Goal: Task Accomplishment & Management: Manage account settings

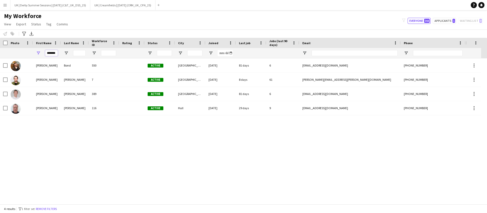
click at [50, 53] on input "*******" at bounding box center [51, 53] width 13 height 6
type input "*******"
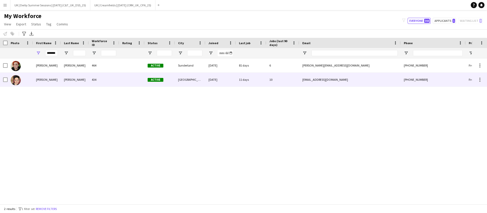
click at [97, 78] on div "434" at bounding box center [104, 80] width 30 height 14
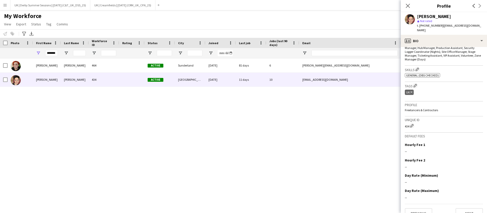
scroll to position [190, 0]
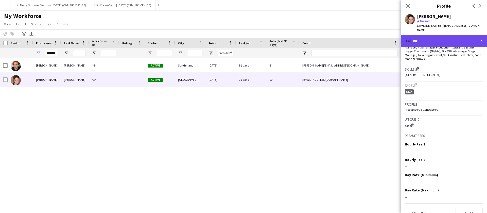
click at [437, 40] on div "profile Bio" at bounding box center [444, 41] width 86 height 12
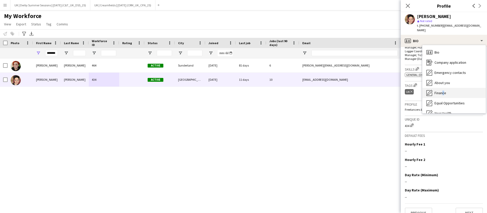
click at [442, 88] on div "Finance Finance" at bounding box center [454, 93] width 63 height 10
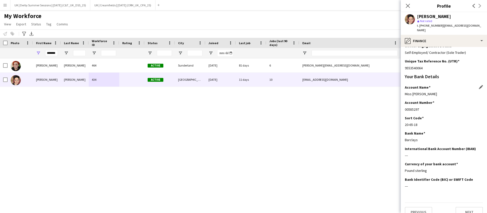
scroll to position [88, 0]
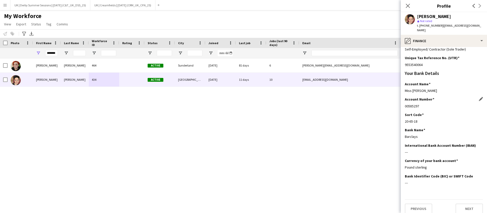
drag, startPoint x: 405, startPoint y: 100, endPoint x: 419, endPoint y: 100, distance: 13.2
click at [419, 104] on div "00585297" at bounding box center [444, 106] width 78 height 5
click at [405, 117] on app-section-data-types "Please complete this section in full so we can pass onto the relevant tax, paym…" at bounding box center [444, 130] width 86 height 166
drag, startPoint x: 406, startPoint y: 117, endPoint x: 424, endPoint y: 114, distance: 18.2
click at [424, 114] on div "Sort Code Edit this field 20-65-18" at bounding box center [444, 119] width 78 height 15
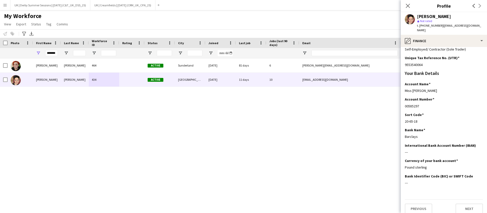
copy div "20-65-18"
drag, startPoint x: 406, startPoint y: 102, endPoint x: 424, endPoint y: 102, distance: 18.0
click at [424, 104] on div "00585297" at bounding box center [444, 106] width 78 height 5
copy div "00585297"
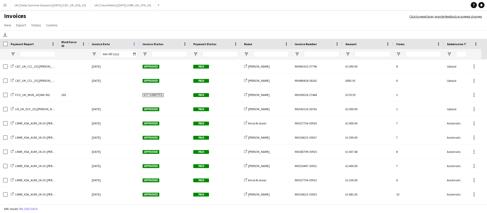
click at [134, 42] on span at bounding box center [134, 44] width 5 height 5
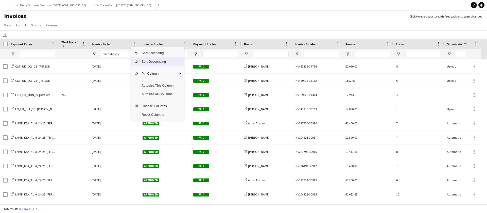
click at [138, 64] on span "Column Menu" at bounding box center [135, 61] width 8 height 9
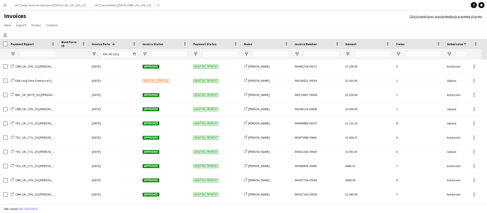
click at [5, 5] on app-icon "Menu" at bounding box center [5, 5] width 4 height 4
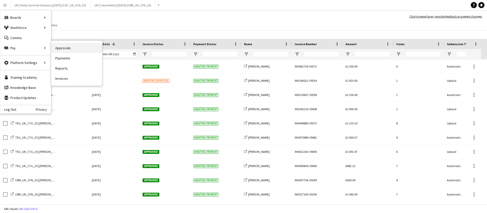
click at [82, 48] on link "Approvals" at bounding box center [76, 48] width 51 height 10
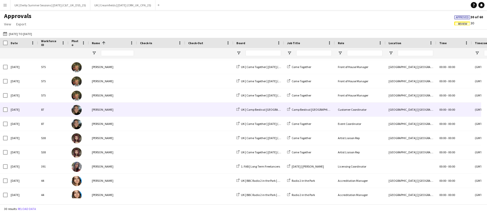
scroll to position [210, 0]
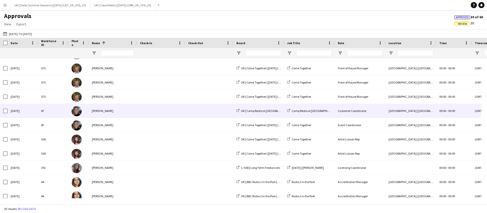
click at [129, 111] on div "Erin Brown" at bounding box center [113, 111] width 48 height 14
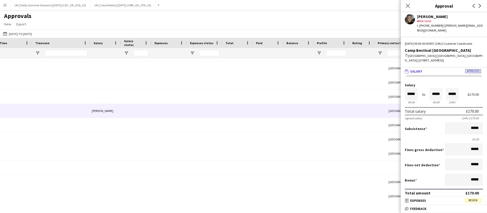
scroll to position [0, 440]
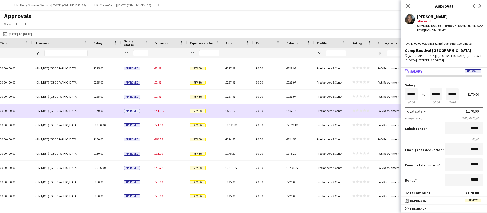
click at [160, 110] on span "£417.12" at bounding box center [160, 111] width 10 height 4
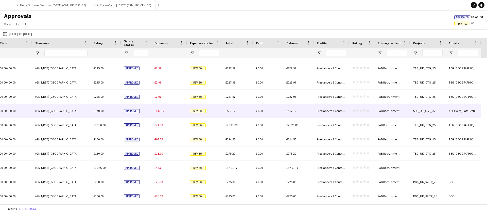
click at [158, 110] on span "£417.12" at bounding box center [160, 111] width 10 height 4
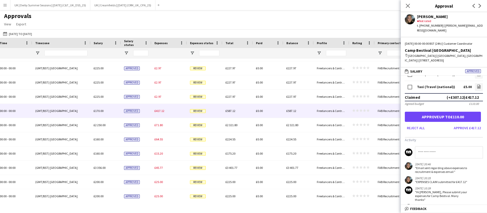
scroll to position [122, 0]
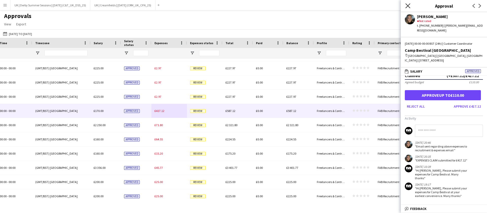
click at [408, 5] on icon at bounding box center [408, 5] width 5 height 5
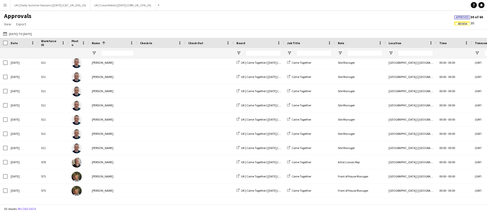
scroll to position [0, 0]
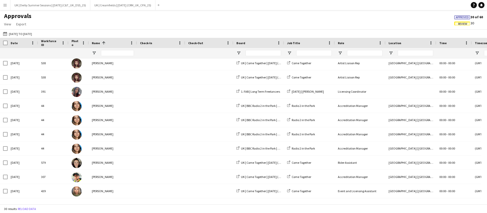
drag, startPoint x: 8, startPoint y: 6, endPoint x: 11, endPoint y: 10, distance: 5.4
click at [8, 6] on button "Menu" at bounding box center [5, 5] width 10 height 10
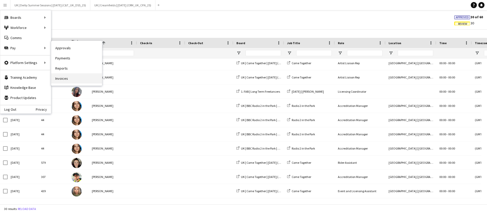
click at [62, 78] on link "Invoices" at bounding box center [76, 78] width 51 height 10
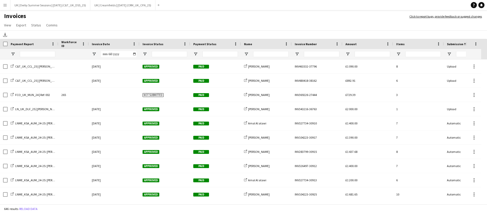
click at [1, 2] on button "Menu" at bounding box center [5, 5] width 10 height 10
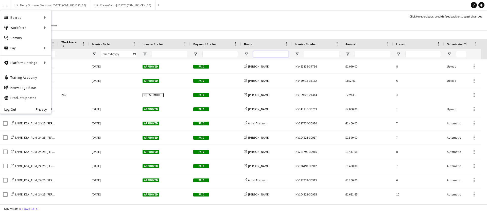
click at [284, 51] on input "Name Filter Input" at bounding box center [271, 54] width 36 height 6
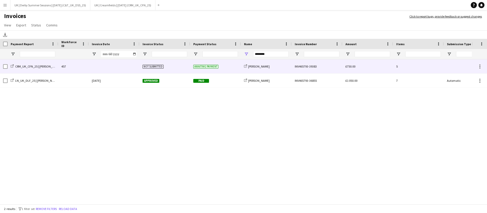
click at [104, 67] on div at bounding box center [114, 66] width 51 height 14
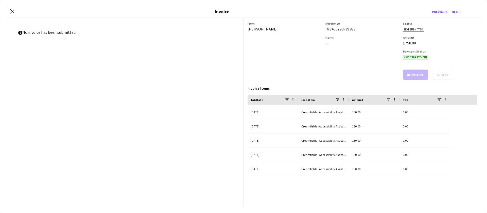
click at [7, 9] on div "Close invoice dialog Invoice Previous Next" at bounding box center [243, 11] width 475 height 11
click at [10, 11] on div "Close invoice dialog Invoice Previous Next" at bounding box center [243, 11] width 475 height 11
click at [11, 10] on icon at bounding box center [12, 11] width 5 height 5
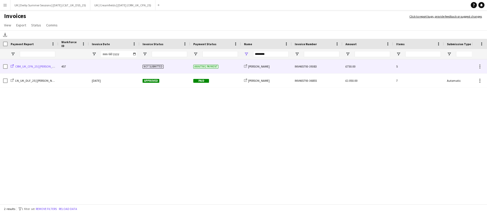
click at [21, 65] on span "CRM_UK_CFN_25 | Jacob Westwood" at bounding box center [38, 66] width 46 height 4
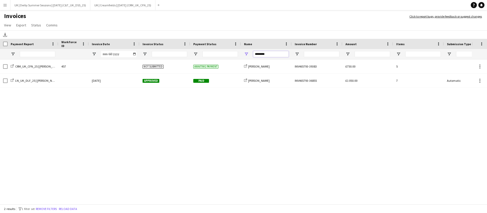
drag, startPoint x: 281, startPoint y: 54, endPoint x: 215, endPoint y: 51, distance: 65.8
click at [216, 51] on div at bounding box center [247, 54] width 495 height 10
type input "********"
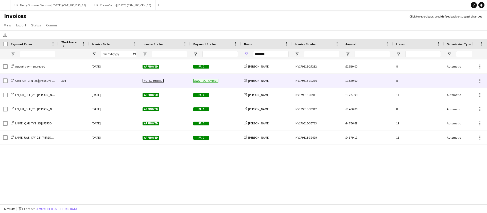
click at [229, 80] on div "Awaiting payment" at bounding box center [215, 81] width 51 height 14
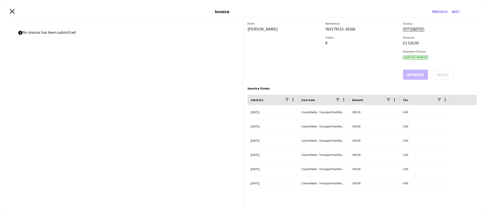
click at [13, 9] on icon "Close invoice dialog" at bounding box center [12, 11] width 5 height 5
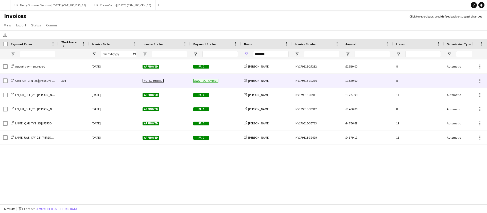
click at [40, 83] on div "CRM_UK_CFN_25 | Stephen McMillen" at bounding box center [33, 81] width 51 height 14
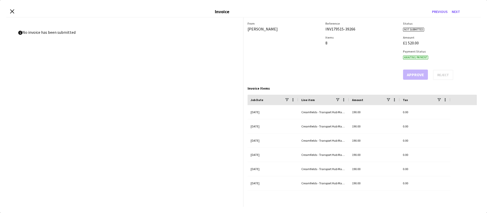
click at [10, 8] on div "Close invoice dialog Invoice Previous Next" at bounding box center [243, 11] width 475 height 11
click at [12, 13] on icon "Close invoice dialog" at bounding box center [12, 11] width 5 height 5
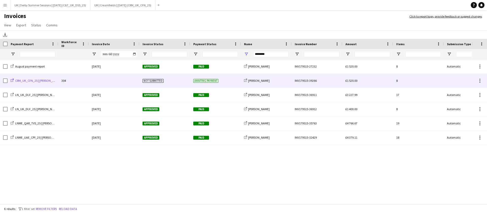
click at [37, 79] on span "CRM_UK_CFN_25 | Stephen McMillen" at bounding box center [38, 81] width 46 height 4
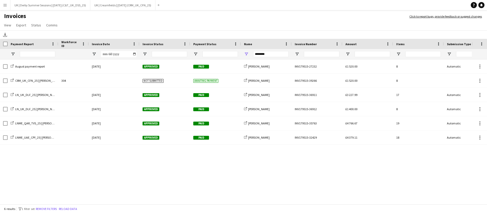
click at [203, 156] on div "August payment report 30-August-2024 Approved Paid share-external-link-1 Stephe…" at bounding box center [236, 129] width 472 height 140
click at [48, 211] on button "Remove filters" at bounding box center [46, 209] width 23 height 6
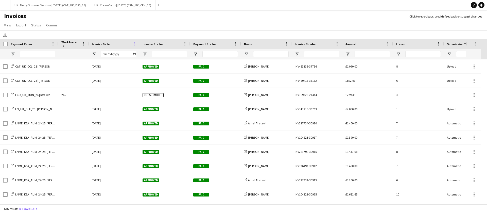
click at [133, 43] on span at bounding box center [134, 44] width 5 height 5
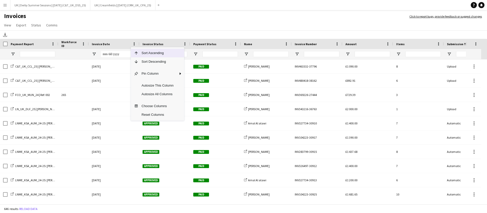
click at [144, 62] on span "Sort Descending" at bounding box center [158, 61] width 38 height 9
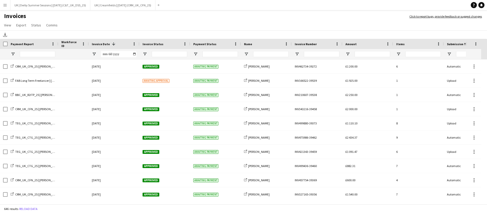
click at [7, 10] on button "Menu" at bounding box center [5, 5] width 10 height 10
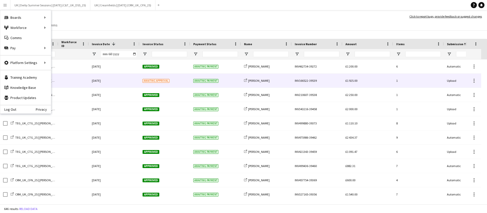
click at [129, 81] on div "03-September-2025" at bounding box center [114, 81] width 51 height 14
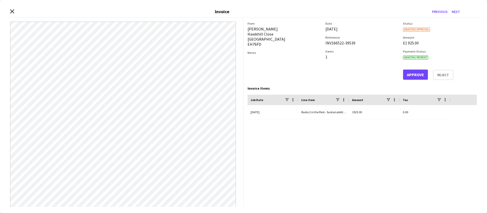
click at [13, 9] on div "Close invoice dialog Invoice Previous Next" at bounding box center [243, 11] width 475 height 11
click at [13, 12] on icon "Close invoice dialog" at bounding box center [12, 11] width 5 height 5
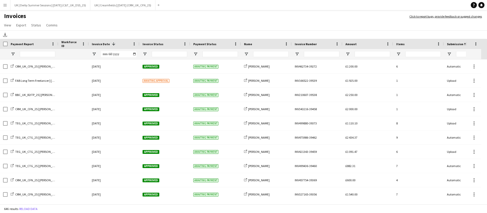
click at [6, 5] on app-icon "Menu" at bounding box center [5, 5] width 4 height 4
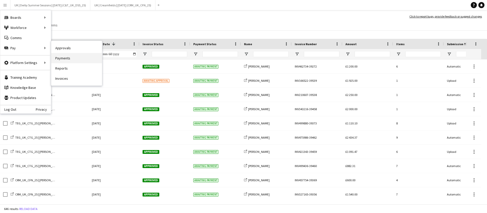
click at [64, 59] on link "Payments" at bounding box center [76, 58] width 51 height 10
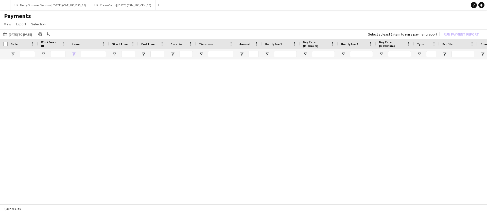
type input "****"
click at [87, 54] on input "****" at bounding box center [93, 54] width 25 height 6
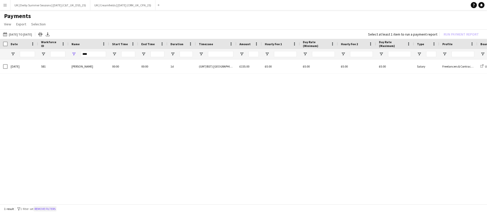
click at [55, 208] on button "Remove filters" at bounding box center [45, 209] width 23 height 6
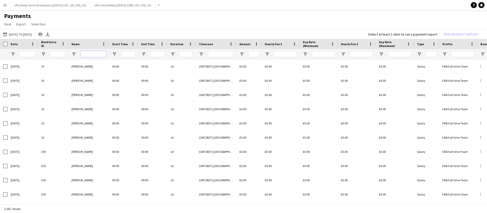
click at [83, 52] on input "Name Filter Input" at bounding box center [93, 54] width 25 height 6
type input "*******"
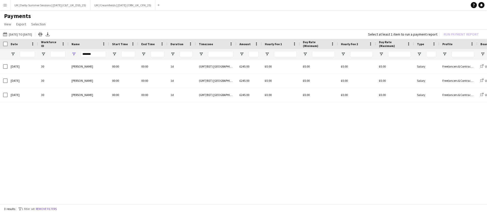
click at [6, 7] on app-icon "Menu" at bounding box center [5, 5] width 4 height 4
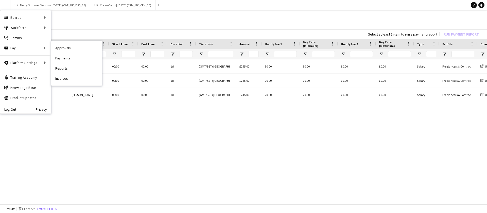
click at [76, 46] on link "Approvals" at bounding box center [76, 48] width 51 height 10
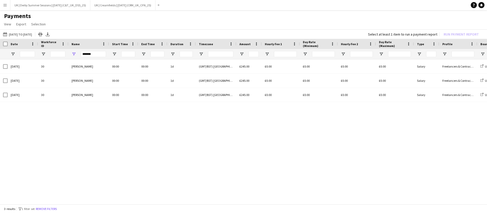
click at [1, 5] on button "Menu" at bounding box center [5, 5] width 10 height 10
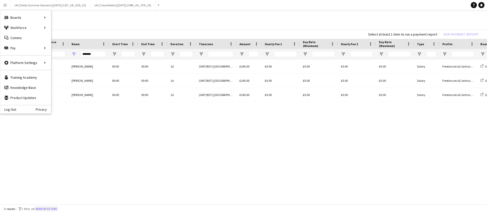
click at [42, 208] on button "Remove filters" at bounding box center [46, 209] width 23 height 6
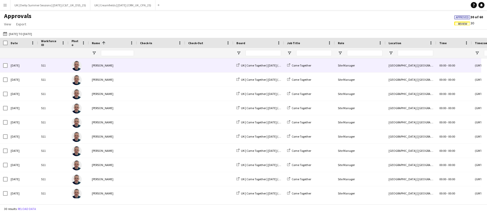
click at [464, 22] on span "Review" at bounding box center [462, 23] width 9 height 3
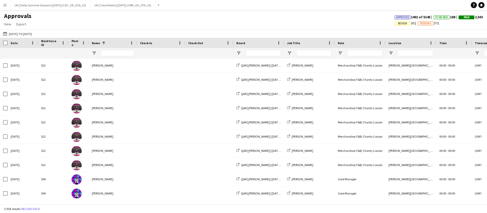
click at [109, 57] on div at bounding box center [117, 53] width 33 height 10
click at [118, 50] on input "Name Filter Input" at bounding box center [117, 53] width 33 height 6
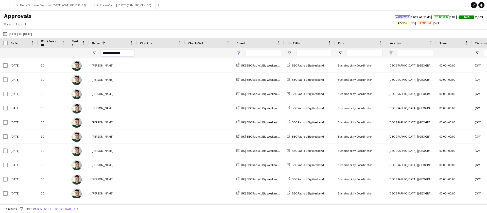
type input "**********"
click at [239, 52] on span "Open Filter Menu" at bounding box center [239, 53] width 5 height 5
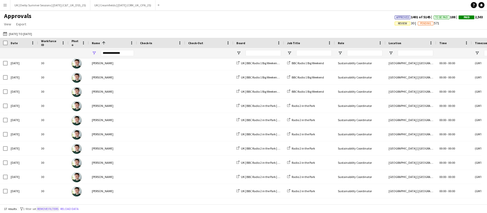
click at [53, 208] on button "Remove filters" at bounding box center [47, 209] width 23 height 6
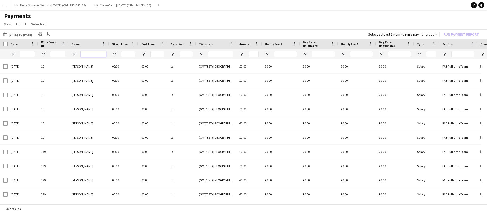
click at [88, 52] on input "Name Filter Input" at bounding box center [93, 54] width 25 height 6
type input "*******"
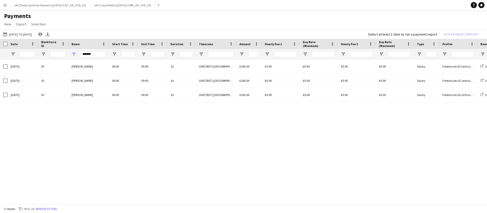
click at [1, 4] on button "Menu" at bounding box center [5, 5] width 10 height 10
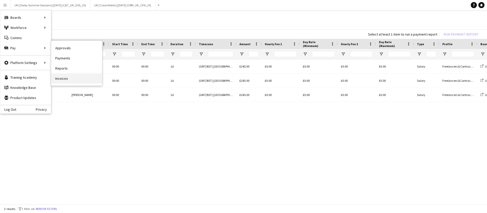
click at [72, 74] on link "Invoices" at bounding box center [76, 78] width 51 height 10
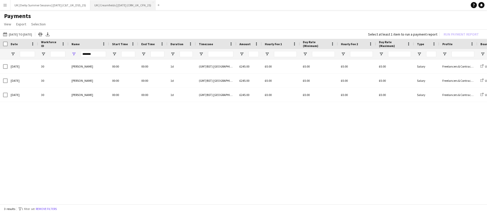
click at [56, 208] on button "Remove filters" at bounding box center [46, 209] width 23 height 6
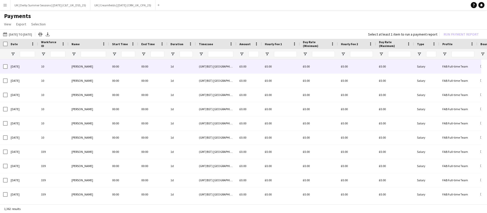
click at [88, 59] on div "Date Workforce ID Name 1 6" at bounding box center [243, 122] width 487 height 166
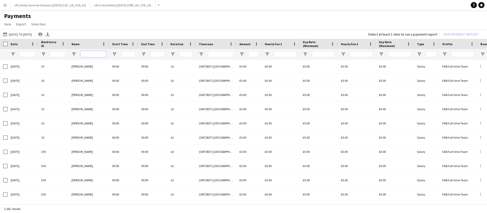
click at [89, 55] on input "Name Filter Input" at bounding box center [93, 54] width 25 height 6
type input "*******"
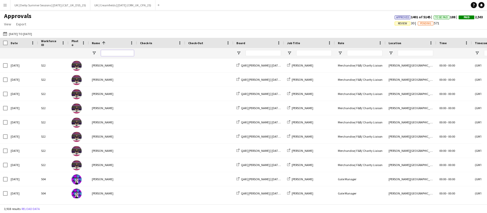
click at [123, 52] on input "Name Filter Input" at bounding box center [117, 53] width 33 height 6
click at [120, 53] on input "Name Filter Input" at bounding box center [117, 53] width 33 height 6
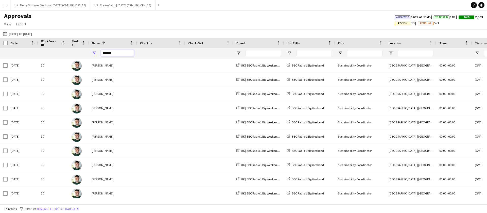
type input "*******"
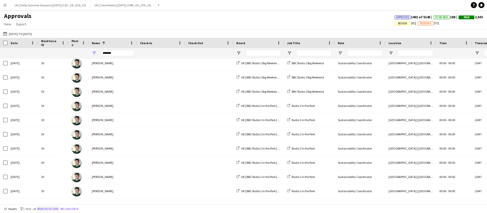
click at [54, 207] on button "Remove filters" at bounding box center [47, 209] width 23 height 6
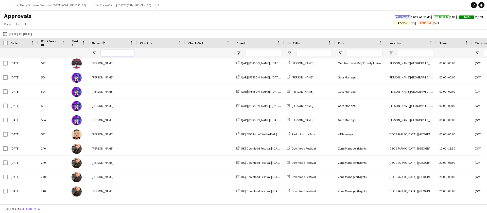
click at [111, 50] on input "Name Filter Input" at bounding box center [117, 53] width 33 height 6
type input "*******"
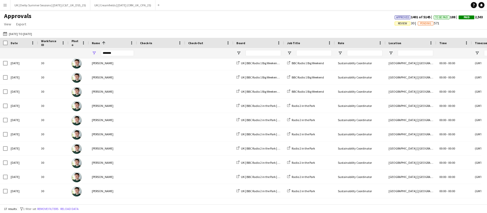
click at [5, 3] on app-icon "Menu" at bounding box center [5, 5] width 4 height 4
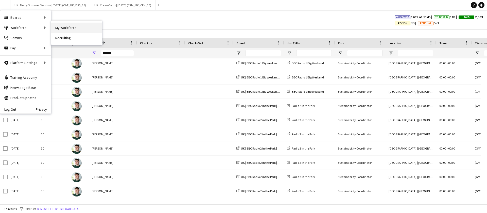
click at [65, 27] on link "My Workforce" at bounding box center [76, 28] width 51 height 10
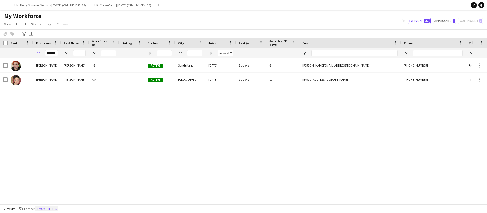
click at [54, 206] on button "Remove filters" at bounding box center [46, 209] width 23 height 6
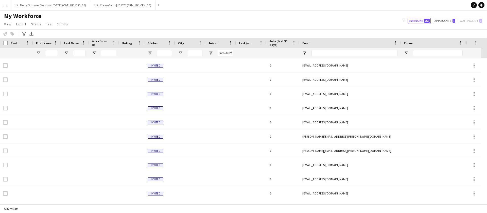
click at [54, 49] on div at bounding box center [51, 53] width 13 height 10
click at [53, 54] on input "First Name Filter Input" at bounding box center [51, 53] width 13 height 6
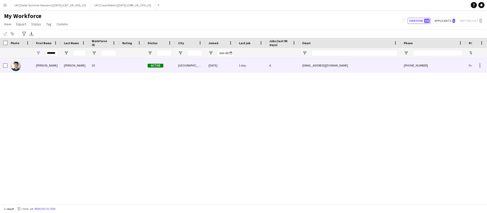
click at [128, 66] on div at bounding box center [131, 65] width 25 height 14
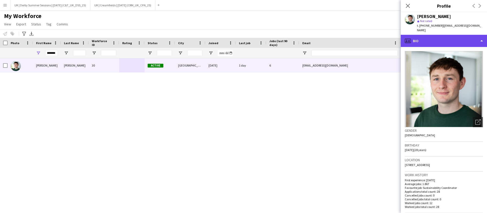
click at [427, 39] on div "profile Bio" at bounding box center [444, 41] width 86 height 12
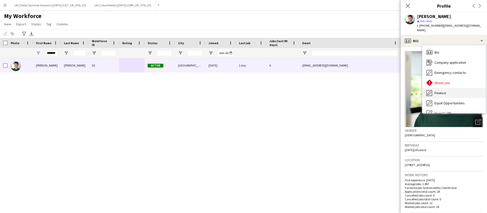
click at [444, 91] on span "Finance" at bounding box center [441, 93] width 12 height 5
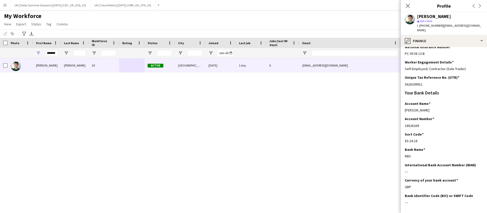
scroll to position [88, 0]
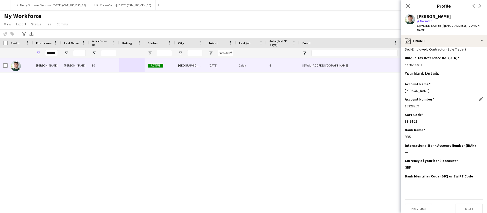
drag, startPoint x: 405, startPoint y: 102, endPoint x: 428, endPoint y: 102, distance: 23.1
click at [428, 104] on div "18828269" at bounding box center [444, 106] width 78 height 5
copy div "18828269"
drag, startPoint x: 405, startPoint y: 117, endPoint x: 421, endPoint y: 117, distance: 15.5
click at [421, 119] on div "83-24-18" at bounding box center [444, 121] width 78 height 5
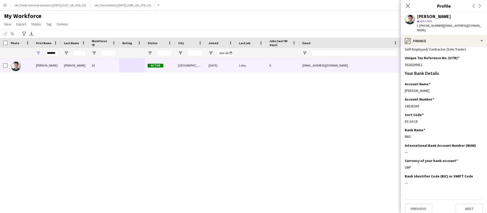
copy div "83-24-18"
click at [55, 53] on input "*******" at bounding box center [51, 53] width 13 height 6
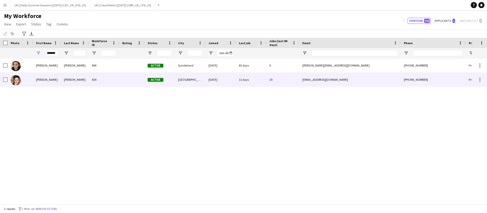
scroll to position [0, 0]
click at [58, 81] on div "Rebecca" at bounding box center [47, 80] width 28 height 14
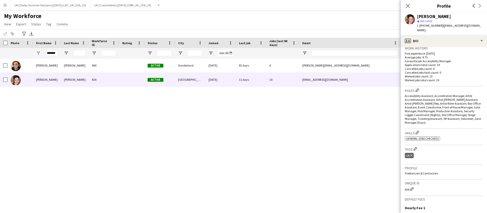
scroll to position [152, 0]
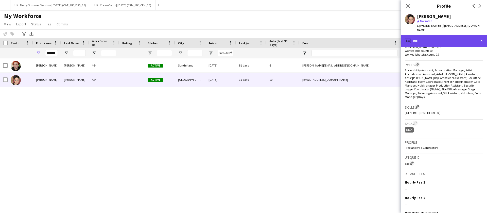
click at [431, 35] on div "profile Bio" at bounding box center [444, 41] width 86 height 12
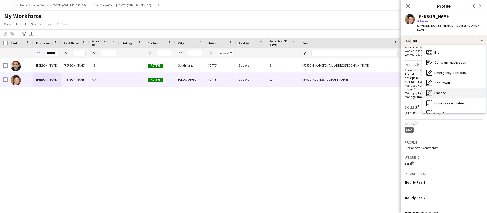
click at [440, 88] on div "Finance Finance" at bounding box center [454, 93] width 63 height 10
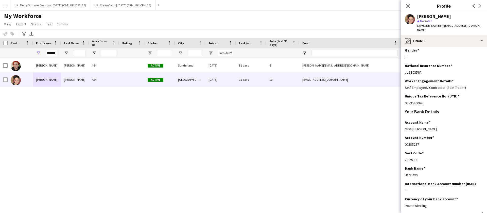
scroll to position [88, 0]
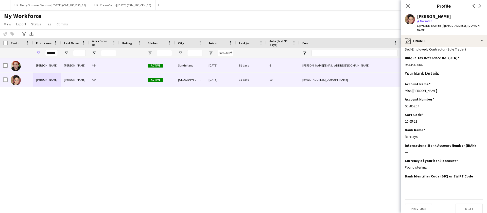
click at [59, 55] on div "*******" at bounding box center [47, 53] width 28 height 10
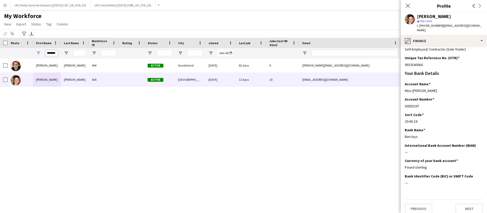
click at [56, 54] on input "*******" at bounding box center [51, 53] width 13 height 6
type input "*******"
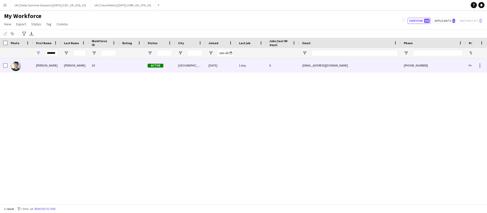
scroll to position [0, 0]
click at [109, 66] on div "30" at bounding box center [104, 65] width 30 height 14
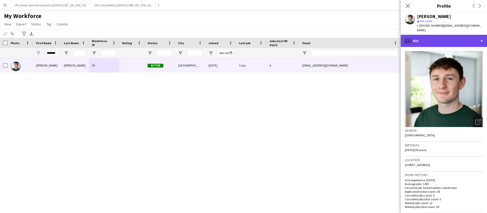
click at [448, 36] on div "profile Bio" at bounding box center [444, 41] width 86 height 12
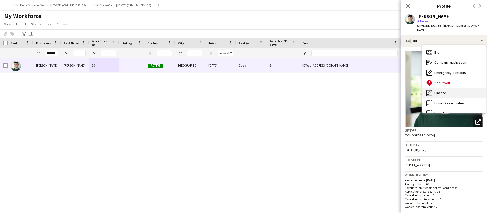
click at [443, 88] on div "Finance Finance" at bounding box center [454, 93] width 63 height 10
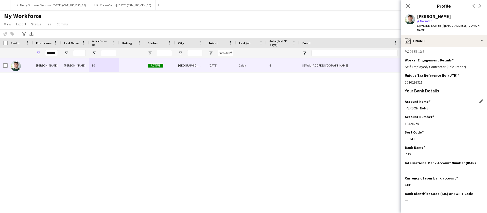
scroll to position [88, 0]
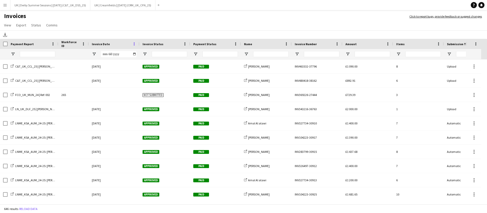
click at [134, 46] on span at bounding box center [134, 44] width 5 height 5
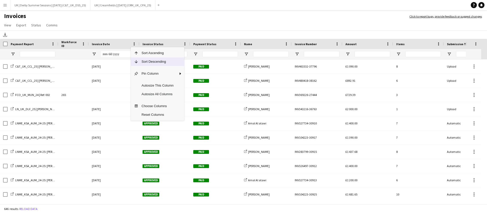
click at [140, 64] on span "Sort Descending" at bounding box center [158, 61] width 38 height 9
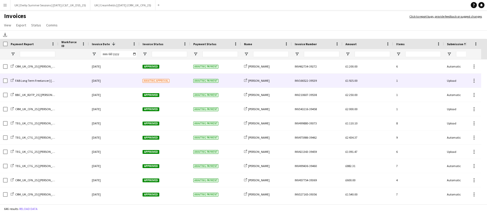
click at [128, 79] on div "[DATE]" at bounding box center [114, 81] width 51 height 14
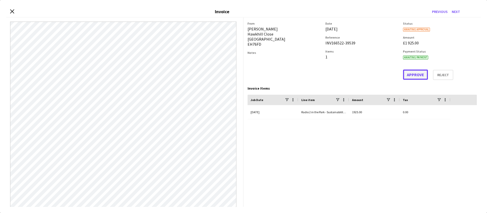
click at [406, 77] on button "Approve" at bounding box center [415, 75] width 25 height 10
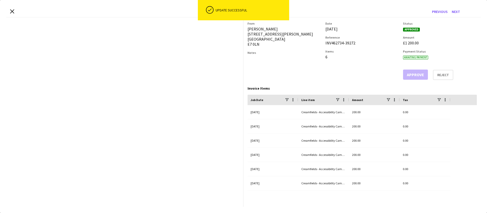
click at [72, 80] on app-invoice-preview at bounding box center [125, 112] width 238 height 189
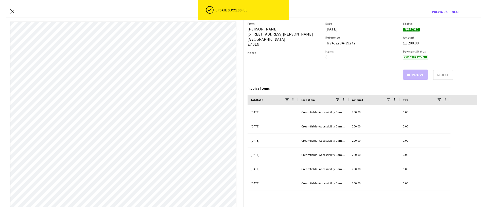
click at [13, 14] on div "Close invoice dialog Invoice Previous Next" at bounding box center [243, 11] width 475 height 11
click at [13, 12] on icon at bounding box center [12, 11] width 5 height 5
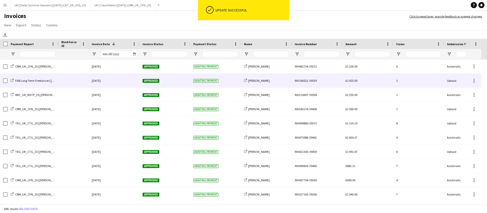
click at [82, 79] on div at bounding box center [73, 81] width 30 height 14
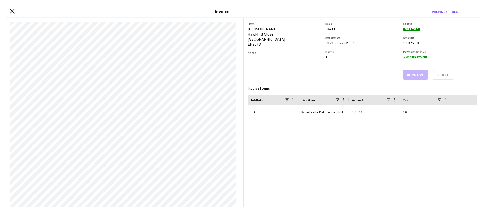
click at [12, 11] on icon at bounding box center [12, 11] width 5 height 5
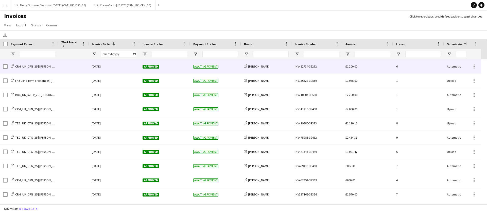
click at [73, 69] on div at bounding box center [73, 66] width 30 height 14
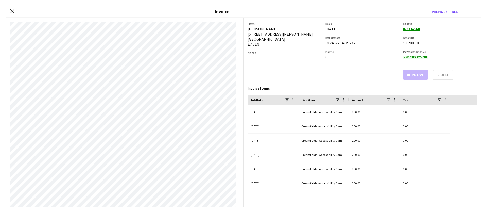
click at [10, 11] on icon "Close invoice dialog" at bounding box center [12, 11] width 4 height 4
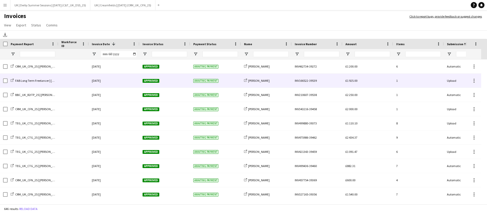
click at [128, 82] on div "[DATE]" at bounding box center [114, 81] width 51 height 14
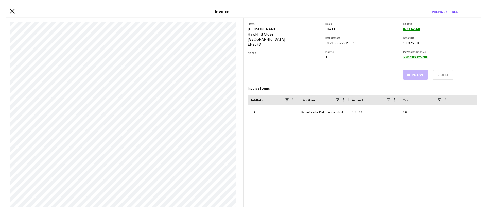
click at [13, 10] on icon at bounding box center [12, 11] width 5 height 5
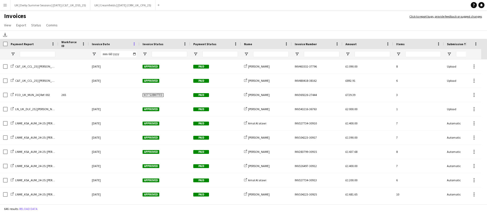
click at [134, 43] on span at bounding box center [134, 44] width 5 height 5
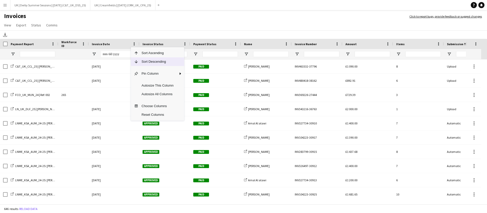
click at [148, 61] on span "Sort Descending" at bounding box center [158, 61] width 38 height 9
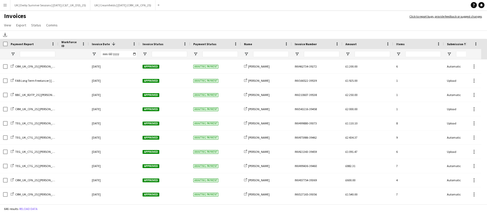
click at [5, 7] on button "Menu" at bounding box center [5, 5] width 10 height 10
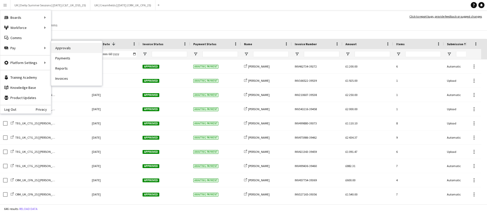
click at [52, 46] on link "Approvals" at bounding box center [76, 48] width 51 height 10
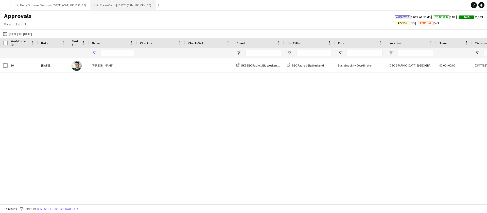
type input "*******"
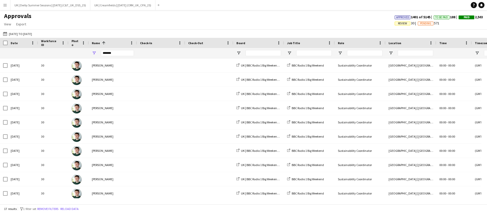
click at [403, 24] on span "Review" at bounding box center [403, 24] width 16 height 4
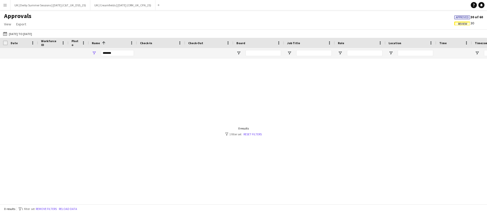
click at [0, 4] on button "Menu" at bounding box center [5, 5] width 10 height 10
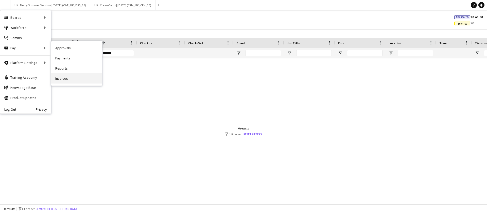
click at [61, 79] on link "Invoices" at bounding box center [76, 78] width 51 height 10
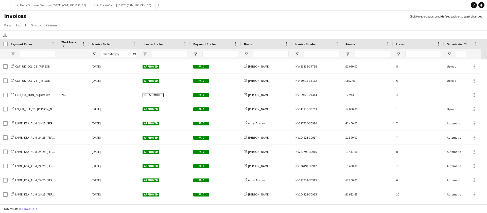
click at [133, 43] on span at bounding box center [134, 44] width 5 height 5
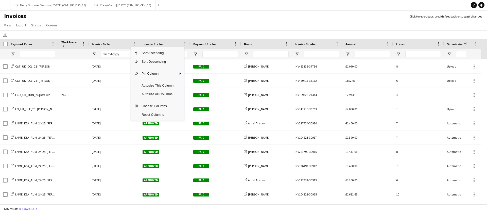
click at [151, 61] on span "Sort Descending" at bounding box center [158, 61] width 38 height 9
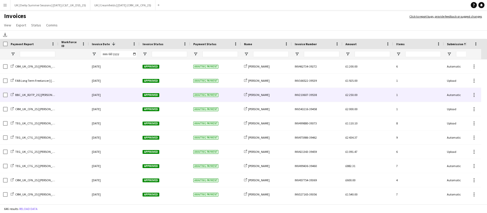
click at [125, 93] on div "[DATE]" at bounding box center [114, 95] width 51 height 14
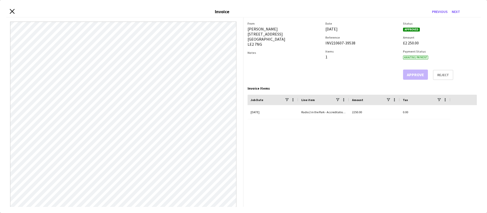
click at [14, 11] on div "Close invoice dialog Invoice Previous Next" at bounding box center [243, 11] width 475 height 11
click at [8, 12] on div "Close invoice dialog Invoice Previous Next" at bounding box center [243, 11] width 475 height 11
click at [11, 13] on icon "Close invoice dialog" at bounding box center [12, 11] width 5 height 5
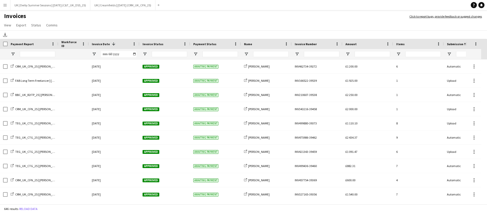
click at [7, 3] on app-icon "Menu" at bounding box center [5, 5] width 4 height 4
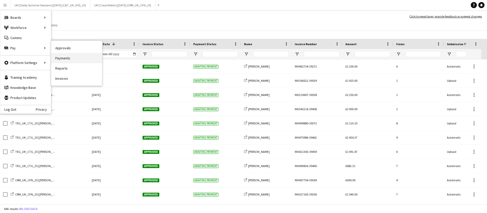
click at [67, 58] on link "Payments" at bounding box center [76, 58] width 51 height 10
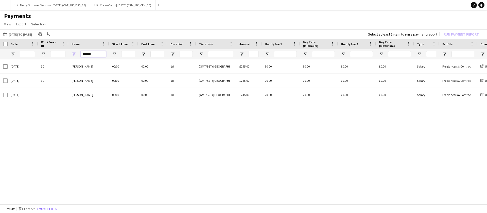
drag, startPoint x: 98, startPoint y: 55, endPoint x: 57, endPoint y: 56, distance: 41.7
click at [57, 56] on div "*******" at bounding box center [424, 54] width 848 height 10
type input "*****"
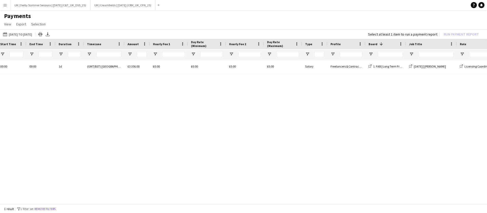
drag, startPoint x: 228, startPoint y: 205, endPoint x: 217, endPoint y: 206, distance: 11.2
click at [217, 206] on div "1 result filter-1 1 filter set Remove filters" at bounding box center [243, 208] width 487 height 9
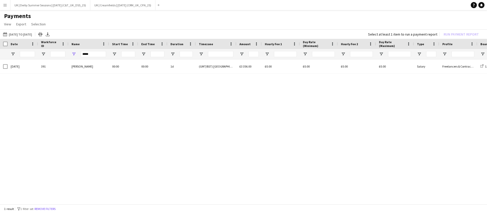
click at [4, 2] on button "Menu" at bounding box center [5, 5] width 10 height 10
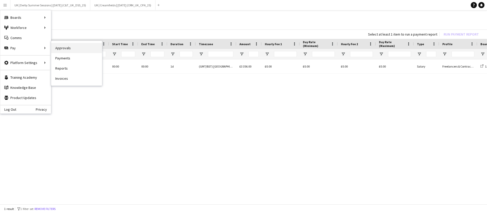
click at [73, 45] on link "Approvals" at bounding box center [76, 48] width 51 height 10
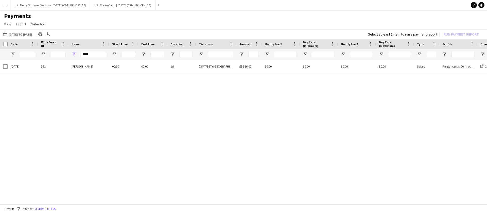
click at [47, 206] on div "1 result filter-1 1 filter set Remove filters" at bounding box center [243, 208] width 487 height 9
click at [48, 207] on button "Remove filters" at bounding box center [45, 209] width 23 height 6
click at [46, 207] on div "1,362 results" at bounding box center [243, 208] width 487 height 9
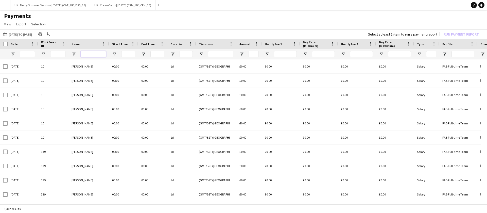
click at [88, 53] on input "Name Filter Input" at bounding box center [93, 54] width 25 height 6
type input "**********"
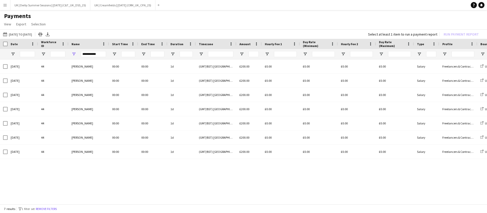
drag, startPoint x: 138, startPoint y: 206, endPoint x: 222, endPoint y: 207, distance: 84.3
click at [223, 209] on div "7 results filter-1 1 filter set Remove filters" at bounding box center [243, 208] width 487 height 9
drag, startPoint x: 222, startPoint y: 205, endPoint x: 232, endPoint y: 207, distance: 10.6
click at [239, 206] on div "7 results filter-1 1 filter set Remove filters" at bounding box center [243, 208] width 487 height 9
drag, startPoint x: 232, startPoint y: 205, endPoint x: 401, endPoint y: 199, distance: 168.4
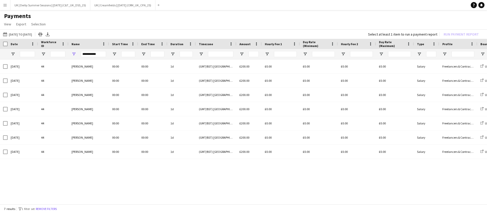
click at [405, 199] on div "01-04-2025 to 31-12-2025 01-04-2025 to 31-12-2025 Today This Week This Month Ye…" at bounding box center [243, 117] width 487 height 176
click at [40, 208] on button "Remove filters" at bounding box center [46, 209] width 23 height 6
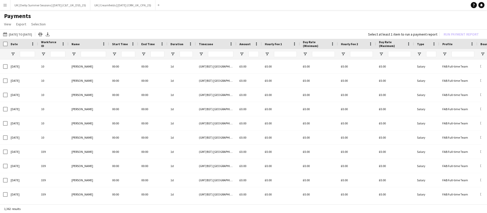
click at [46, 207] on div "1,362 results" at bounding box center [243, 208] width 487 height 9
click at [96, 54] on input "Name Filter Input" at bounding box center [93, 54] width 25 height 6
type input "**********"
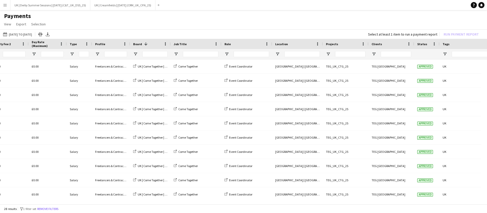
scroll to position [0, 346]
click at [138, 51] on div at bounding box center [151, 54] width 41 height 10
click at [137, 53] on span "Open Filter Menu" at bounding box center [136, 54] width 5 height 5
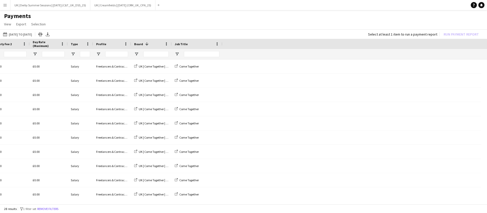
scroll to position [0, 0]
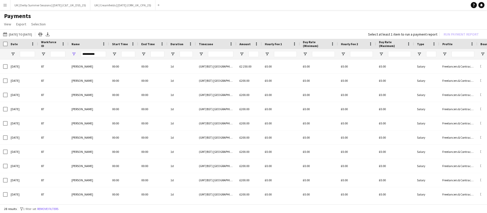
click at [57, 205] on div "28 results filter-1 1 filter set Remove filters" at bounding box center [243, 208] width 487 height 9
click at [52, 209] on button "Remove filters" at bounding box center [47, 209] width 23 height 6
click at [5, 5] on app-icon "Menu" at bounding box center [5, 5] width 4 height 4
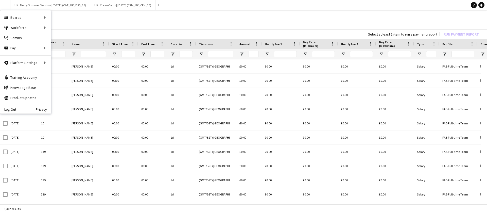
click at [92, 22] on app-page-menu "View Customise view Customise filters Reset Filters Reset View Reset All Export…" at bounding box center [243, 25] width 487 height 10
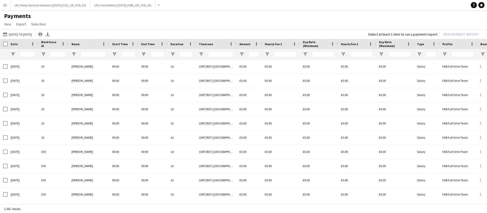
click at [5, 8] on button "Menu" at bounding box center [5, 5] width 10 height 10
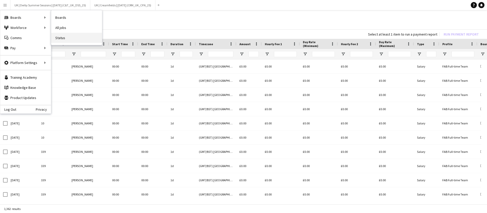
click at [68, 36] on link "Status" at bounding box center [76, 38] width 51 height 10
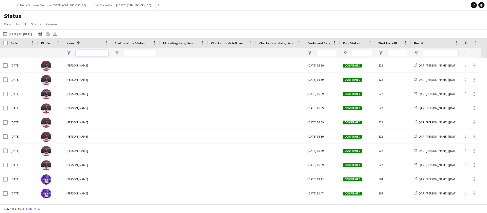
click at [87, 51] on input "Name Filter Input" at bounding box center [92, 53] width 33 height 6
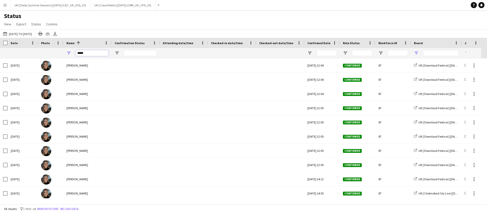
type input "****"
click at [416, 52] on span "Open Filter Menu" at bounding box center [416, 53] width 5 height 5
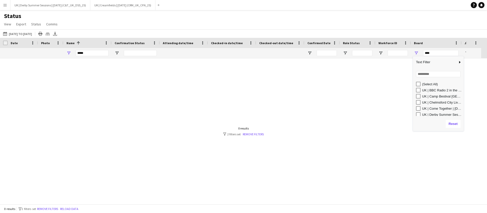
scroll to position [8, 0]
click at [418, 104] on div "UK | Derby Summer Sessions | [DATE] (C&T_UK_DSS_25)" at bounding box center [440, 107] width 48 height 6
type input "**********"
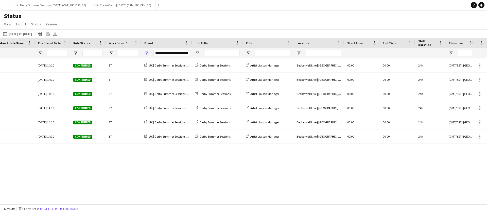
scroll to position [0, 281]
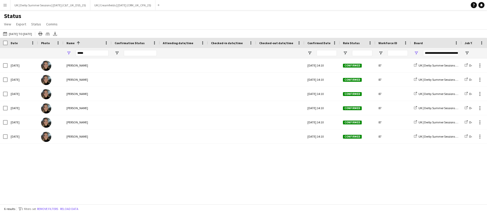
click at [5, 5] on app-icon "Menu" at bounding box center [5, 5] width 4 height 4
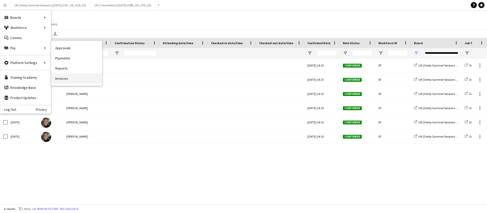
click at [64, 78] on link "Invoices" at bounding box center [76, 78] width 51 height 10
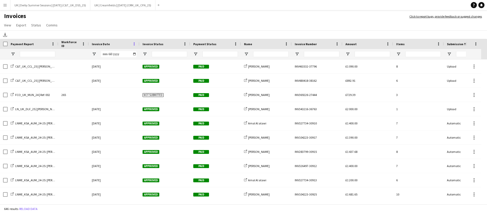
click at [133, 44] on span at bounding box center [134, 44] width 5 height 5
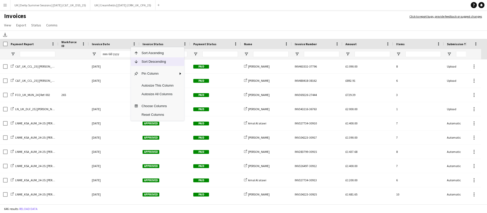
click at [140, 60] on span "Sort Descending" at bounding box center [158, 61] width 38 height 9
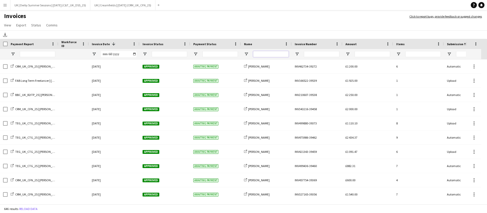
click at [264, 51] on input "Name Filter Input" at bounding box center [271, 54] width 36 height 6
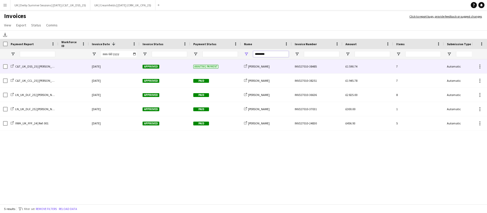
type input "********"
click at [61, 66] on div at bounding box center [73, 66] width 30 height 14
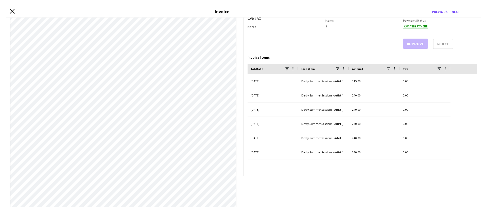
click at [13, 10] on icon at bounding box center [12, 11] width 5 height 5
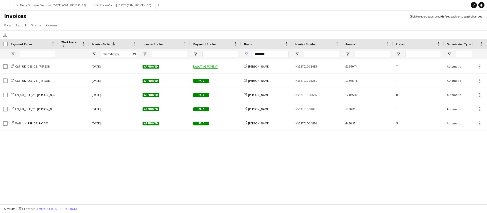
click at [1, 6] on button "Menu" at bounding box center [5, 5] width 10 height 10
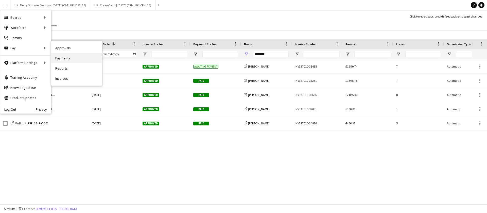
click at [69, 58] on link "Payments" at bounding box center [76, 58] width 51 height 10
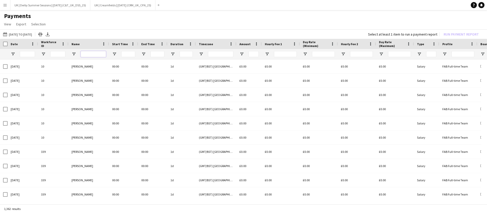
click at [102, 53] on input "Name Filter Input" at bounding box center [93, 54] width 25 height 6
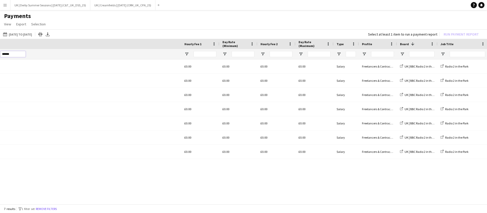
scroll to position [0, 331]
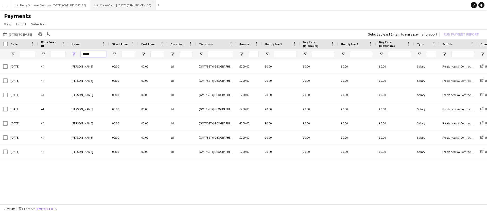
type input "******"
click at [3, 5] on app-icon "Menu" at bounding box center [5, 5] width 4 height 4
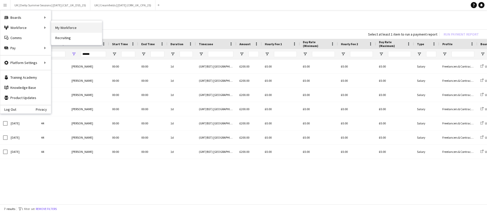
click at [65, 28] on link "My Workforce" at bounding box center [76, 28] width 51 height 10
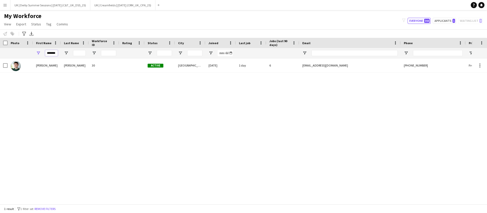
drag, startPoint x: 52, startPoint y: 54, endPoint x: 38, endPoint y: 54, distance: 14.0
click at [38, 54] on div "*******" at bounding box center [47, 53] width 28 height 10
type input "*"
type input "*****"
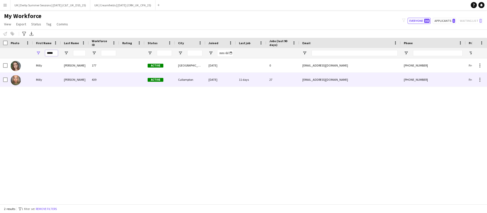
drag, startPoint x: 55, startPoint y: 52, endPoint x: 50, endPoint y: 82, distance: 30.2
click at [50, 82] on div "Workforce Details Photo First Name" at bounding box center [243, 121] width 487 height 166
click at [50, 82] on div "Milly" at bounding box center [47, 80] width 28 height 14
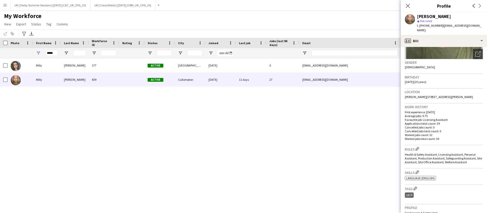
scroll to position [76, 0]
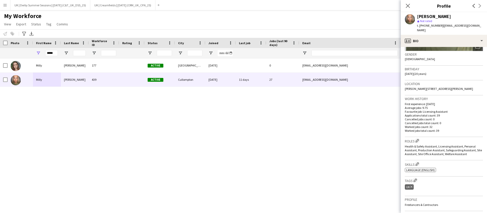
drag, startPoint x: 405, startPoint y: 84, endPoint x: 482, endPoint y: 84, distance: 77.7
click at [482, 84] on app-crew-profile-bio "Open photos pop-in Gender Female Birthday 09-06-2005 (20 years) Location Partri…" at bounding box center [444, 130] width 86 height 166
copy span "Partridge Road, Partridge Road, Cullompton, EX15 2FR"
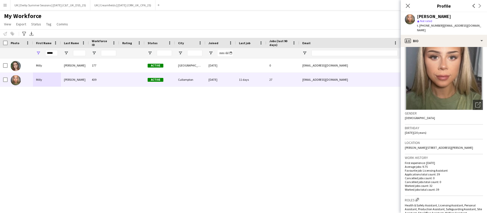
scroll to position [0, 0]
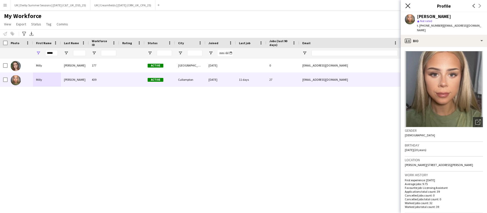
click at [408, 6] on icon at bounding box center [408, 5] width 5 height 5
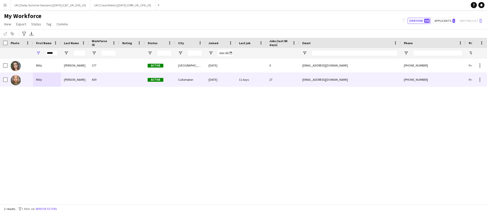
click at [150, 78] on span "Active" at bounding box center [156, 80] width 16 height 4
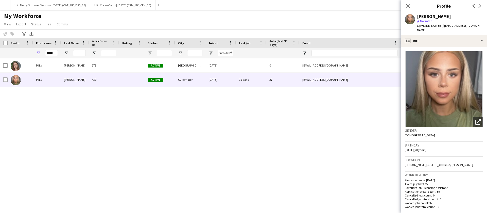
click at [5, 6] on app-icon "Menu" at bounding box center [5, 5] width 4 height 4
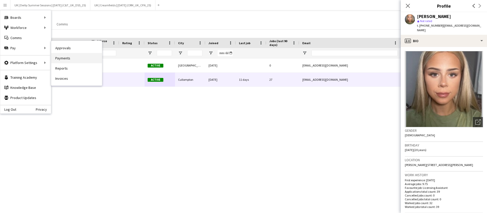
click at [70, 58] on link "Payments" at bounding box center [76, 58] width 51 height 10
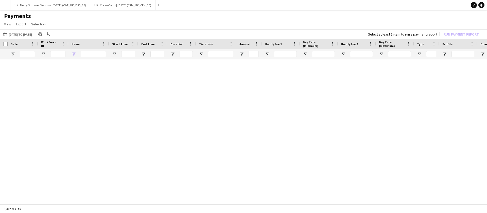
type input "******"
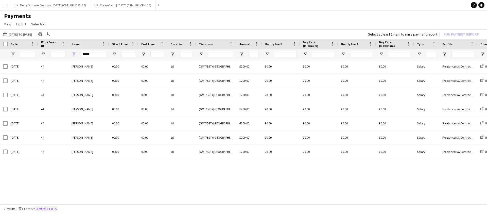
click at [43, 209] on button "Remove filters" at bounding box center [46, 209] width 23 height 6
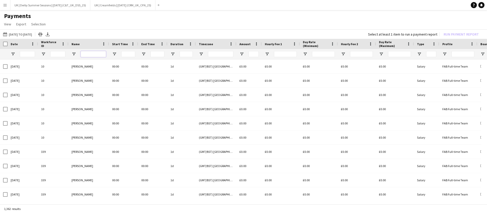
click at [99, 55] on input "Name Filter Input" at bounding box center [93, 54] width 25 height 6
type input "*****"
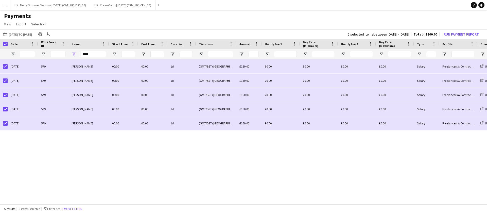
click at [73, 205] on div "5 results 5 items selected filter-1 1 filter set Remove filters" at bounding box center [243, 208] width 487 height 9
click at [73, 207] on button "Remove filters" at bounding box center [71, 209] width 23 height 6
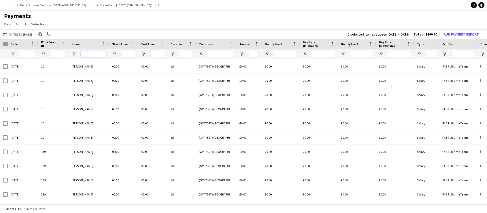
click at [98, 54] on input "Name Filter Input" at bounding box center [93, 54] width 25 height 6
click at [97, 53] on input "Name Filter Input" at bounding box center [93, 54] width 25 height 6
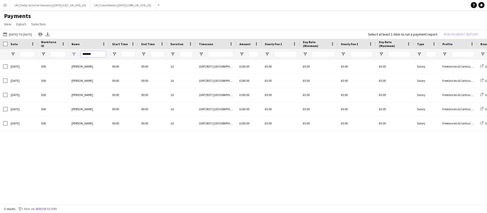
type input "*******"
click at [46, 208] on button "Remove filters" at bounding box center [46, 209] width 23 height 6
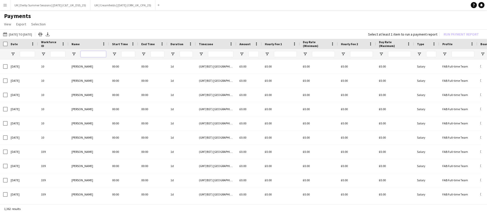
click at [89, 57] on input "Name Filter Input" at bounding box center [93, 54] width 25 height 6
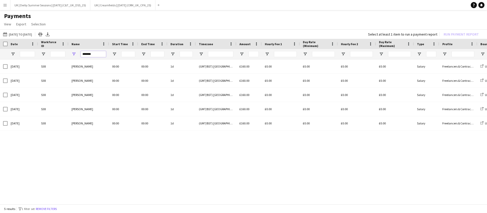
type input "*******"
click at [8, 42] on div "Date" at bounding box center [23, 44] width 30 height 10
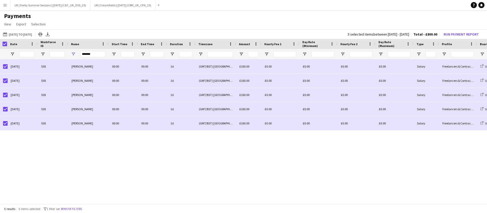
scroll to position [0, 1]
click at [7, 9] on button "Menu" at bounding box center [5, 5] width 10 height 10
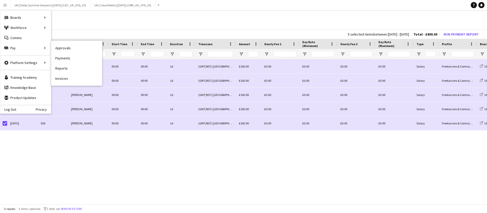
drag, startPoint x: 69, startPoint y: 78, endPoint x: 67, endPoint y: 76, distance: 2.8
click at [68, 78] on link "Invoices" at bounding box center [76, 78] width 51 height 10
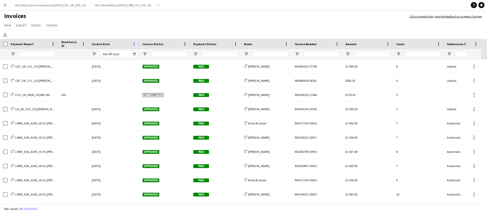
click at [135, 42] on span at bounding box center [134, 44] width 5 height 5
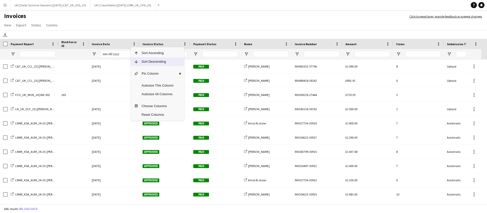
click at [139, 60] on span "Sort Descending" at bounding box center [158, 61] width 38 height 9
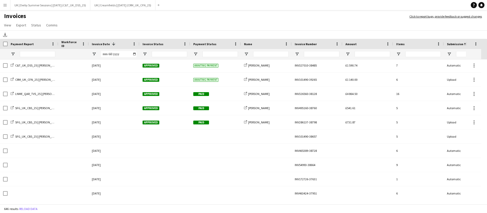
scroll to position [228, 0]
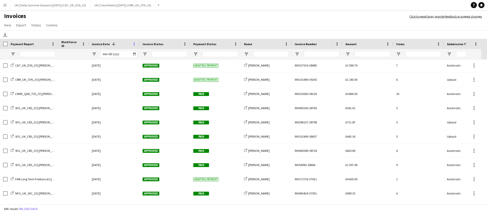
click at [135, 43] on span at bounding box center [134, 44] width 5 height 5
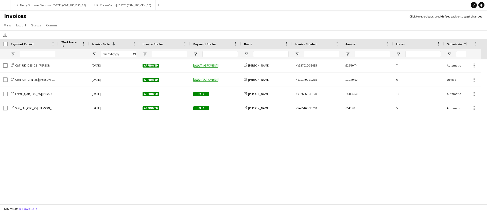
scroll to position [0, 0]
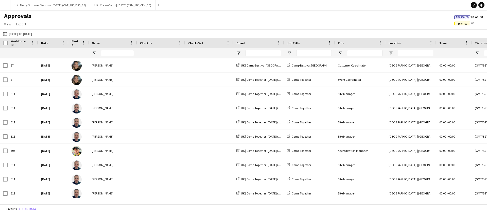
type input "*******"
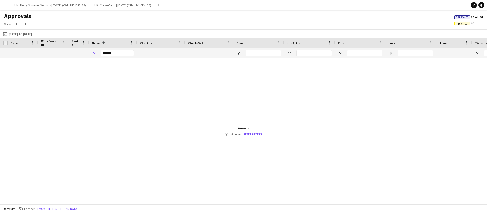
click at [48, 208] on button "Remove filters" at bounding box center [46, 209] width 23 height 6
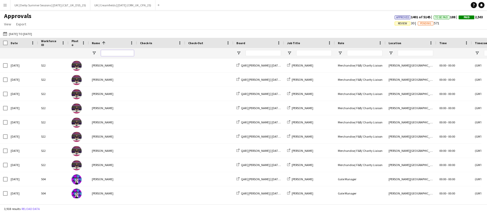
click at [106, 53] on input "Name Filter Input" at bounding box center [117, 53] width 33 height 6
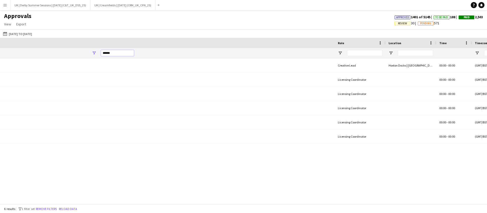
scroll to position [0, 434]
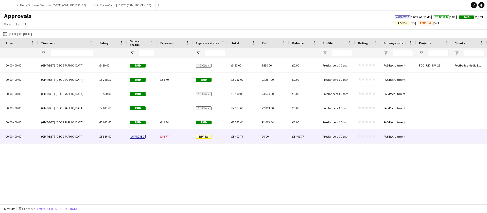
type input "*****"
click at [164, 136] on span "£45.77" at bounding box center [164, 137] width 8 height 4
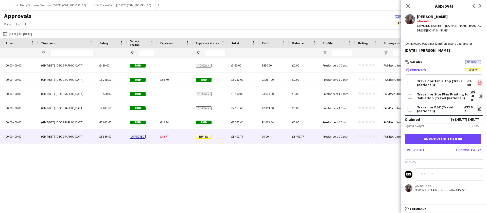
click at [481, 83] on icon "file-image" at bounding box center [480, 82] width 4 height 4
click at [477, 95] on div "Travel for Site Plan Printing for Table Top (Travel (national)) £5.80 file-image" at bounding box center [444, 96] width 78 height 14
click at [480, 95] on icon at bounding box center [481, 96] width 3 height 4
click at [480, 107] on icon "file-image" at bounding box center [480, 109] width 4 height 4
click at [436, 164] on app-approvals-popin-expenses-tab "Travel for Table Top (Travel (national)) £7.00 file-image Travel for Site Plan …" at bounding box center [444, 135] width 86 height 114
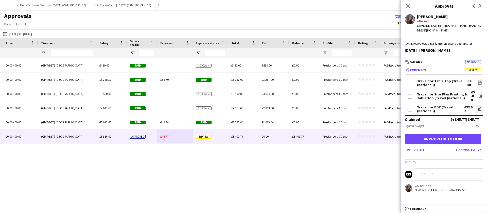
click at [418, 168] on input at bounding box center [449, 174] width 68 height 12
click at [423, 172] on input at bounding box center [449, 174] width 68 height 12
drag, startPoint x: 428, startPoint y: 173, endPoint x: 393, endPoint y: 173, distance: 35.0
click at [393, 173] on body "Menu Boards Boards Boards All jobs Status Workforce Workforce My Workforce Recr…" at bounding box center [243, 106] width 487 height 213
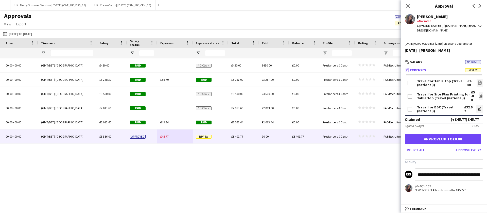
click at [462, 174] on input "**********" at bounding box center [449, 174] width 68 height 12
drag, startPoint x: 477, startPoint y: 174, endPoint x: 475, endPoint y: 176, distance: 2.9
click at [477, 175] on input "**********" at bounding box center [449, 174] width 68 height 12
click at [474, 174] on input "**********" at bounding box center [449, 174] width 68 height 12
drag, startPoint x: 445, startPoint y: 172, endPoint x: 438, endPoint y: 174, distance: 7.6
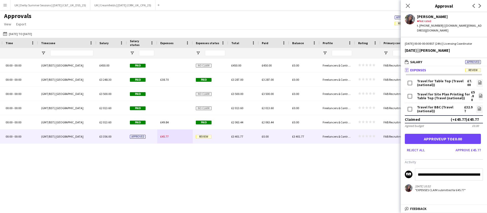
click at [445, 173] on input "**********" at bounding box center [449, 174] width 68 height 12
drag, startPoint x: 433, startPoint y: 172, endPoint x: 487, endPoint y: 172, distance: 53.8
click at [487, 172] on app-messages "**********" at bounding box center [444, 180] width 86 height 24
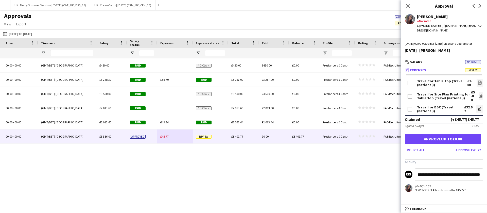
type input "**********"
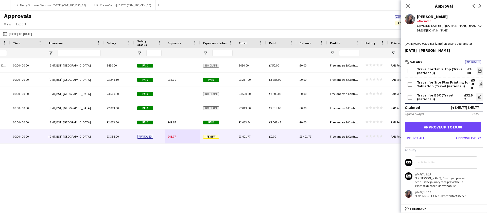
scroll to position [0, 0]
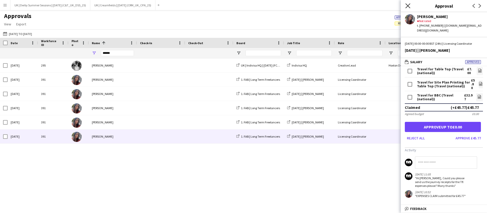
click at [410, 5] on icon "Close pop-in" at bounding box center [408, 5] width 5 height 5
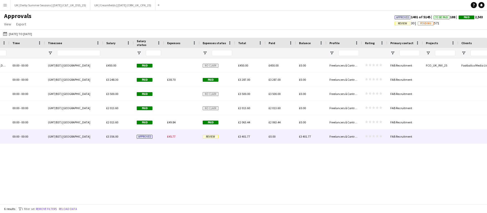
click at [173, 136] on span "£45.77" at bounding box center [171, 137] width 8 height 4
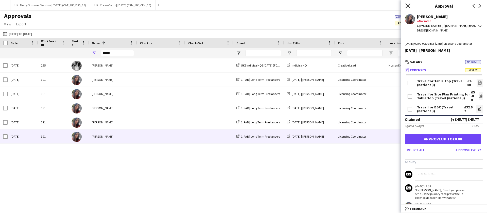
click at [409, 6] on icon at bounding box center [408, 5] width 5 height 5
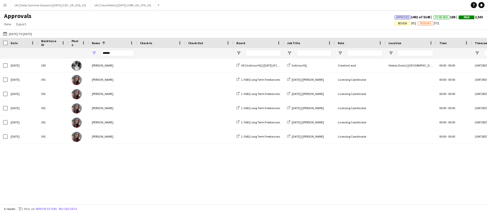
click at [401, 23] on span "Review" at bounding box center [402, 23] width 9 height 3
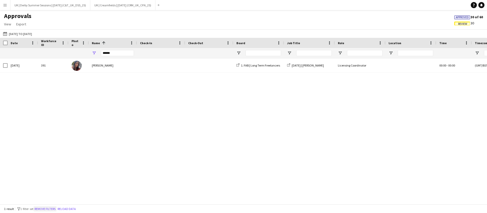
click at [43, 208] on button "Remove filters" at bounding box center [45, 209] width 23 height 6
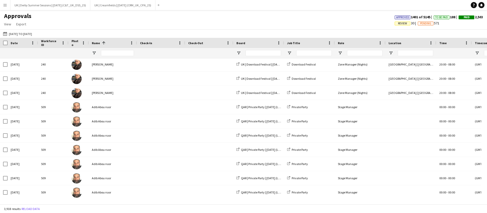
click at [398, 23] on span "Review" at bounding box center [402, 23] width 9 height 3
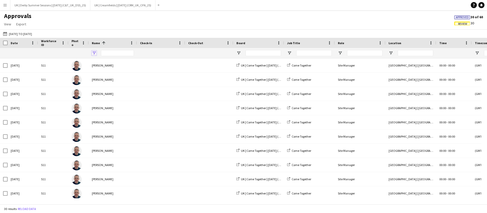
click at [95, 52] on span "Open Filter Menu" at bounding box center [94, 53] width 5 height 5
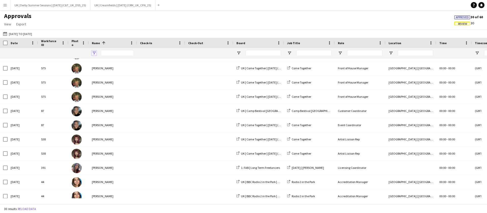
click at [96, 53] on span "Open Filter Menu" at bounding box center [94, 53] width 5 height 5
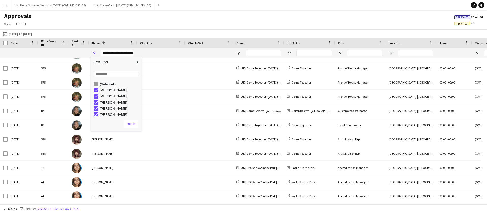
scroll to position [88, 0]
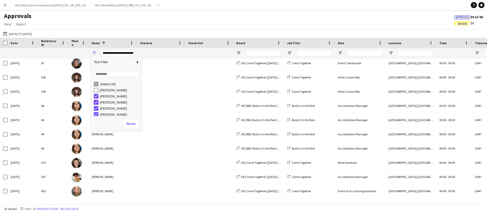
type input "**********"
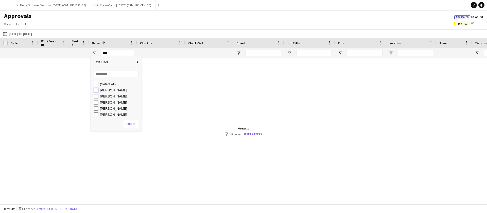
type input "**********"
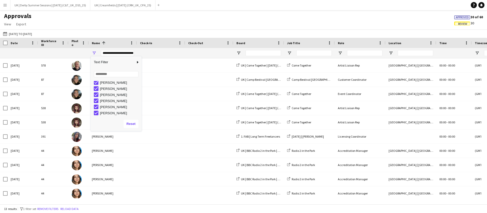
type input "**********"
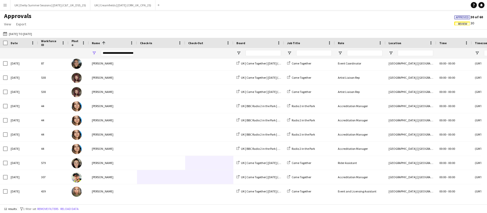
drag, startPoint x: 144, startPoint y: 196, endPoint x: 234, endPoint y: 197, distance: 90.4
click at [234, 197] on div "Mon, 18 Aug 2025 578 David Laing UK | Come Together | Aug 2025 (TEG_UK_CTG_25) …" at bounding box center [460, 113] width 921 height 171
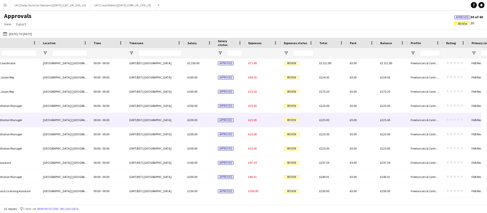
click at [247, 119] on div "£25.00" at bounding box center [263, 120] width 36 height 14
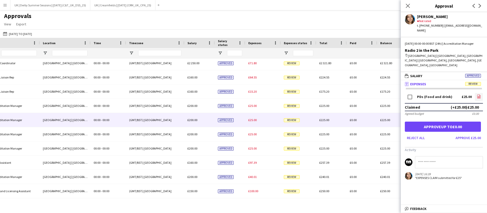
click at [480, 96] on icon at bounding box center [479, 97] width 2 height 2
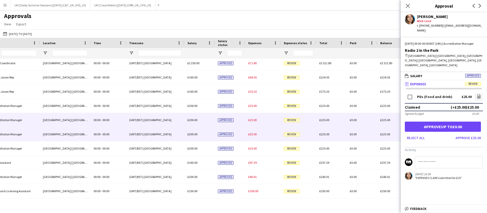
click at [251, 136] on span "£25.00" at bounding box center [253, 134] width 8 height 4
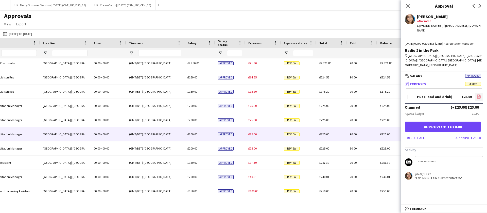
click at [475, 93] on link "file-image" at bounding box center [479, 97] width 8 height 8
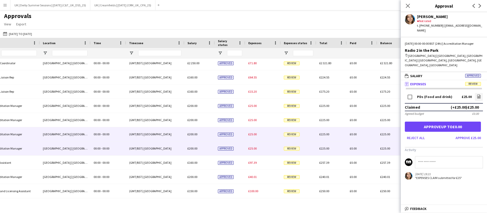
click at [255, 145] on div "£25.00" at bounding box center [263, 148] width 36 height 14
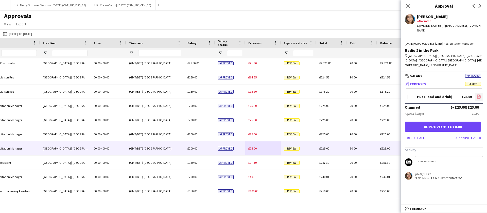
click at [482, 93] on link "file-image" at bounding box center [479, 97] width 8 height 8
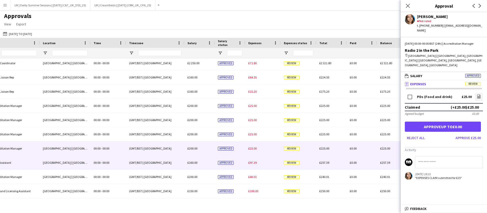
click at [255, 165] on div "£97.39" at bounding box center [263, 163] width 36 height 14
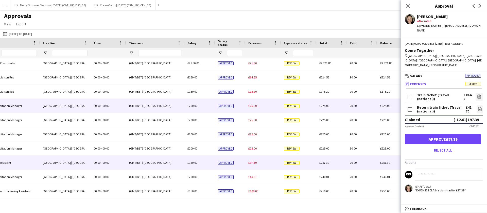
click at [253, 106] on span "£25.00" at bounding box center [253, 106] width 8 height 4
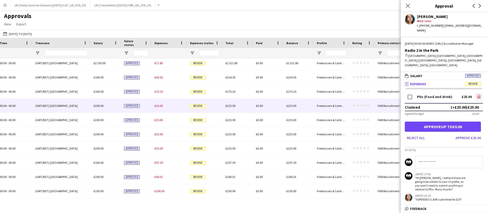
click at [482, 93] on link "file-image" at bounding box center [479, 97] width 8 height 8
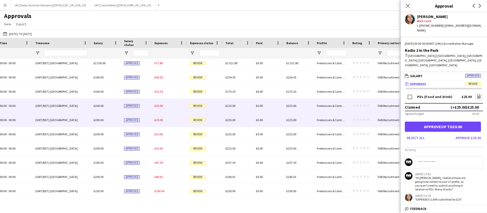
click at [158, 117] on div "£25.00" at bounding box center [170, 120] width 36 height 14
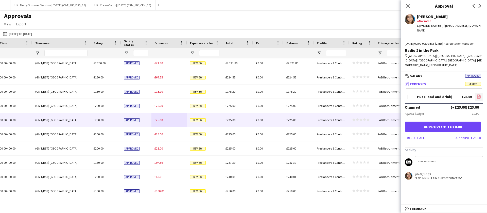
click at [483, 95] on link "file-image" at bounding box center [479, 97] width 8 height 8
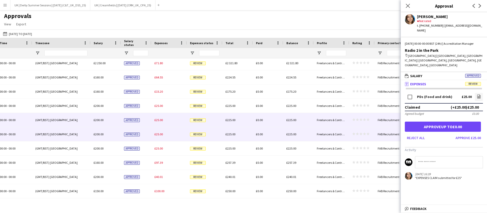
click at [154, 136] on div "£25.00" at bounding box center [170, 134] width 36 height 14
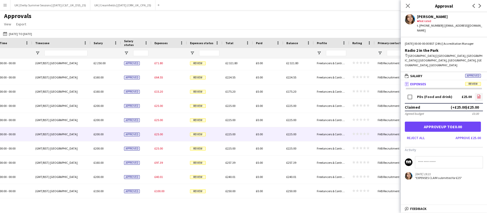
click at [479, 94] on icon "file-image" at bounding box center [479, 96] width 4 height 4
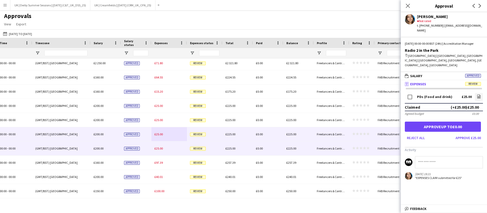
click at [157, 146] on span "£25.00" at bounding box center [159, 148] width 8 height 4
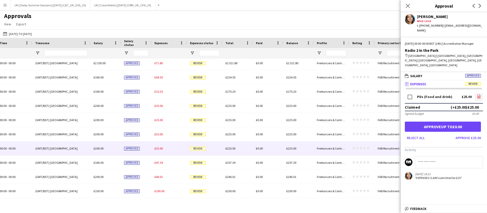
click at [482, 93] on link "file-image" at bounding box center [479, 97] width 8 height 8
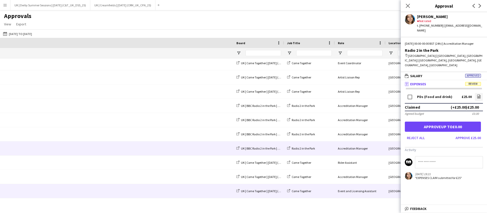
scroll to position [0, 330]
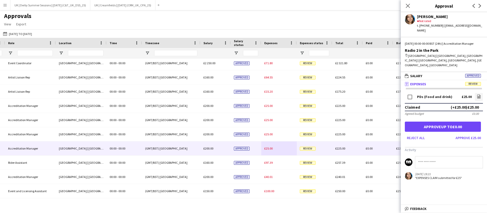
click at [410, 6] on icon "Close pop-in" at bounding box center [408, 6] width 4 height 4
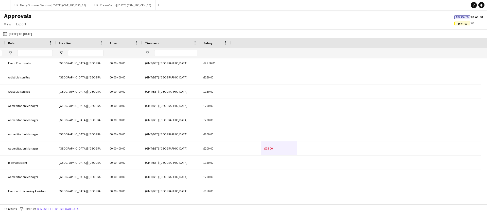
scroll to position [0, 0]
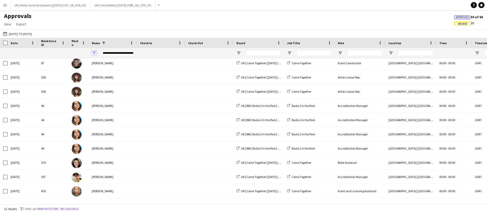
click at [94, 53] on span "Open Filter Menu" at bounding box center [94, 53] width 5 height 5
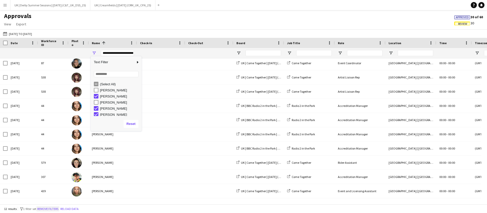
click at [55, 211] on button "Remove filters" at bounding box center [47, 209] width 23 height 6
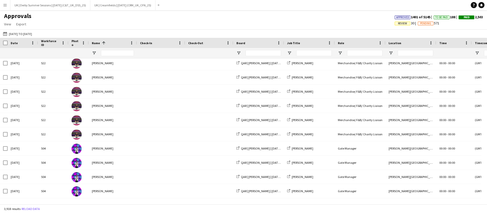
click at [404, 23] on span "Review" at bounding box center [403, 24] width 16 height 4
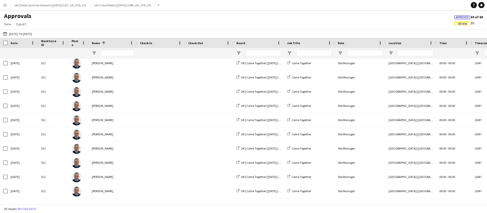
click at [467, 23] on span "Review" at bounding box center [463, 24] width 16 height 4
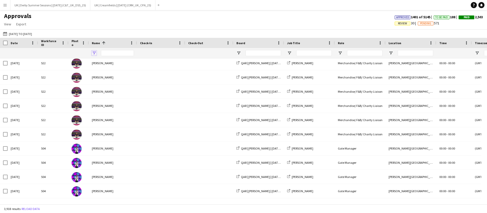
click at [94, 52] on span "Open Filter Menu" at bounding box center [94, 53] width 5 height 5
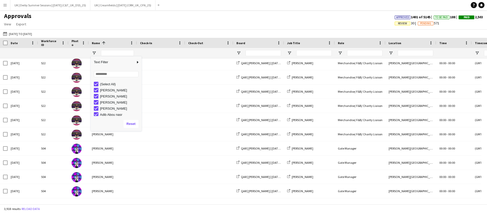
click at [401, 23] on span "Review" at bounding box center [402, 23] width 9 height 3
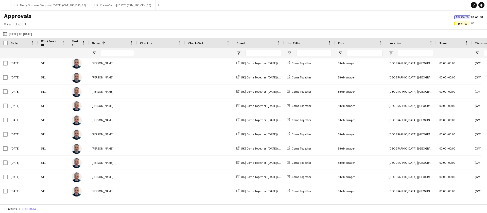
click at [96, 51] on div at bounding box center [113, 53] width 48 height 10
click at [95, 52] on span "Open Filter Menu" at bounding box center [94, 53] width 5 height 5
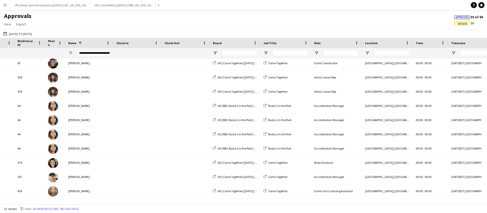
scroll to position [0, 24]
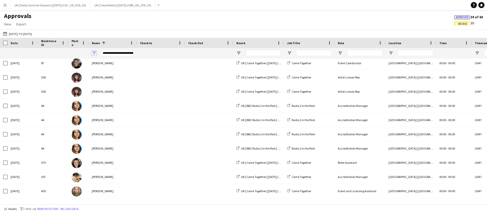
click at [95, 52] on span "Open Filter Menu" at bounding box center [94, 53] width 5 height 5
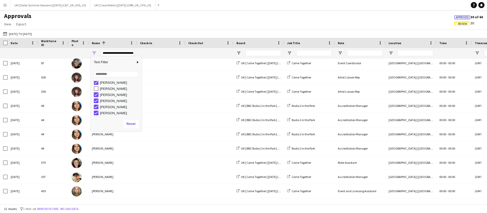
type input "**********"
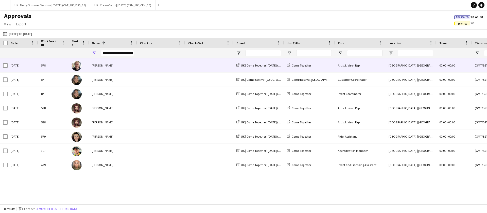
click at [118, 65] on div "[PERSON_NAME]" at bounding box center [113, 65] width 48 height 14
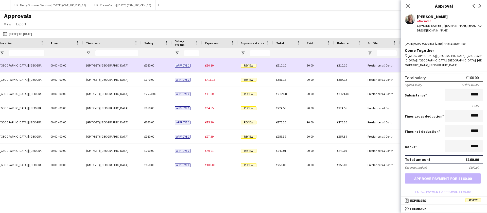
click at [213, 65] on span "£50.10" at bounding box center [209, 65] width 8 height 4
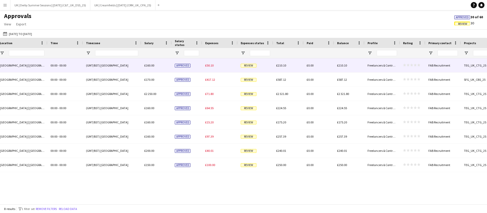
click at [211, 67] on div "£50.10" at bounding box center [220, 65] width 36 height 14
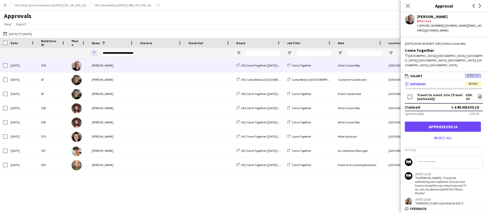
click at [93, 53] on span "Open Filter Menu" at bounding box center [94, 53] width 5 height 5
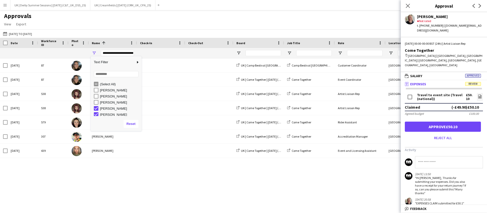
click at [170, 55] on div at bounding box center [161, 53] width 42 height 10
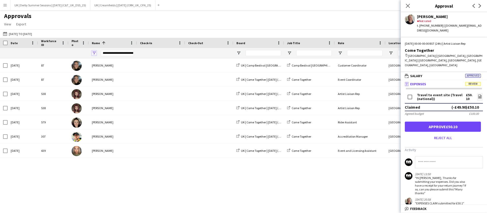
click at [94, 52] on span "Open Filter Menu" at bounding box center [94, 53] width 5 height 5
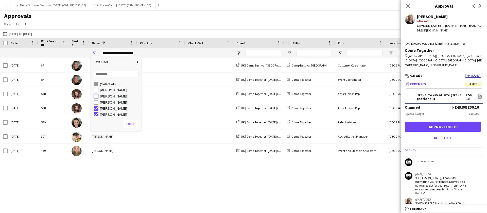
type input "**********"
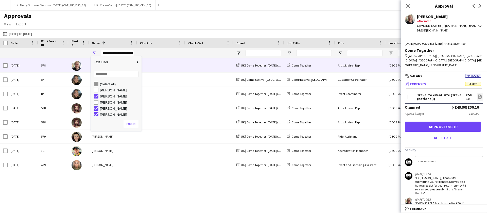
click at [112, 179] on div "Customer Coordinator Lulworth Castle | Dorset, UK 00:00 - 00:00 (GMT/BST) Londo…" at bounding box center [243, 128] width 487 height 140
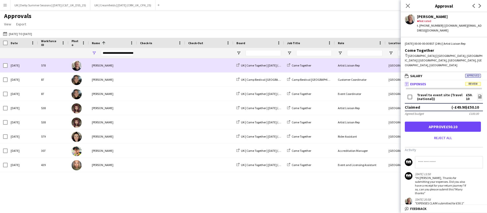
click at [105, 67] on div "[PERSON_NAME]" at bounding box center [113, 65] width 48 height 14
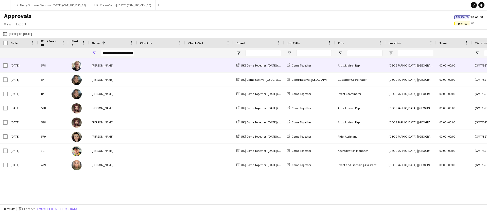
click at [102, 69] on div "[PERSON_NAME]" at bounding box center [113, 65] width 48 height 14
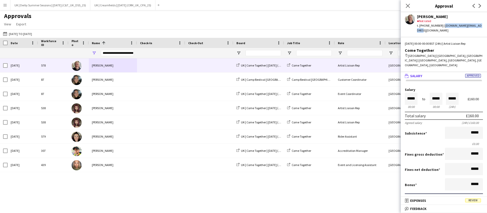
drag, startPoint x: 482, startPoint y: 26, endPoint x: 442, endPoint y: 27, distance: 39.9
click at [442, 27] on div "David Laing star Not rated t. +447590365045 | dgl.management@outlook.com" at bounding box center [444, 22] width 86 height 21
copy div "dgl.management@outlook.com"
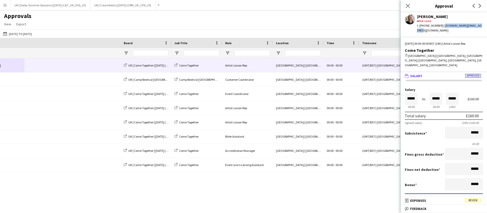
scroll to position [0, 373]
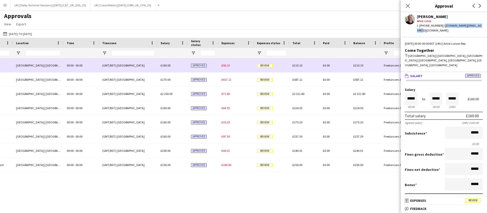
click at [228, 67] on span "£50.10" at bounding box center [226, 65] width 8 height 4
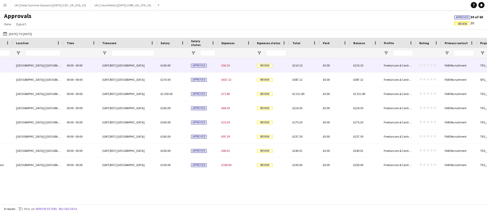
click at [228, 66] on span "£50.10" at bounding box center [226, 65] width 8 height 4
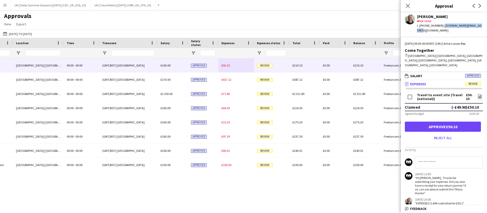
drag, startPoint x: 441, startPoint y: 26, endPoint x: 482, endPoint y: 27, distance: 41.1
click at [482, 27] on div "David Laing star Not rated t. +447590365045 | dgl.management@outlook.com" at bounding box center [444, 22] width 86 height 21
copy div "dgl.management@outlook.com"
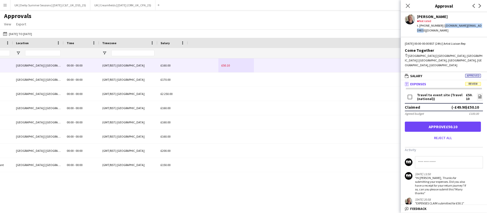
scroll to position [0, 0]
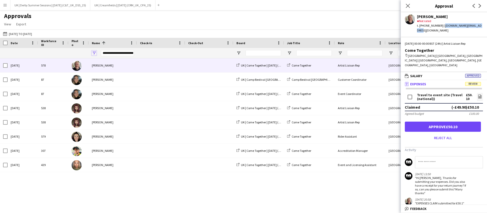
click at [94, 51] on span "Open Filter Menu" at bounding box center [94, 53] width 5 height 5
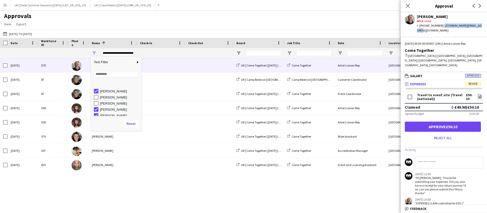
scroll to position [32, 0]
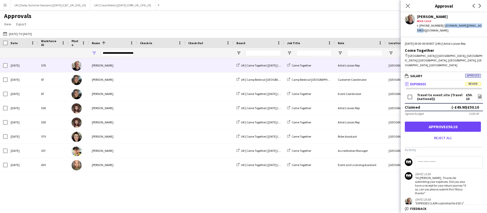
click at [143, 188] on div "Customer Coordinator Lulworth Castle | Dorset, UK 00:00 - 00:00 (GMT/BST) Londo…" at bounding box center [243, 128] width 487 height 140
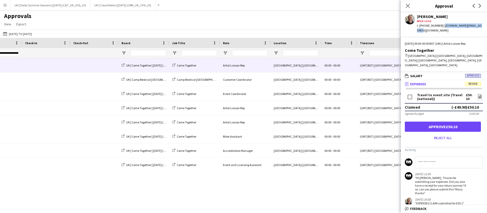
scroll to position [0, 0]
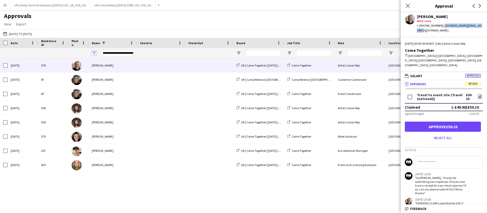
click at [93, 53] on span "Open Filter Menu" at bounding box center [94, 53] width 5 height 5
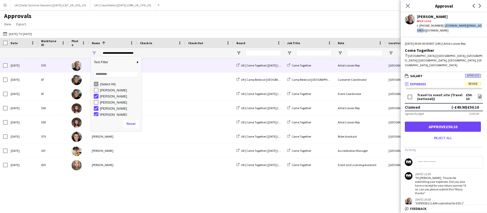
type input "**********"
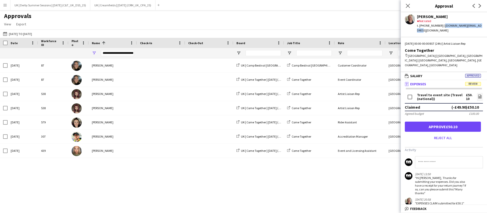
scroll to position [0, 392]
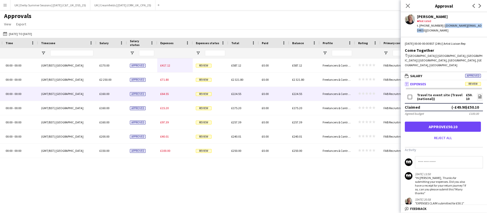
click at [161, 97] on div "£64.55" at bounding box center [175, 94] width 36 height 14
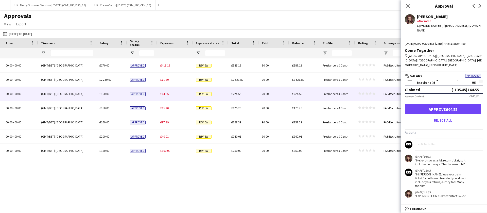
scroll to position [0, 0]
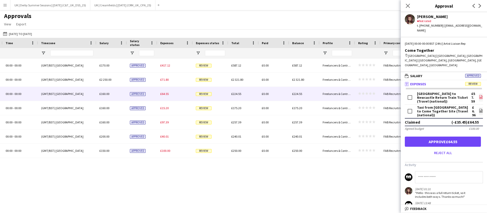
click at [479, 95] on icon "file-image" at bounding box center [481, 97] width 4 height 4
click at [437, 175] on input at bounding box center [449, 177] width 68 height 12
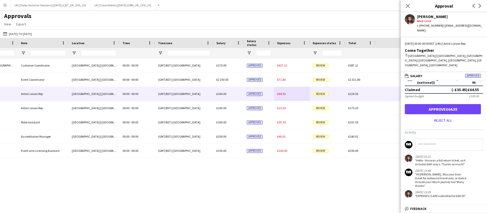
scroll to position [0, 106]
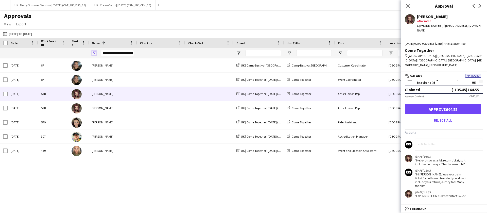
click at [95, 53] on span "Open Filter Menu" at bounding box center [94, 53] width 5 height 5
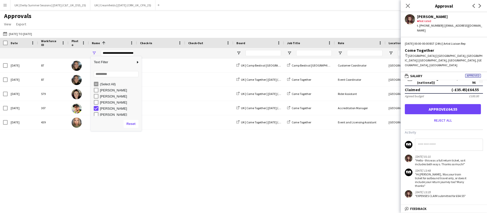
type input "**********"
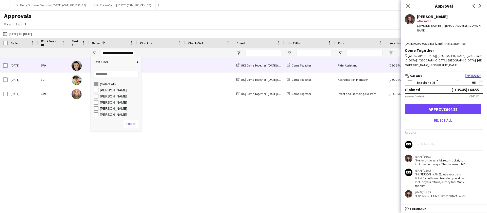
click at [161, 63] on span at bounding box center [161, 65] width 42 height 14
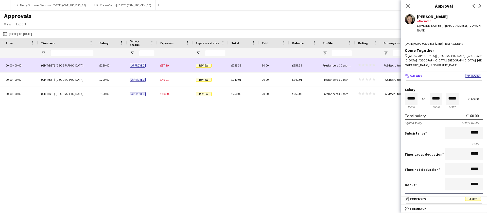
click at [164, 64] on span "£97.39" at bounding box center [164, 65] width 8 height 4
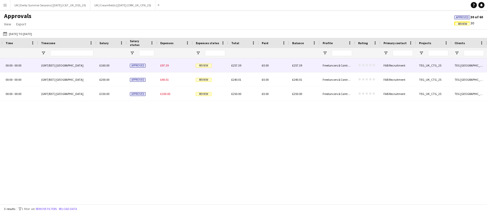
click at [163, 65] on span "£97.39" at bounding box center [164, 65] width 8 height 4
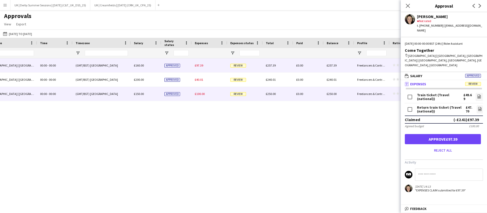
click at [201, 95] on span "£100.00" at bounding box center [200, 94] width 10 height 4
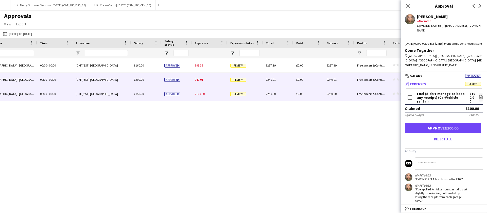
click at [204, 79] on div "£40.01" at bounding box center [210, 80] width 36 height 14
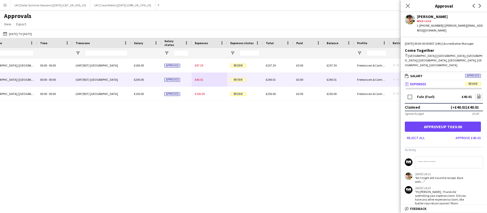
click at [434, 157] on input at bounding box center [449, 162] width 68 height 12
click at [459, 159] on input "**********" at bounding box center [446, 162] width 62 height 12
type input "**********"
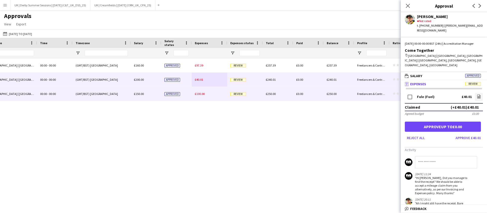
click at [196, 95] on span "£100.00" at bounding box center [200, 94] width 10 height 4
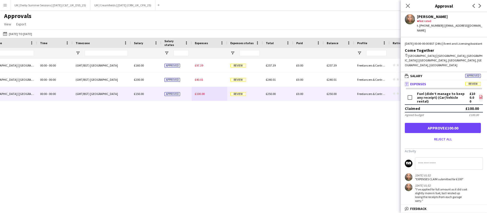
click at [482, 97] on icon at bounding box center [481, 98] width 2 height 2
click at [481, 95] on icon "file-image" at bounding box center [481, 97] width 4 height 4
click at [429, 159] on input at bounding box center [449, 163] width 68 height 12
type input "**********"
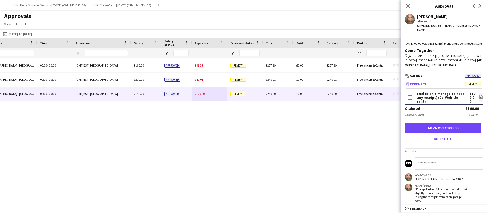
scroll to position [0, 0]
click at [405, 7] on app-icon "Close pop-in" at bounding box center [408, 5] width 7 height 7
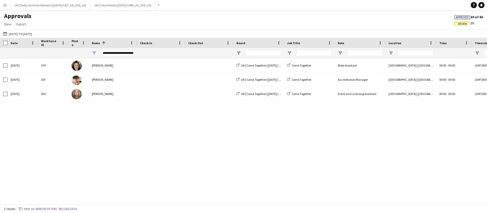
drag, startPoint x: 178, startPoint y: 205, endPoint x: 172, endPoint y: 205, distance: 5.8
click at [173, 205] on div "3 results filter-1 1 filter set Remove filters Reload data" at bounding box center [243, 208] width 487 height 9
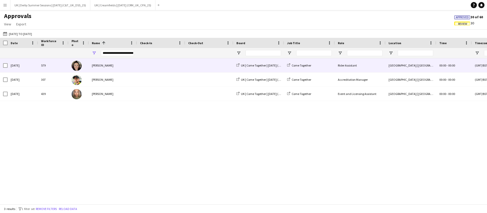
click at [110, 63] on div "[PERSON_NAME]" at bounding box center [113, 65] width 48 height 14
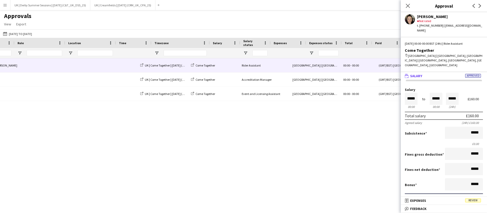
scroll to position [0, 321]
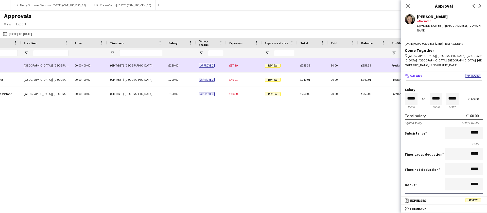
click at [232, 68] on div "£97.39" at bounding box center [244, 65] width 36 height 14
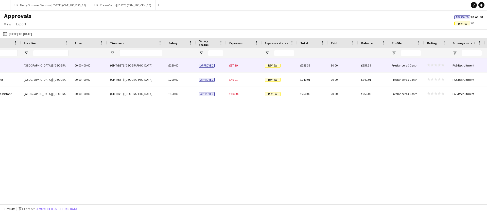
click at [234, 65] on span "£97.39" at bounding box center [233, 65] width 8 height 4
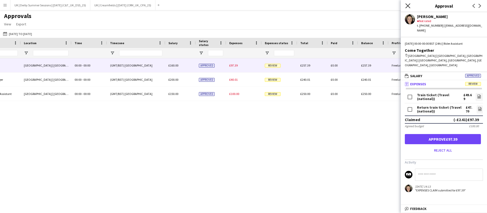
click at [407, 4] on icon "Close pop-in" at bounding box center [408, 5] width 5 height 5
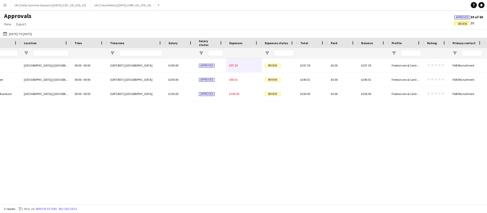
scroll to position [0, 0]
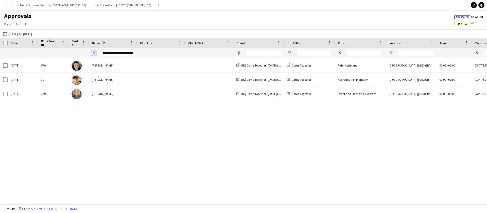
click at [92, 54] on span "Open Filter Menu" at bounding box center [94, 53] width 5 height 5
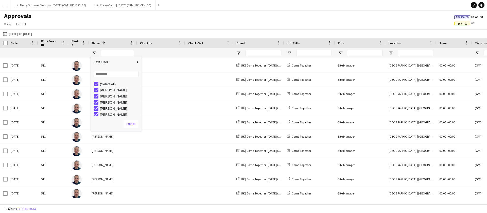
type input "***"
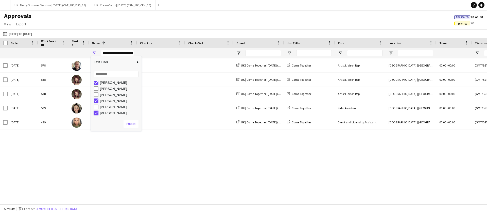
type input "**********"
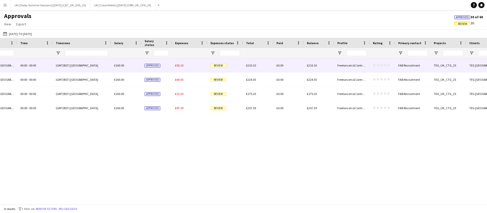
click at [176, 67] on div "£50.10" at bounding box center [190, 65] width 36 height 14
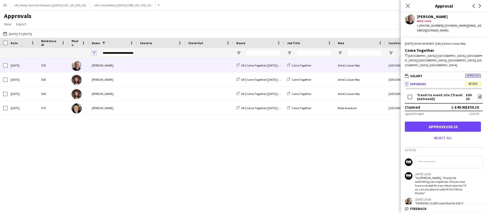
click at [95, 53] on span "Open Filter Menu" at bounding box center [94, 53] width 5 height 5
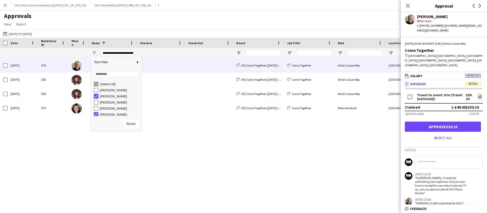
type input "**********"
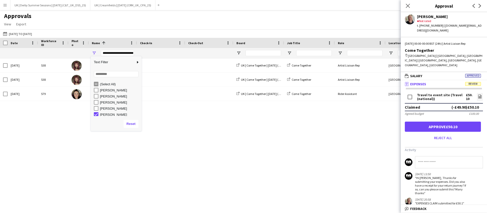
click at [157, 171] on div "Artist Liaison Rep Town Moor | Newcastle-Upon-Tyne, UK 00:00 - 00:00 (GMT/BST) …" at bounding box center [243, 128] width 487 height 140
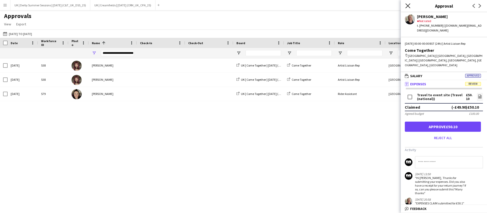
click at [413, 3] on div "Close pop-in" at bounding box center [408, 6] width 14 height 12
click at [407, 5] on icon "Close pop-in" at bounding box center [408, 5] width 5 height 5
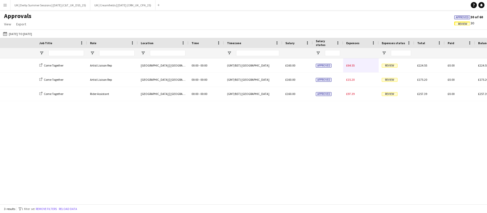
scroll to position [0, 360]
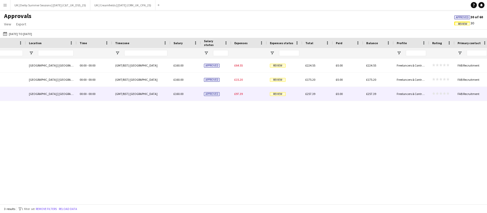
click at [230, 92] on div "Approved" at bounding box center [216, 94] width 30 height 14
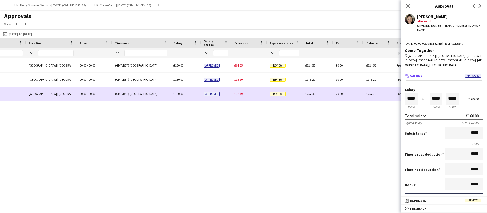
click at [238, 94] on span "£97.39" at bounding box center [239, 94] width 8 height 4
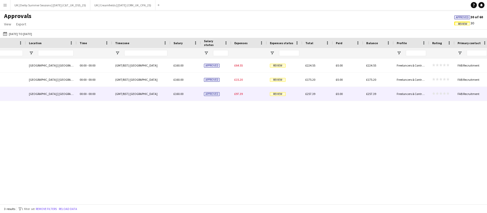
click at [238, 94] on span "£97.39" at bounding box center [239, 94] width 8 height 4
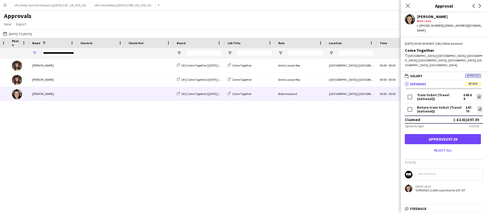
scroll to position [0, 3]
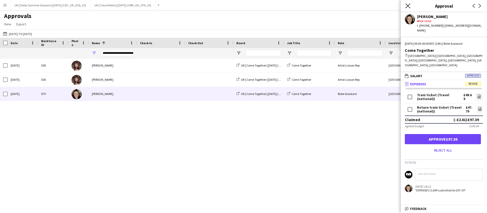
click at [407, 5] on icon "Close pop-in" at bounding box center [408, 5] width 5 height 5
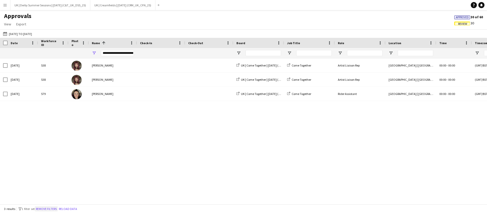
click at [54, 210] on button "Remove filters" at bounding box center [46, 209] width 23 height 6
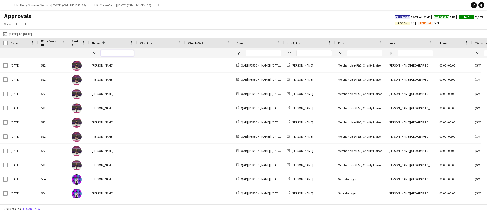
click at [115, 52] on input "Name Filter Input" at bounding box center [117, 53] width 33 height 6
type input "*****"
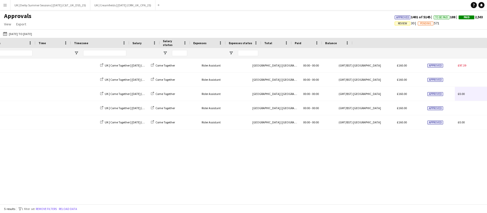
scroll to position [0, 401]
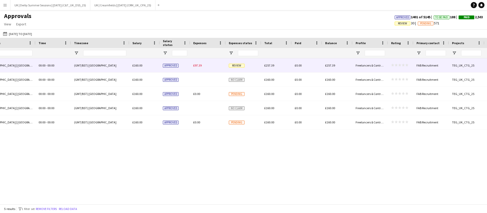
click at [194, 66] on span "£97.39" at bounding box center [197, 65] width 8 height 4
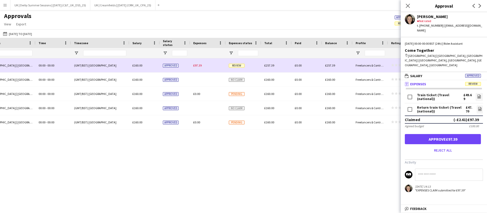
click at [196, 64] on span "£97.39" at bounding box center [197, 65] width 8 height 4
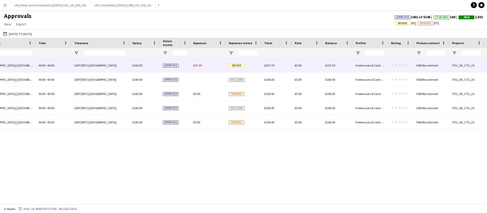
click at [196, 64] on span "£97.39" at bounding box center [197, 65] width 8 height 4
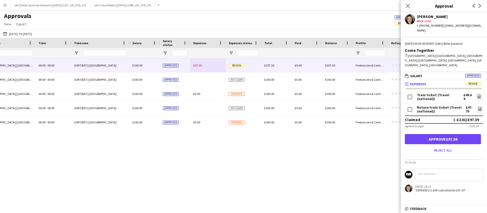
click at [460, 169] on input at bounding box center [449, 175] width 68 height 12
type input "*"
click at [410, 6] on icon "Close pop-in" at bounding box center [408, 5] width 5 height 5
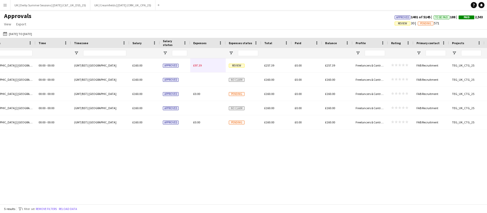
scroll to position [0, 0]
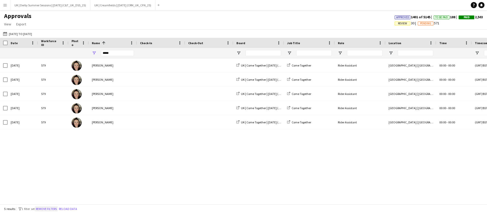
click at [48, 209] on button "Remove filters" at bounding box center [46, 209] width 23 height 6
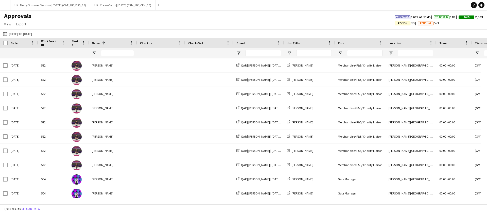
click at [109, 57] on div at bounding box center [117, 53] width 33 height 10
click at [113, 51] on input "Name Filter Input" at bounding box center [117, 53] width 33 height 6
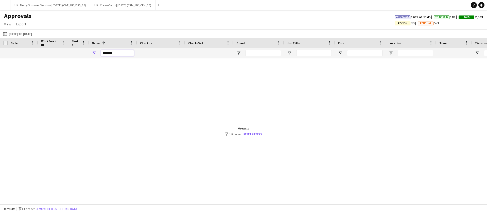
drag, startPoint x: 116, startPoint y: 52, endPoint x: 111, endPoint y: 52, distance: 5.1
click at [111, 52] on input "********" at bounding box center [117, 53] width 33 height 6
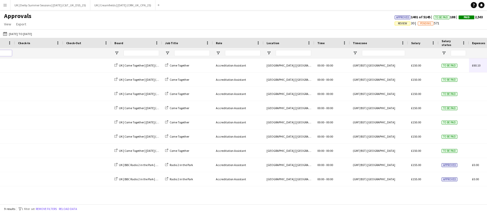
scroll to position [0, 126]
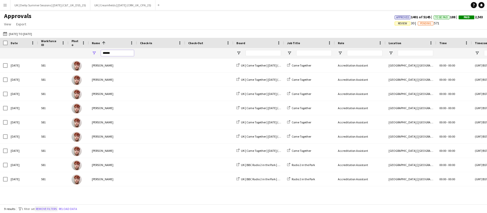
type input "******"
drag, startPoint x: 44, startPoint y: 207, endPoint x: 53, endPoint y: 181, distance: 28.0
click at [44, 208] on button "Remove filters" at bounding box center [46, 209] width 23 height 6
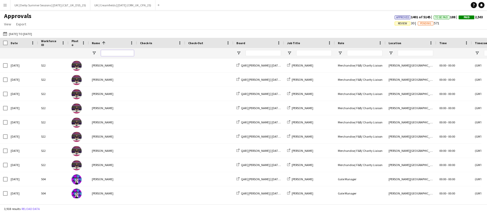
click at [112, 54] on input "Name Filter Input" at bounding box center [117, 53] width 33 height 6
type input "********"
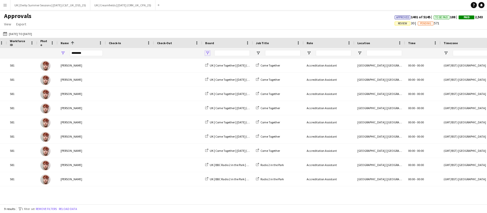
click at [206, 52] on span "Open Filter Menu" at bounding box center [207, 53] width 5 height 5
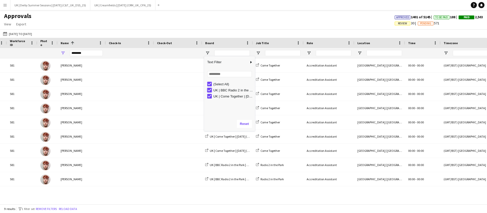
type input "**********"
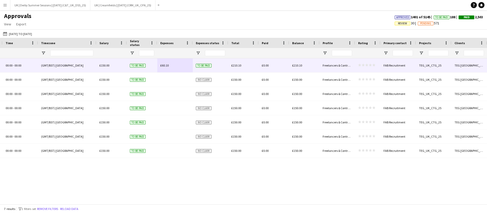
click at [166, 64] on span "£60.10" at bounding box center [164, 65] width 8 height 4
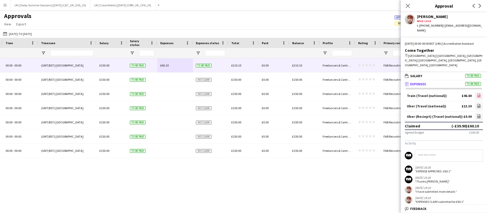
click at [478, 95] on icon at bounding box center [479, 96] width 2 height 2
click at [437, 156] on input at bounding box center [449, 156] width 68 height 12
type input "**********"
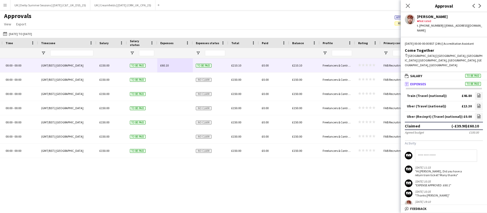
click at [476, 91] on div "Train (Travel (national)) £46.80 file-image Uber (Travel (national)) £13.30 fil…" at bounding box center [444, 175] width 86 height 174
click at [476, 95] on link "file-image" at bounding box center [479, 96] width 8 height 8
click at [478, 106] on icon at bounding box center [479, 107] width 2 height 2
click at [477, 117] on icon "file-image" at bounding box center [479, 116] width 4 height 4
click at [410, 7] on icon at bounding box center [408, 5] width 5 height 5
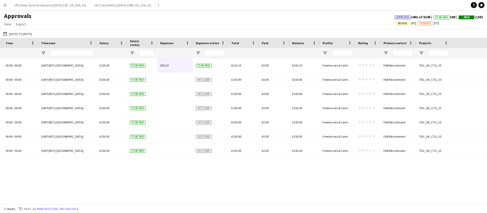
scroll to position [0, 8]
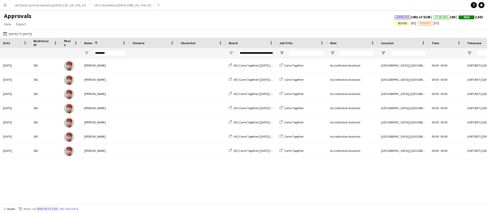
click at [51, 206] on button "Remove filters" at bounding box center [47, 209] width 23 height 6
click at [47, 207] on div "7 results filter-1 2 filters set Remove filters Reload data" at bounding box center [243, 208] width 487 height 9
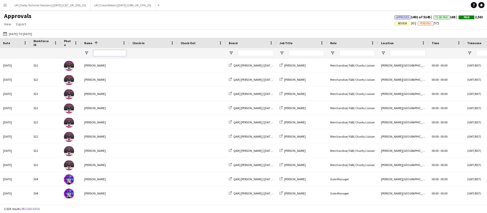
click at [113, 51] on input "Name Filter Input" at bounding box center [109, 53] width 33 height 6
type input "*****"
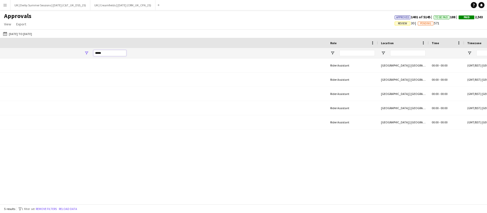
scroll to position [0, 434]
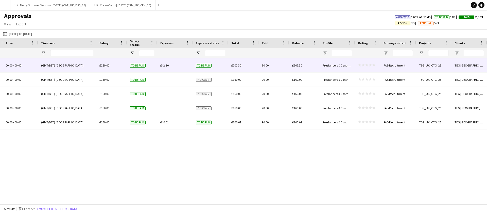
click at [164, 65] on span "£42.30" at bounding box center [164, 65] width 8 height 4
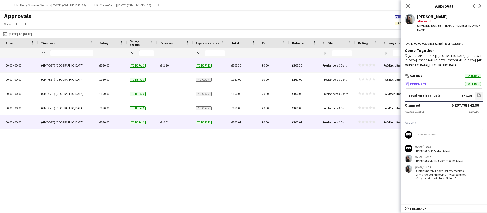
click at [163, 121] on span "£40.01" at bounding box center [164, 122] width 8 height 4
click at [167, 65] on span "£42.30" at bounding box center [164, 65] width 8 height 4
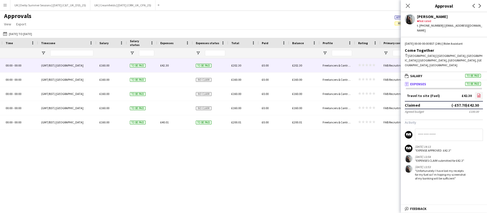
click at [478, 93] on icon "file-image" at bounding box center [479, 95] width 4 height 4
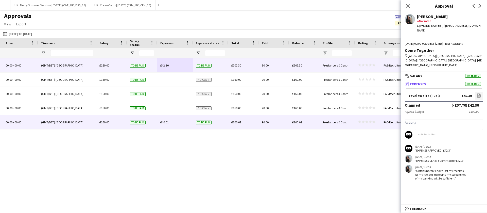
click at [161, 121] on span "£40.01" at bounding box center [164, 122] width 8 height 4
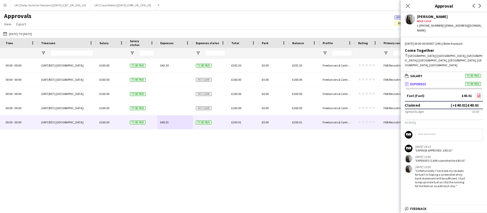
click at [476, 92] on link "file-image" at bounding box center [479, 96] width 8 height 8
click at [407, 6] on icon "Close pop-in" at bounding box center [408, 5] width 5 height 5
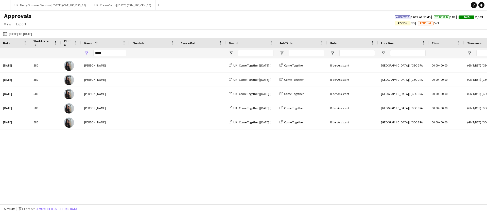
scroll to position [0, 0]
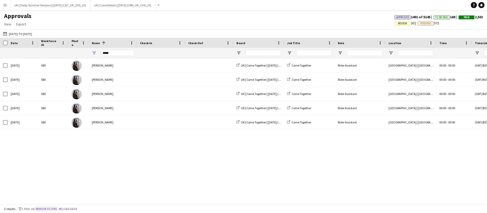
click at [55, 207] on button "Remove filters" at bounding box center [46, 209] width 23 height 6
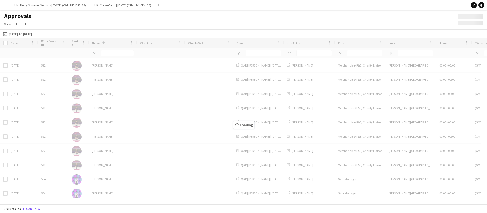
click at [115, 51] on div "Loading" at bounding box center [243, 121] width 487 height 166
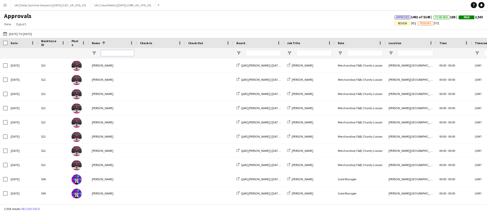
click at [114, 52] on input "Name Filter Input" at bounding box center [117, 53] width 33 height 6
type input "**********"
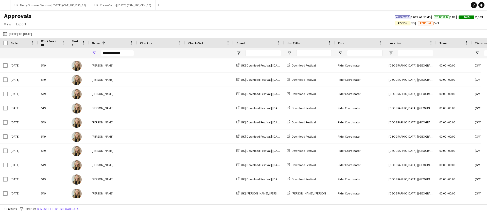
click at [240, 50] on div at bounding box center [259, 53] width 51 height 10
click at [238, 53] on span "Open Filter Menu" at bounding box center [239, 53] width 5 height 5
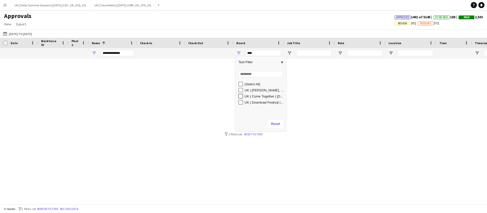
type input "**********"
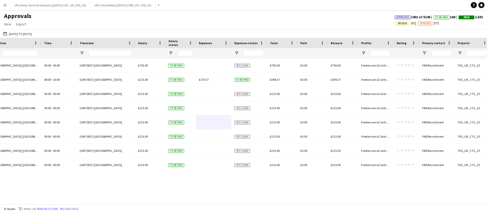
scroll to position [0, 395]
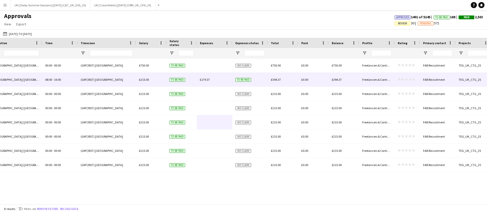
click at [202, 79] on span "£179.37" at bounding box center [205, 80] width 10 height 4
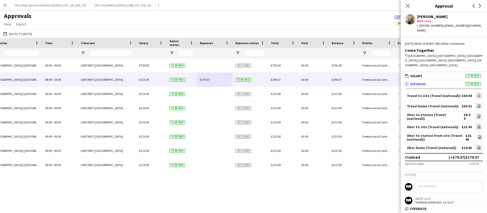
click at [477, 93] on icon "file-image" at bounding box center [479, 95] width 4 height 4
click at [477, 104] on icon "file-image" at bounding box center [479, 106] width 4 height 4
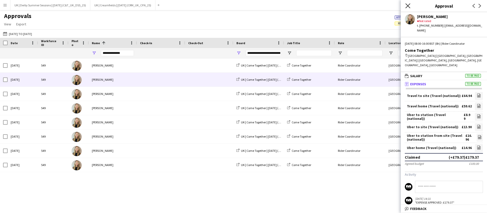
drag, startPoint x: 403, startPoint y: 8, endPoint x: 407, endPoint y: 7, distance: 4.8
click at [405, 7] on div "Close pop-in" at bounding box center [408, 6] width 14 height 12
click at [407, 7] on icon "Close pop-in" at bounding box center [408, 5] width 5 height 5
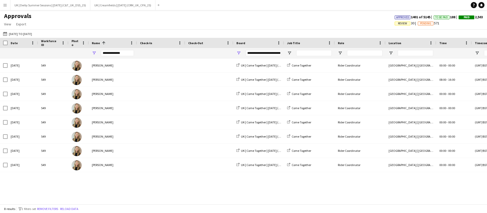
drag, startPoint x: 47, startPoint y: 209, endPoint x: 103, endPoint y: 100, distance: 122.6
click at [47, 210] on button "Remove filters" at bounding box center [47, 209] width 23 height 6
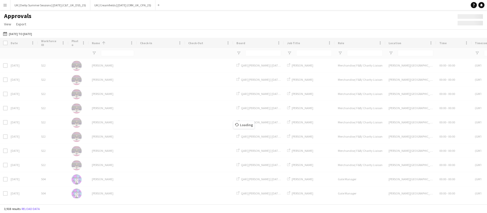
click at [115, 51] on div "Loading" at bounding box center [243, 121] width 487 height 166
click at [115, 50] on input "Name Filter Input" at bounding box center [117, 53] width 33 height 6
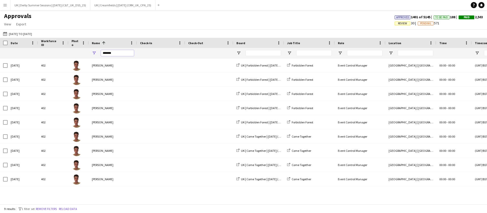
type input "*******"
drag, startPoint x: 204, startPoint y: 196, endPoint x: 246, endPoint y: 196, distance: 41.4
click at [246, 196] on div "Wed, 28 May 2025 402 Ryan McClintock UK | Forbidden Forest | May 2025 (VWH_UK_F…" at bounding box center [243, 128] width 487 height 140
click at [240, 50] on div at bounding box center [259, 53] width 51 height 10
click at [239, 52] on span "Open Filter Menu" at bounding box center [239, 53] width 5 height 5
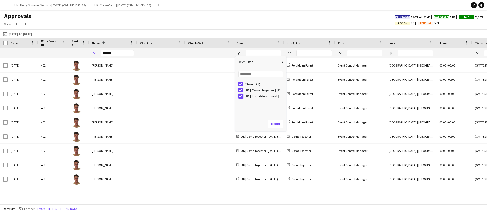
type input "**********"
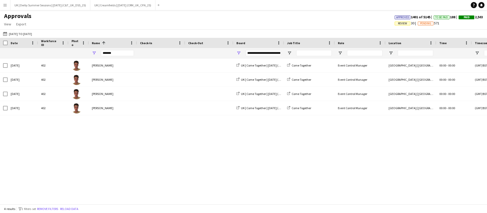
scroll to position [0, 387]
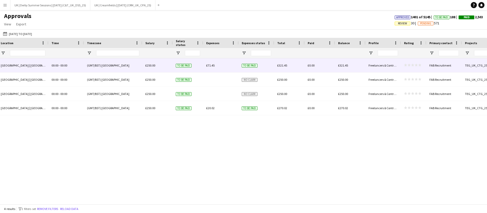
click at [214, 64] on div "£71.45" at bounding box center [221, 65] width 36 height 14
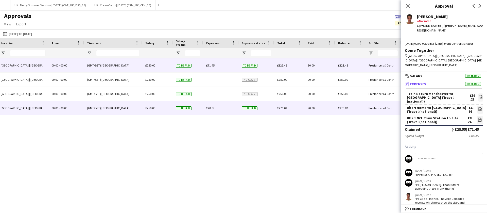
click at [211, 107] on span "£20.02" at bounding box center [210, 108] width 8 height 4
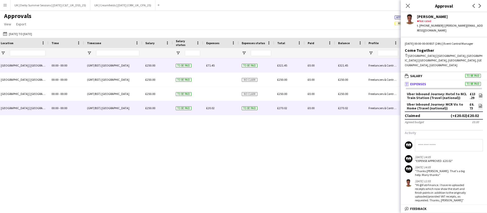
click at [205, 66] on div "£71.45" at bounding box center [221, 65] width 36 height 14
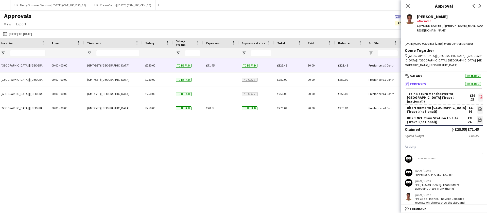
click at [479, 93] on link "file-image" at bounding box center [481, 97] width 5 height 8
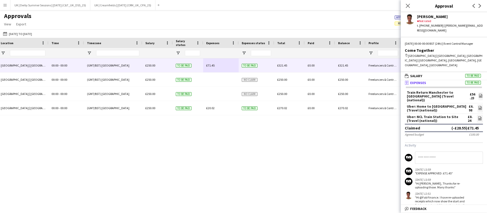
scroll to position [0, 0]
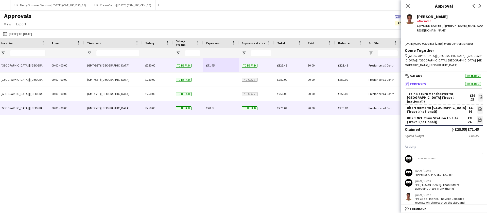
click at [211, 108] on span "£20.02" at bounding box center [210, 108] width 8 height 4
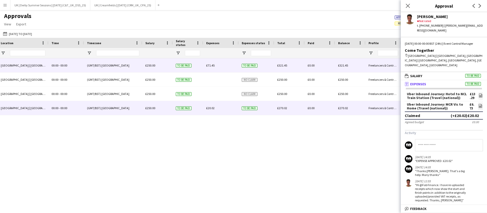
click at [207, 66] on span "£71.45" at bounding box center [210, 65] width 8 height 4
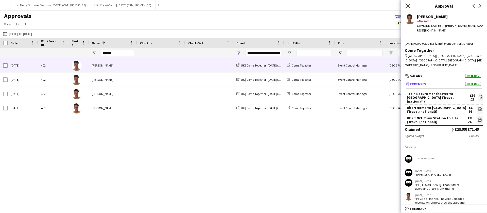
click at [409, 4] on icon "Close pop-in" at bounding box center [408, 5] width 5 height 5
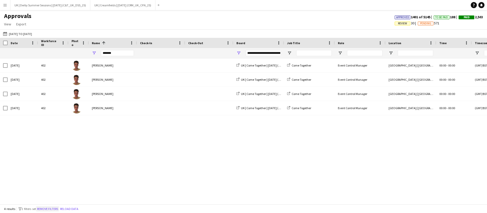
click at [50, 209] on button "Remove filters" at bounding box center [47, 209] width 23 height 6
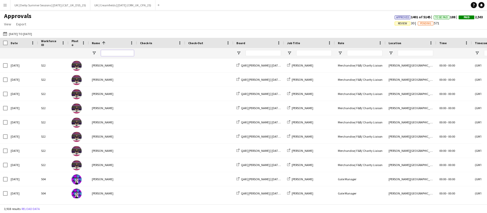
click at [115, 55] on input "Name Filter Input" at bounding box center [117, 53] width 33 height 6
type input "*****"
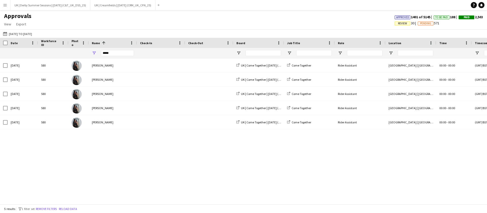
drag, startPoint x: 247, startPoint y: 203, endPoint x: 433, endPoint y: 204, distance: 186.1
click at [468, 205] on div "5 results filter-1 1 filter set Remove filters Reload data" at bounding box center [243, 208] width 487 height 9
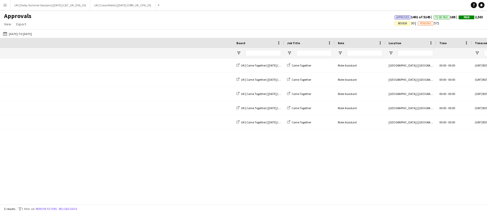
scroll to position [0, 426]
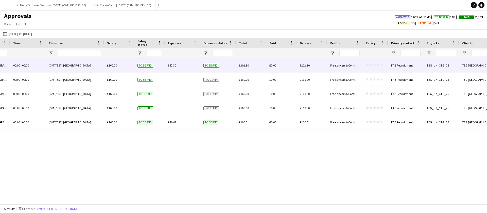
click at [175, 62] on div "£42.30" at bounding box center [183, 65] width 36 height 14
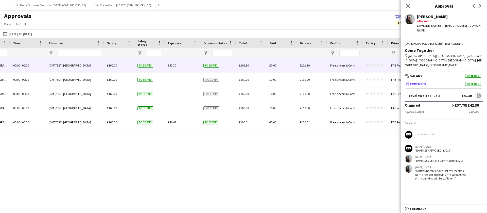
scroll to position [0, 0]
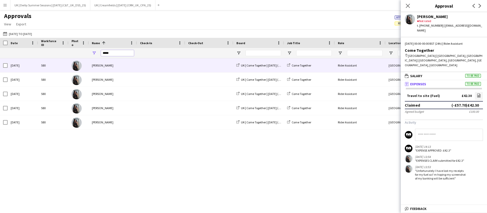
drag, startPoint x: 111, startPoint y: 53, endPoint x: 91, endPoint y: 53, distance: 19.8
click at [91, 53] on div "*****" at bounding box center [113, 53] width 48 height 10
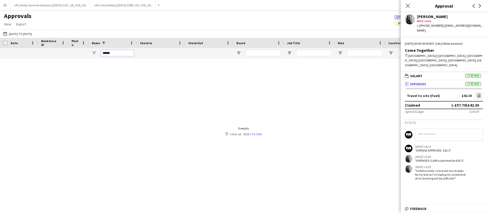
type input "******"
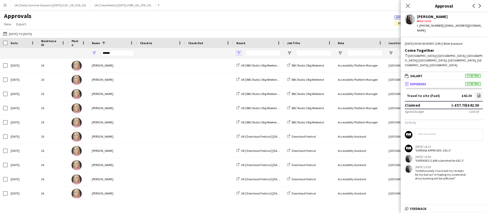
click at [239, 52] on span "Open Filter Menu" at bounding box center [239, 53] width 5 height 5
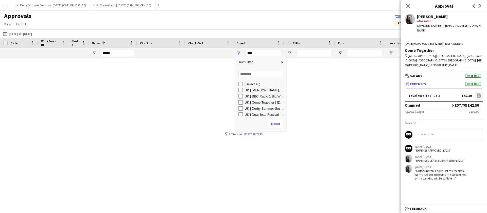
type input "**********"
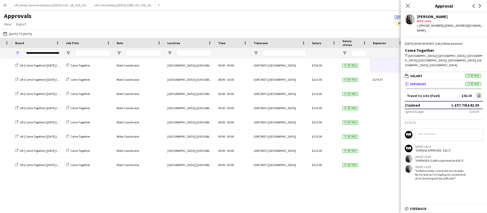
scroll to position [0, 243]
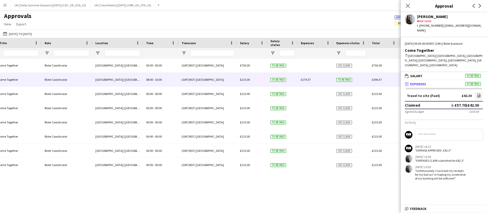
click at [303, 78] on span "£179.37" at bounding box center [306, 80] width 10 height 4
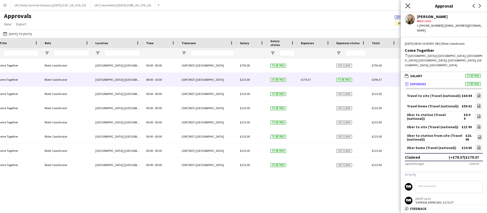
click at [406, 6] on icon "Close pop-in" at bounding box center [408, 5] width 5 height 5
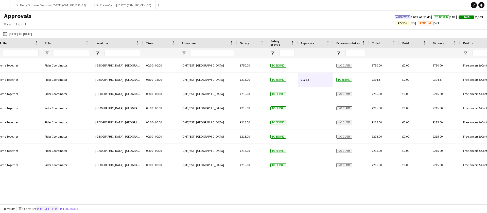
click at [52, 208] on button "Remove filters" at bounding box center [47, 209] width 23 height 6
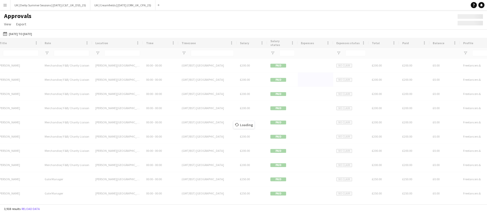
click at [135, 201] on div "Loading" at bounding box center [243, 121] width 487 height 166
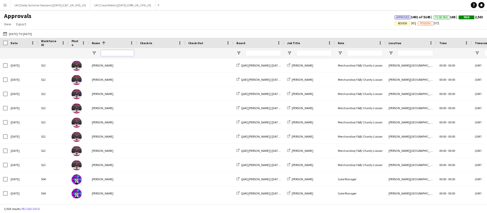
click at [124, 53] on input "Name Filter Input" at bounding box center [117, 53] width 33 height 6
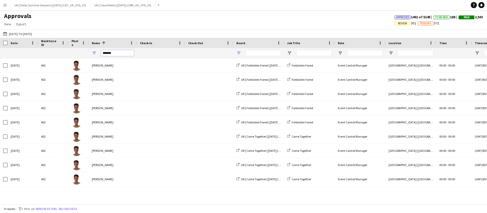
type input "*******"
click at [239, 55] on span "Open Filter Menu" at bounding box center [239, 53] width 5 height 5
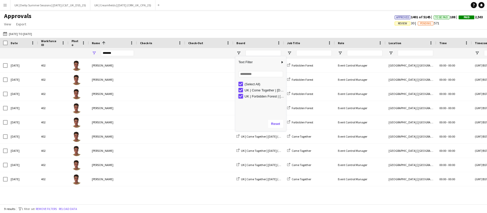
type input "**********"
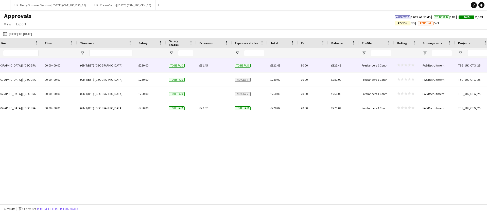
click at [201, 65] on span "£71.45" at bounding box center [204, 65] width 8 height 4
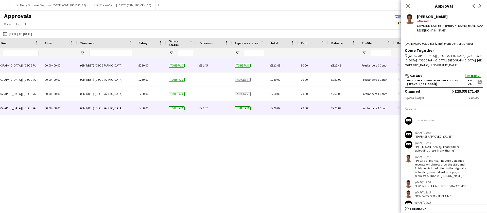
click at [206, 109] on span "£20.02" at bounding box center [204, 108] width 8 height 4
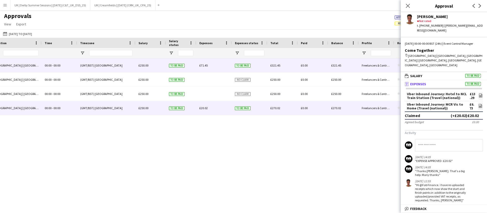
click at [203, 63] on span "£71.45" at bounding box center [204, 65] width 8 height 4
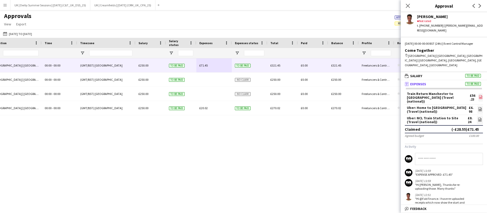
click at [479, 95] on icon "file-image" at bounding box center [481, 97] width 4 height 4
click at [427, 153] on input at bounding box center [449, 159] width 68 height 12
type input "**********"
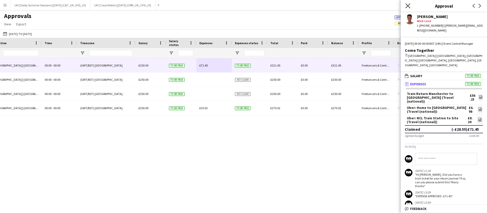
click at [410, 6] on icon "Close pop-in" at bounding box center [408, 5] width 5 height 5
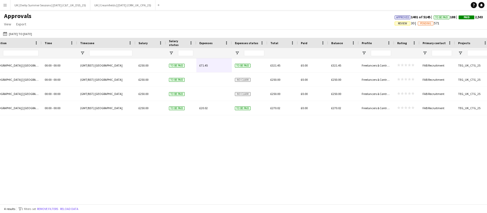
click at [399, 24] on span "Review" at bounding box center [402, 23] width 9 height 3
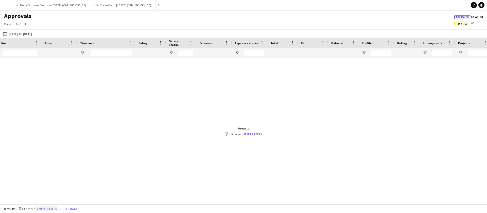
click at [51, 208] on button "Remove filters" at bounding box center [46, 209] width 23 height 6
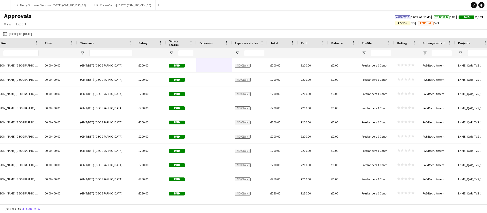
click at [398, 23] on span "Review" at bounding box center [402, 23] width 9 height 3
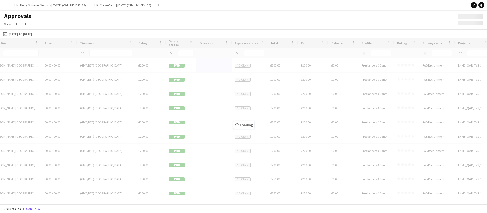
click at [397, 24] on div "Approvals View Customise view Customise filters Reset Filters Reset View Reset …" at bounding box center [243, 20] width 487 height 17
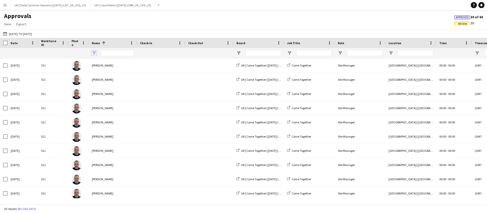
click at [94, 54] on span "Open Filter Menu" at bounding box center [94, 53] width 5 height 5
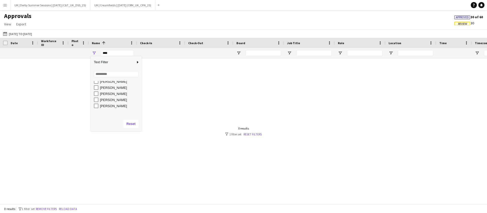
scroll to position [32, 0]
type input "**********"
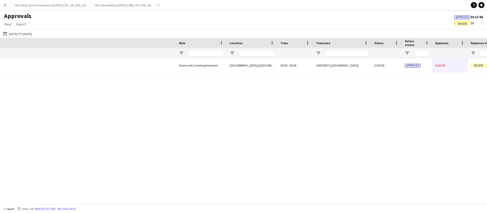
scroll to position [0, 434]
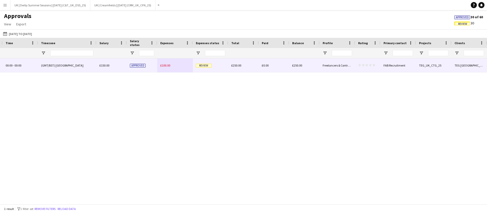
click at [166, 64] on span "£100.00" at bounding box center [165, 65] width 10 height 4
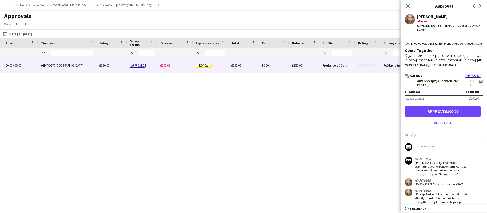
scroll to position [26, 0]
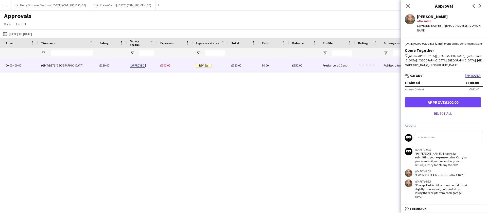
click at [212, 205] on main "Approvals View Customise view Customise filters Reset Filters Reset View Reset …" at bounding box center [243, 108] width 487 height 196
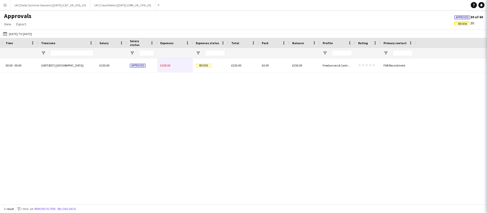
scroll to position [0, 8]
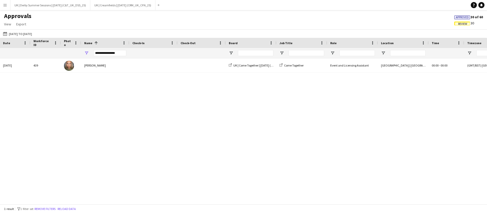
click at [82, 51] on div "**********" at bounding box center [105, 53] width 48 height 10
click at [87, 52] on span "Open Filter Menu" at bounding box center [86, 53] width 5 height 5
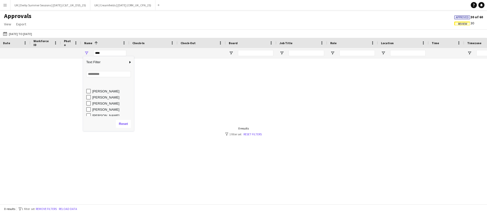
scroll to position [0, 0]
click at [57, 210] on button "Remove filters" at bounding box center [46, 209] width 23 height 6
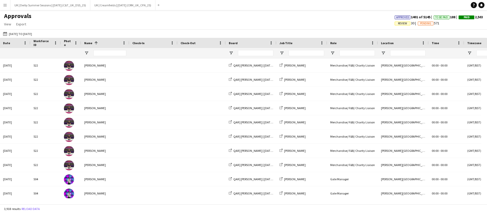
click at [398, 24] on span "Review" at bounding box center [402, 23] width 9 height 3
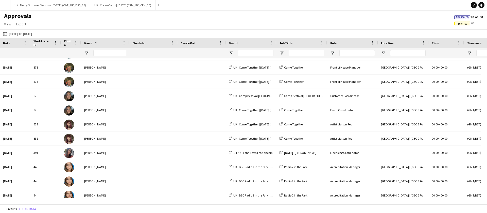
scroll to position [228, 0]
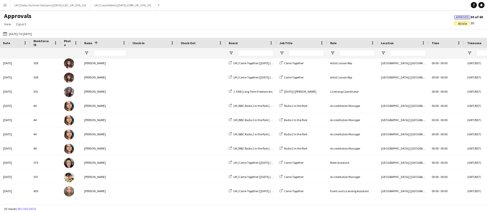
click at [86, 49] on div at bounding box center [105, 53] width 48 height 10
click at [86, 54] on span "Open Filter Menu" at bounding box center [86, 53] width 5 height 5
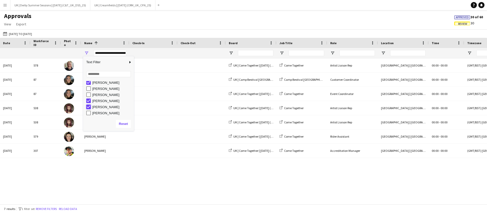
type input "**********"
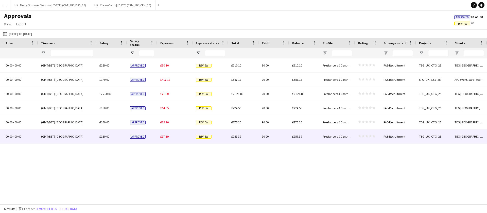
click at [167, 135] on span "£97.39" at bounding box center [164, 137] width 8 height 4
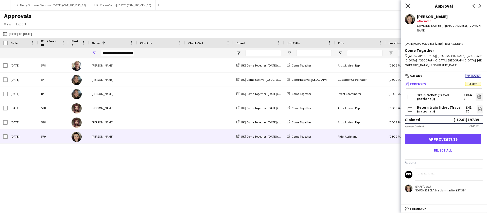
click at [410, 5] on icon "Close pop-in" at bounding box center [408, 5] width 5 height 5
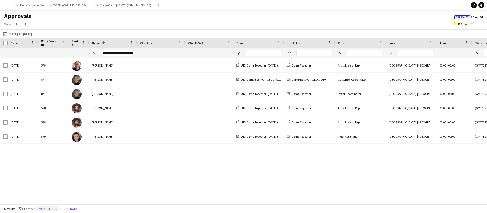
click at [42, 207] on button "Remove filters" at bounding box center [46, 209] width 23 height 6
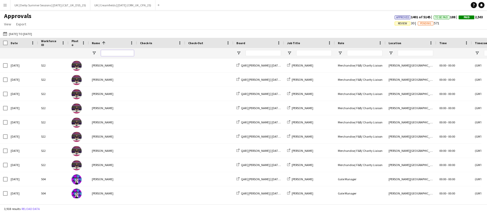
click at [108, 55] on input "Name Filter Input" at bounding box center [117, 53] width 33 height 6
type input "*****"
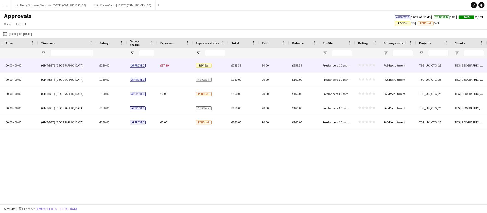
click at [167, 63] on span "£97.39" at bounding box center [164, 65] width 8 height 4
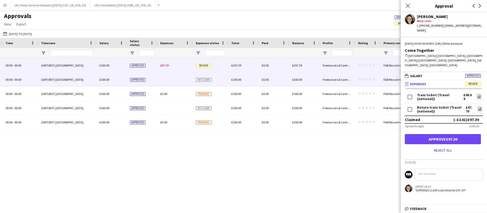
click at [174, 77] on div at bounding box center [175, 80] width 36 height 14
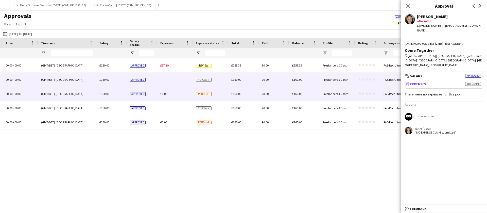
click at [173, 93] on div "£0.00" at bounding box center [175, 94] width 36 height 14
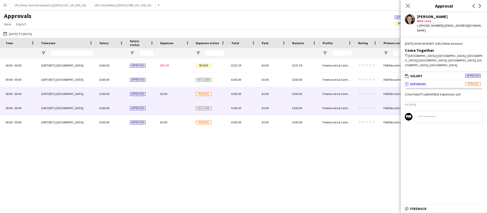
click at [174, 106] on div at bounding box center [175, 108] width 36 height 14
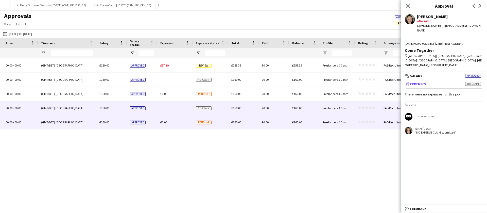
click at [172, 118] on div "£0.00" at bounding box center [175, 122] width 36 height 14
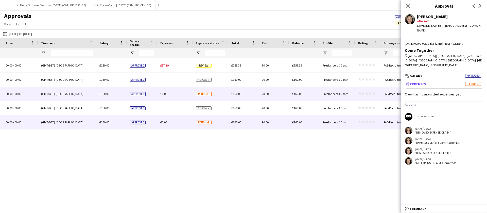
click at [177, 91] on div "£0.00" at bounding box center [175, 94] width 36 height 14
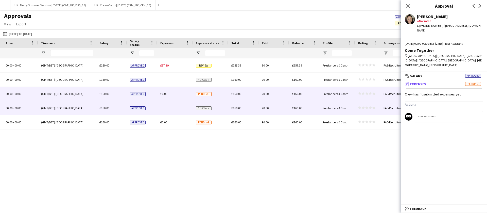
click at [176, 105] on div at bounding box center [175, 108] width 36 height 14
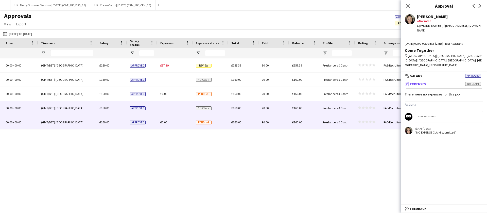
click at [176, 121] on div "£0.00" at bounding box center [175, 122] width 36 height 14
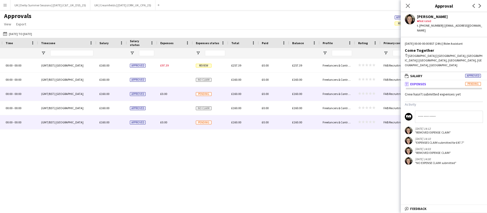
click at [186, 88] on div "£0.00" at bounding box center [175, 94] width 36 height 14
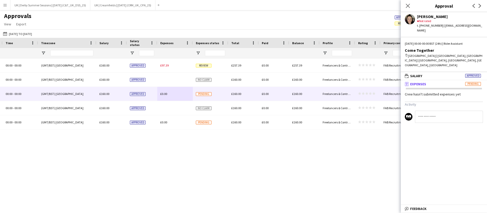
click at [433, 111] on input at bounding box center [449, 117] width 68 height 12
type input "*"
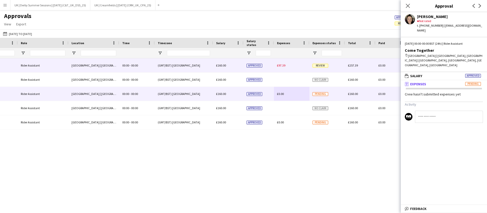
click at [283, 66] on span "£97.39" at bounding box center [281, 65] width 8 height 4
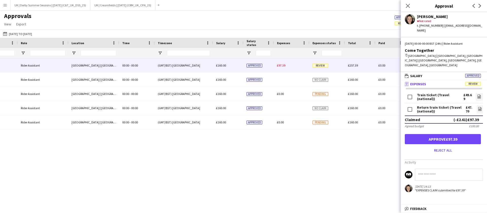
click at [424, 169] on input at bounding box center [449, 175] width 68 height 12
type input "*"
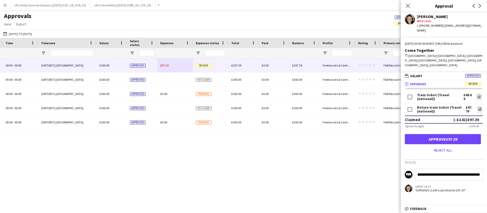
scroll to position [0, 325]
type input "**********"
click at [405, 5] on app-icon "Close pop-in" at bounding box center [408, 5] width 7 height 7
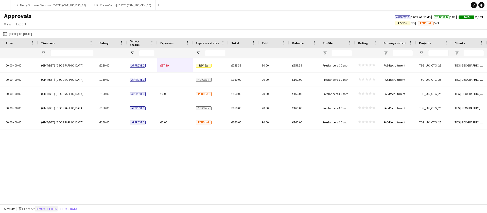
click at [49, 211] on button "Remove filters" at bounding box center [46, 209] width 23 height 6
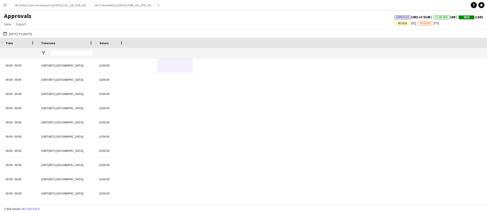
scroll to position [0, 13]
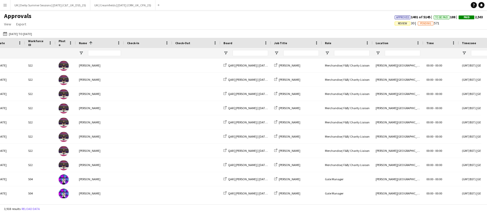
click at [67, 203] on app-pay-approvals-table "Press SPACE to select this row. Drag here to set row groups Workforce ID Date P…" at bounding box center [243, 121] width 487 height 166
click at [103, 53] on input "Name Filter Input" at bounding box center [104, 53] width 33 height 6
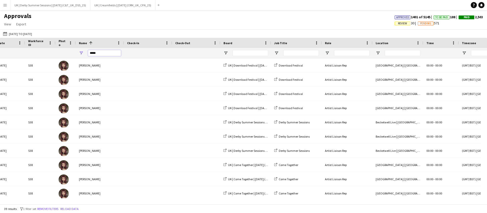
type input "****"
click at [59, 207] on button "Remove filters" at bounding box center [47, 209] width 23 height 6
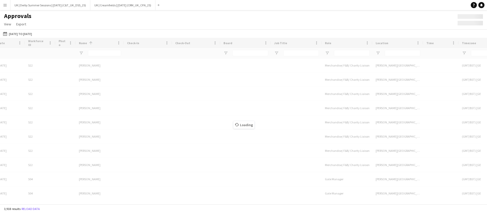
click at [55, 209] on div "3,918 results Reload data" at bounding box center [243, 208] width 487 height 9
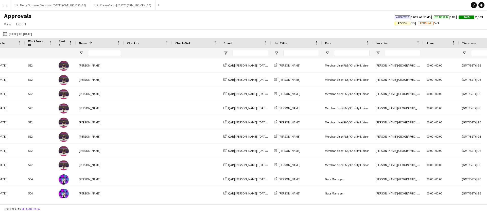
click at [103, 47] on div "Name 1" at bounding box center [100, 43] width 42 height 10
drag, startPoint x: 102, startPoint y: 51, endPoint x: 105, endPoint y: 57, distance: 7.3
click at [102, 51] on input "Name Filter Input" at bounding box center [104, 53] width 33 height 6
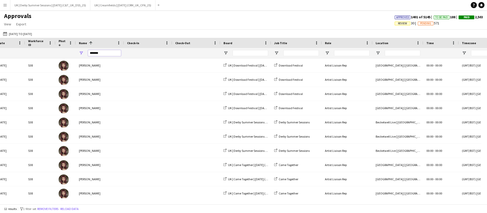
scroll to position [0, 0]
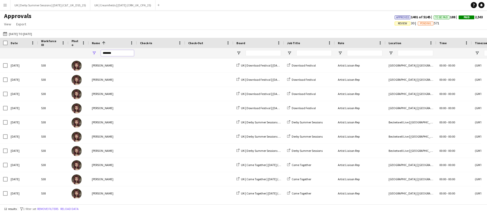
type input "*******"
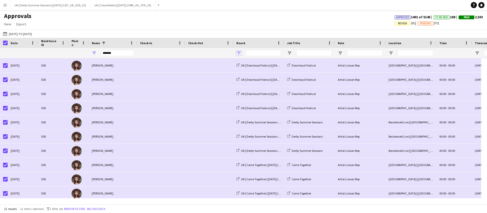
click at [237, 53] on span "Open Filter Menu" at bounding box center [239, 53] width 5 height 5
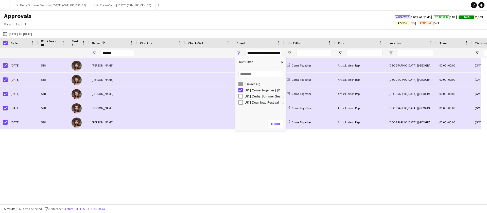
drag, startPoint x: 239, startPoint y: 99, endPoint x: 243, endPoint y: 101, distance: 4.4
click at [243, 101] on div "UK | Download Festival | [DATE] (LN_UK_DLF_25)" at bounding box center [263, 102] width 48 height 6
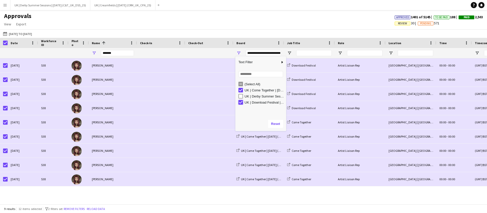
type input "**********"
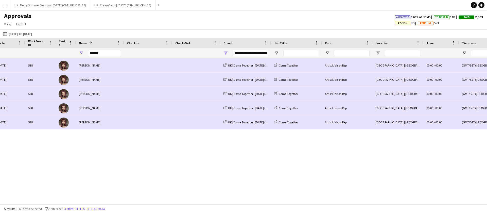
scroll to position [0, 40]
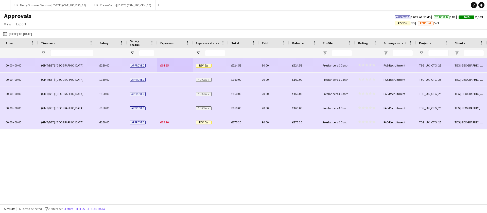
click at [165, 67] on span "£64.55" at bounding box center [164, 65] width 8 height 4
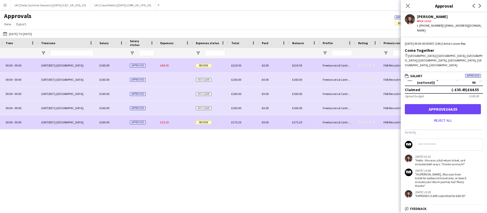
click at [161, 122] on span "£15.20" at bounding box center [164, 122] width 8 height 4
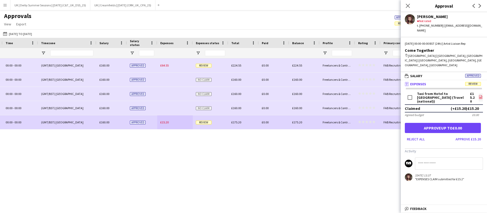
click at [482, 95] on icon "file-image" at bounding box center [481, 97] width 4 height 4
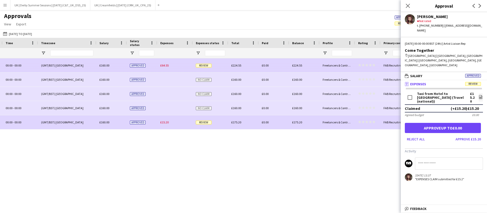
click at [169, 67] on div "£64.55" at bounding box center [175, 65] width 36 height 14
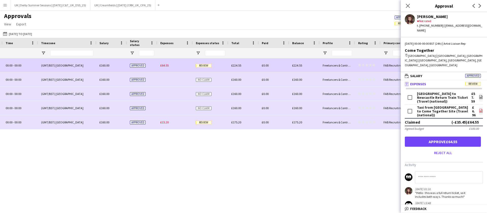
click at [480, 109] on icon at bounding box center [481, 111] width 3 height 4
click at [479, 95] on icon "file-image" at bounding box center [481, 97] width 4 height 4
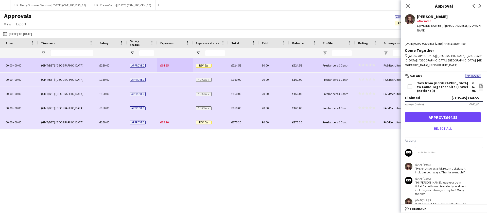
scroll to position [35, 0]
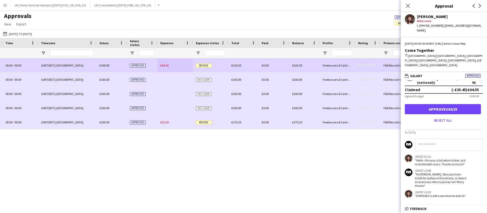
click at [429, 139] on input at bounding box center [449, 145] width 68 height 12
type input "**********"
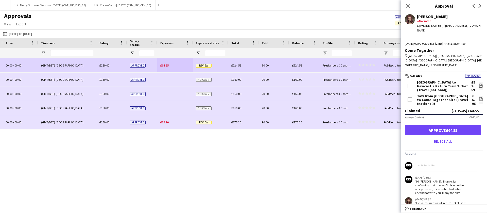
scroll to position [0, 0]
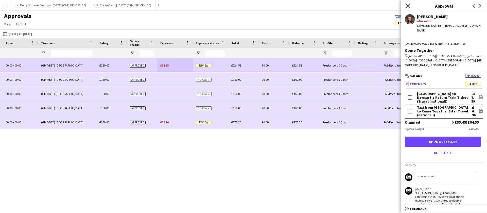
click at [410, 7] on icon at bounding box center [408, 5] width 5 height 5
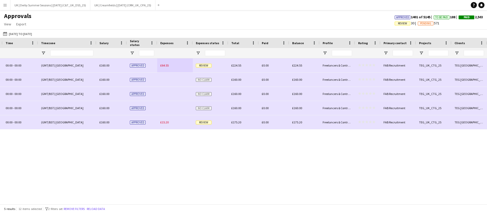
click at [347, 24] on div "Approvals View Customise view Customise filters Reset Filters Reset View Reset …" at bounding box center [243, 20] width 487 height 17
click at [80, 207] on button "Remove filters" at bounding box center [74, 209] width 23 height 6
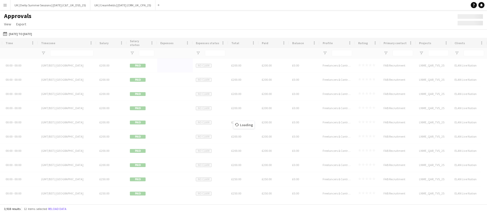
click at [229, 202] on div "Loading" at bounding box center [243, 121] width 487 height 166
drag, startPoint x: 199, startPoint y: 202, endPoint x: 177, endPoint y: 202, distance: 21.6
click at [177, 202] on div "Location Time Timezone -" at bounding box center [243, 121] width 487 height 166
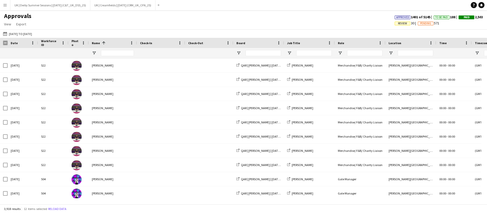
click at [398, 23] on span "Review" at bounding box center [402, 23] width 9 height 3
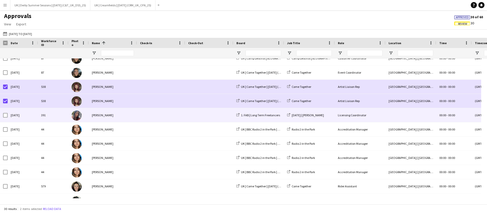
scroll to position [287, 0]
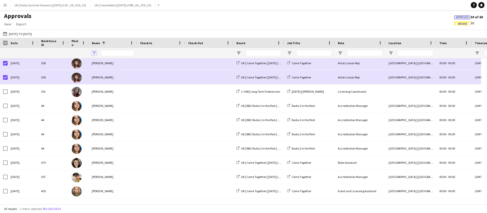
click at [93, 55] on span "Open Filter Menu" at bounding box center [94, 53] width 5 height 5
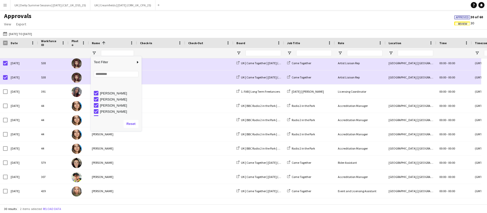
scroll to position [32, 0]
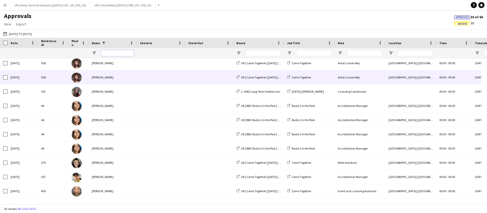
click at [126, 52] on input "Name Filter Input" at bounding box center [117, 53] width 33 height 6
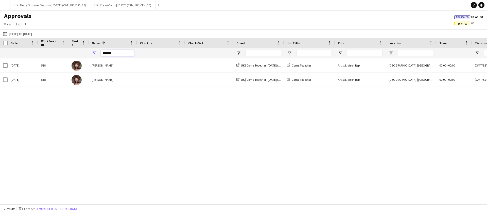
scroll to position [0, 0]
type input "*******"
click at [54, 209] on button "Remove filters" at bounding box center [46, 209] width 23 height 6
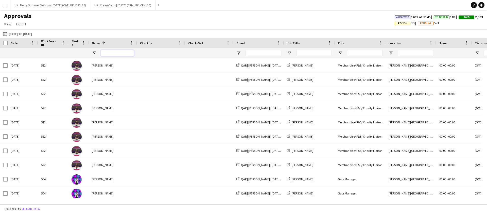
click at [115, 52] on input "Name Filter Input" at bounding box center [117, 53] width 33 height 6
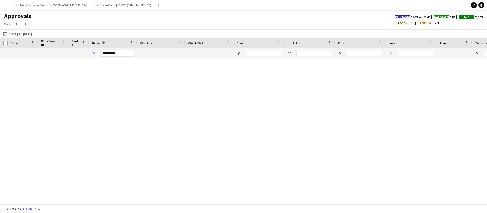
type input "**********"
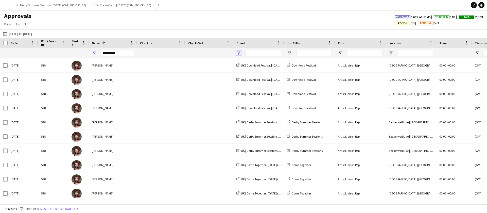
click at [238, 54] on span "Open Filter Menu" at bounding box center [239, 53] width 5 height 5
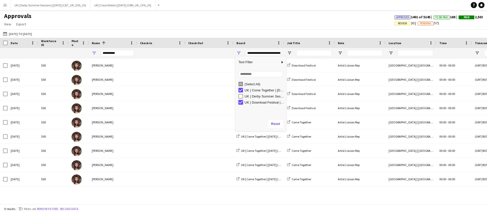
type input "**********"
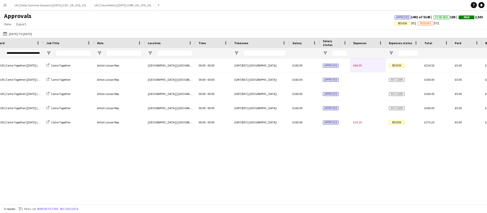
scroll to position [0, 434]
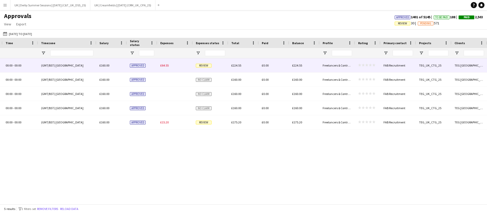
click at [165, 67] on span "£64.55" at bounding box center [164, 65] width 8 height 4
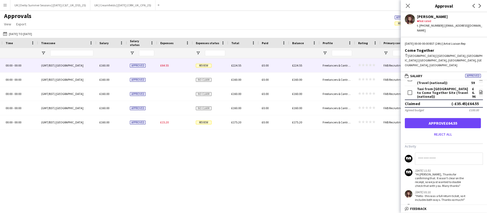
scroll to position [0, 0]
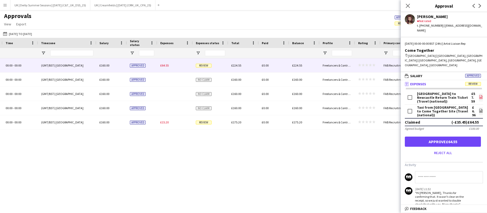
click at [479, 95] on icon "file-image" at bounding box center [481, 97] width 4 height 4
click at [479, 109] on app-icon "file-image" at bounding box center [481, 111] width 4 height 5
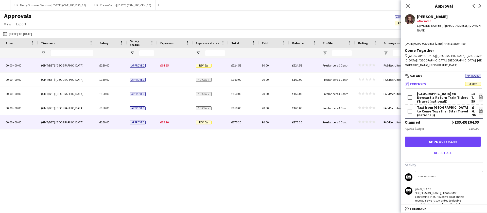
click at [172, 123] on div "£15.20" at bounding box center [175, 122] width 36 height 14
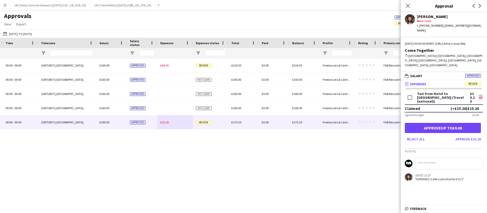
click at [482, 95] on icon at bounding box center [481, 97] width 3 height 4
click at [4, 8] on button "Menu" at bounding box center [5, 5] width 10 height 10
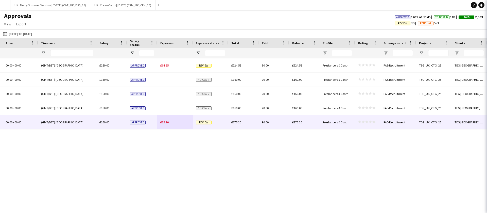
click at [5, 5] on app-icon "Menu" at bounding box center [5, 5] width 4 height 4
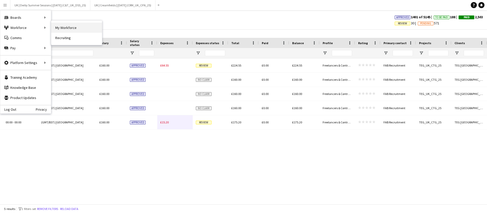
click at [63, 29] on link "My Workforce" at bounding box center [76, 28] width 51 height 10
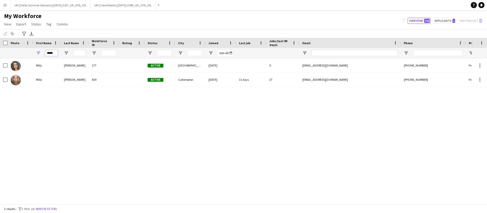
drag, startPoint x: 55, startPoint y: 53, endPoint x: 36, endPoint y: 54, distance: 18.5
click at [36, 54] on div "*****" at bounding box center [47, 53] width 28 height 10
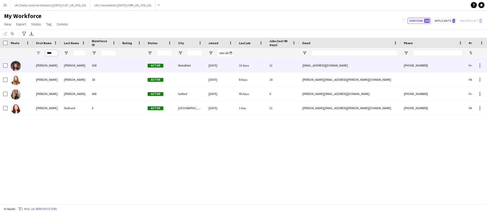
type input "****"
click at [110, 65] on div "538" at bounding box center [104, 65] width 30 height 14
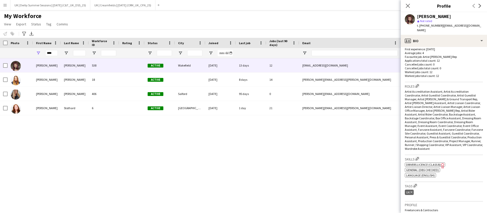
scroll to position [239, 0]
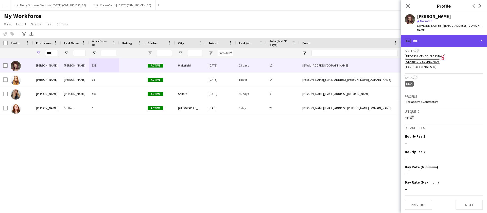
click at [434, 35] on div "profile Bio" at bounding box center [444, 41] width 86 height 12
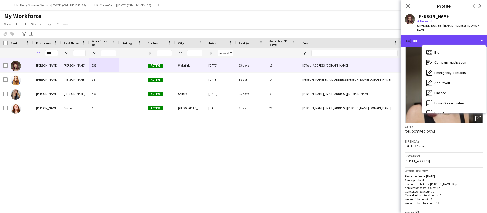
scroll to position [0, 0]
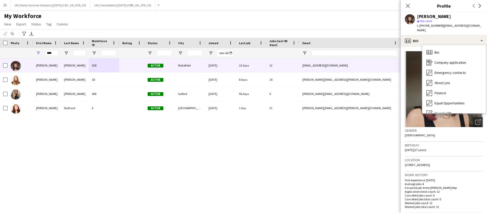
click at [421, 163] on span "79 Silcoates Lane, Wrenthorpe, Wakefield, WF2 0PA" at bounding box center [417, 165] width 25 height 4
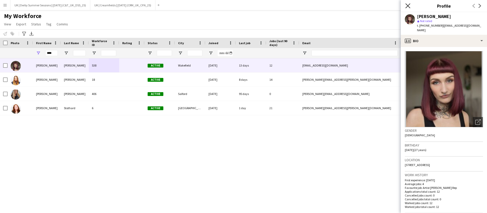
click at [410, 2] on div "Close pop-in" at bounding box center [408, 6] width 14 height 12
click at [408, 5] on icon "Close pop-in" at bounding box center [408, 5] width 5 height 5
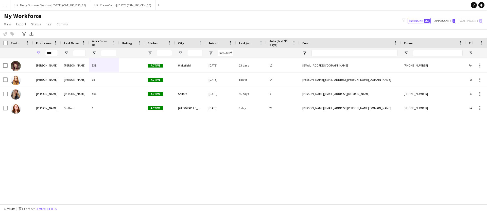
click at [4, 6] on app-icon "Menu" at bounding box center [5, 5] width 4 height 4
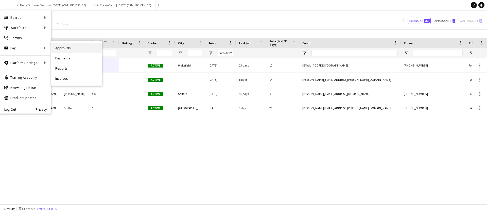
click at [65, 47] on link "Approvals" at bounding box center [76, 48] width 51 height 10
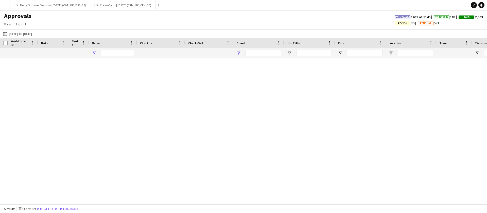
type input "**********"
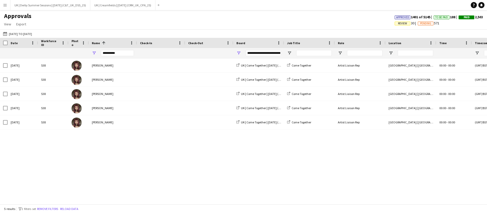
click at [400, 23] on span "Review" at bounding box center [402, 23] width 9 height 3
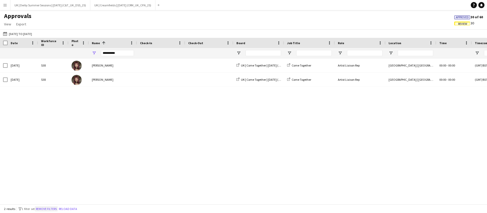
click at [58, 207] on button "Remove filters" at bounding box center [46, 209] width 23 height 6
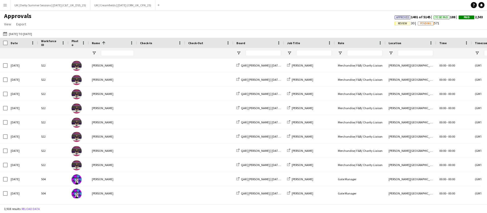
click at [400, 23] on span "Review" at bounding box center [402, 23] width 9 height 3
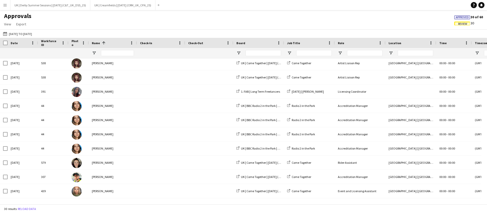
scroll to position [0, 440]
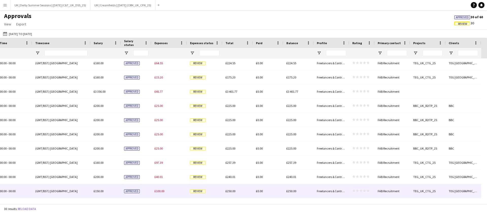
click at [164, 188] on div "£100.00" at bounding box center [170, 191] width 36 height 14
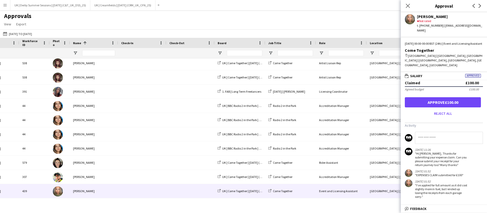
drag, startPoint x: 191, startPoint y: 205, endPoint x: 169, endPoint y: 198, distance: 23.1
click at [172, 204] on main "Approvals View Customise view Customise filters Reset Filters Reset View Reset …" at bounding box center [243, 108] width 487 height 196
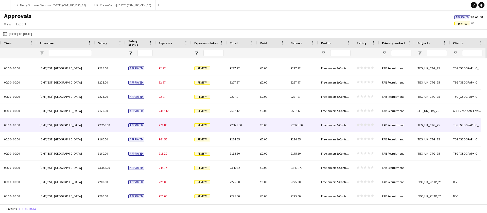
click at [164, 125] on span "£71.80" at bounding box center [163, 125] width 8 height 4
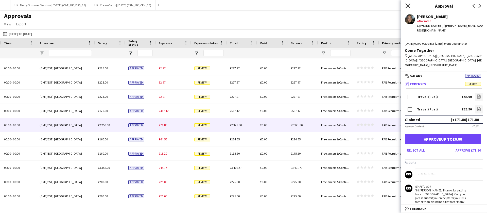
click at [410, 5] on icon "Close pop-in" at bounding box center [408, 5] width 5 height 5
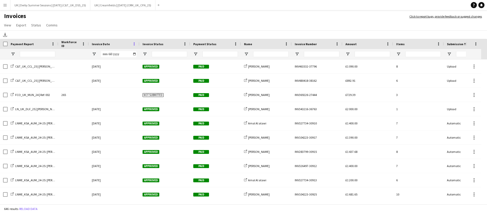
click at [134, 45] on span at bounding box center [134, 44] width 5 height 5
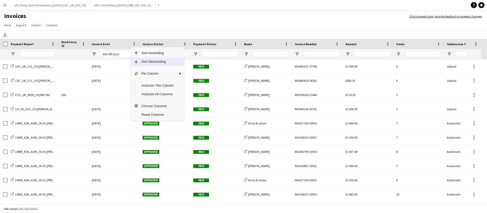
click at [139, 61] on span "Sort Descending" at bounding box center [158, 61] width 38 height 9
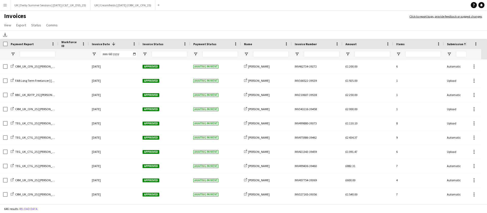
click at [2, 5] on button "Menu" at bounding box center [5, 5] width 10 height 10
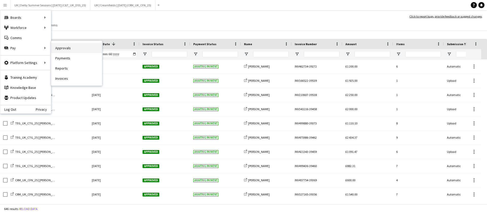
click at [71, 46] on link "Approvals" at bounding box center [76, 48] width 51 height 10
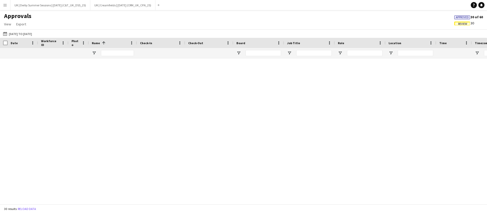
scroll to position [287, 0]
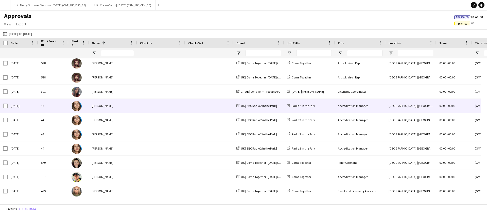
click at [102, 106] on div "[PERSON_NAME]" at bounding box center [113, 106] width 48 height 14
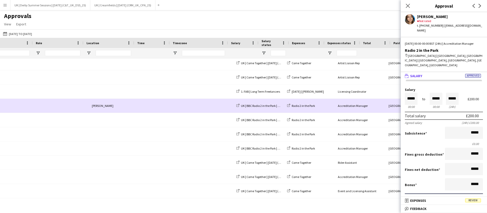
scroll to position [0, 302]
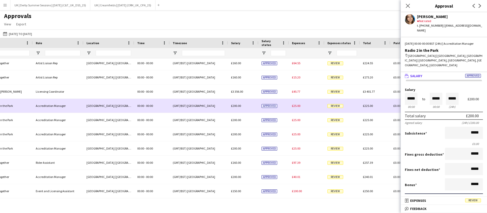
click at [295, 104] on span "£25.00" at bounding box center [296, 106] width 8 height 4
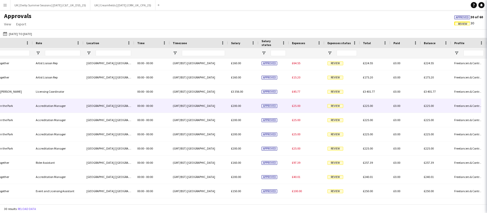
click at [297, 106] on span "£25.00" at bounding box center [296, 106] width 8 height 4
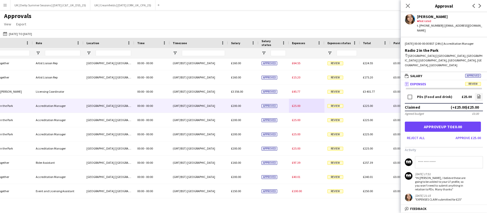
click at [448, 156] on input at bounding box center [449, 162] width 68 height 12
click at [477, 93] on link "file-image" at bounding box center [479, 97] width 8 height 8
click at [429, 157] on input at bounding box center [449, 162] width 68 height 12
drag, startPoint x: 427, startPoint y: 158, endPoint x: 439, endPoint y: 157, distance: 11.8
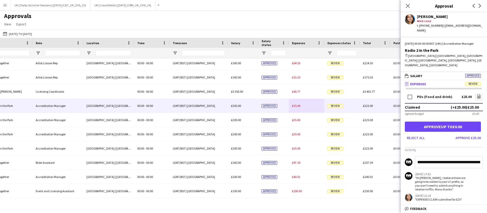
click at [439, 157] on input "**********" at bounding box center [449, 162] width 68 height 12
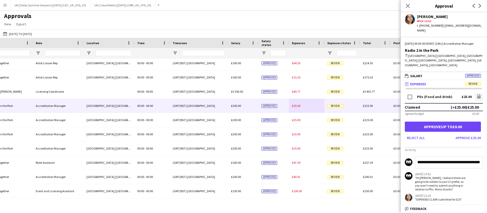
drag, startPoint x: 458, startPoint y: 158, endPoint x: 482, endPoint y: 158, distance: 23.9
click at [482, 158] on input "**********" at bounding box center [449, 162] width 68 height 12
type input "**********"
click at [443, 156] on input "**********" at bounding box center [449, 162] width 68 height 12
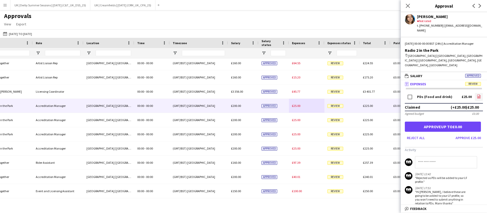
click at [477, 94] on icon "file-image" at bounding box center [479, 96] width 4 height 4
click at [418, 134] on button "Reject all" at bounding box center [416, 138] width 22 height 8
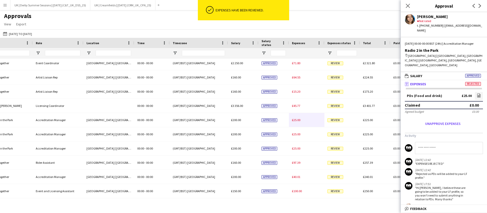
scroll to position [272, 0]
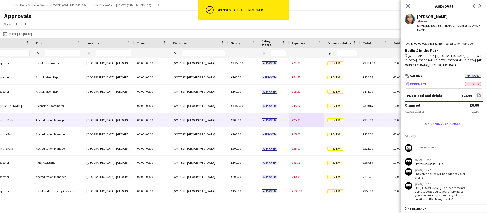
click at [301, 117] on div "£25.00" at bounding box center [307, 120] width 36 height 14
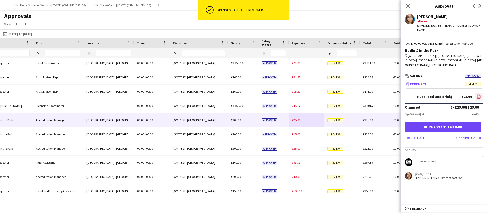
click at [479, 95] on icon at bounding box center [479, 97] width 3 height 4
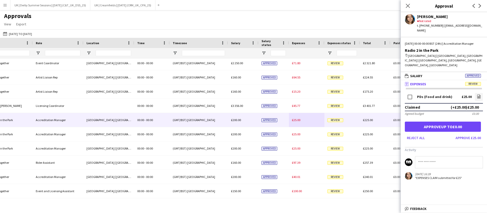
click at [433, 156] on input at bounding box center [449, 162] width 68 height 12
drag, startPoint x: 429, startPoint y: 157, endPoint x: 487, endPoint y: 153, distance: 58.5
click at [487, 156] on app-messages "**********" at bounding box center [444, 168] width 86 height 24
type input "**********"
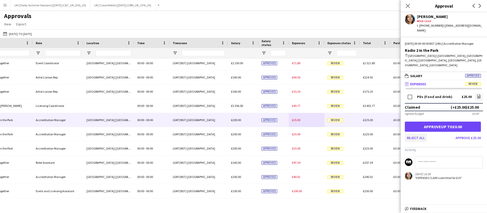
scroll to position [0, 0]
click at [414, 135] on button "Reject all" at bounding box center [416, 138] width 22 height 8
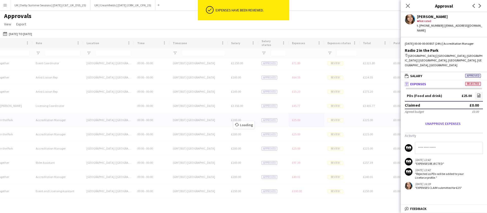
scroll to position [258, 0]
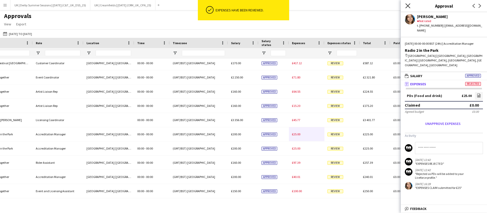
click at [410, 4] on icon at bounding box center [408, 5] width 5 height 5
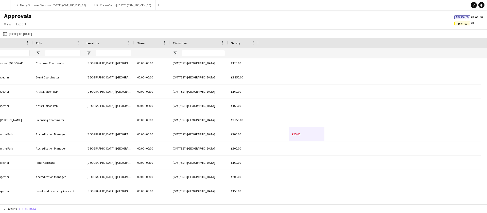
scroll to position [0, 0]
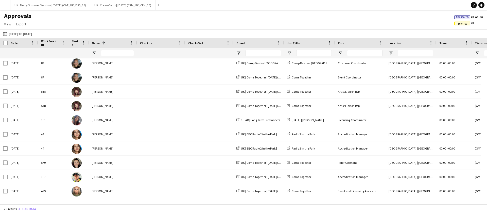
click at [459, 25] on span "Review" at bounding box center [462, 23] width 9 height 3
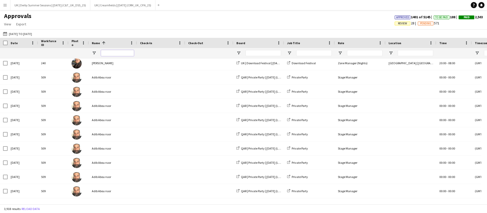
click at [115, 54] on input "Name Filter Input" at bounding box center [117, 53] width 33 height 6
type input "****"
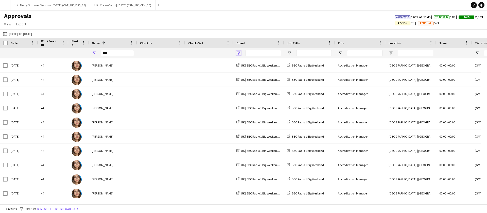
click at [238, 53] on span "Open Filter Menu" at bounding box center [239, 53] width 5 height 5
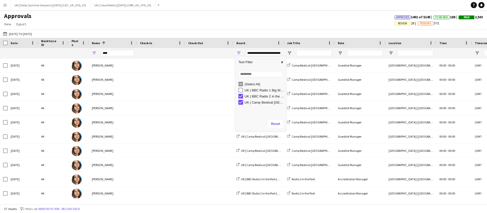
type input "**********"
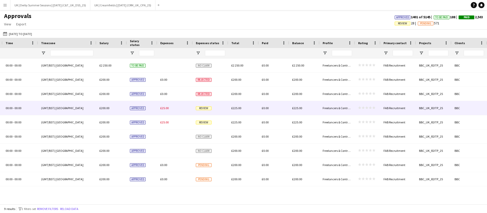
click at [204, 109] on span "Review" at bounding box center [204, 108] width 16 height 4
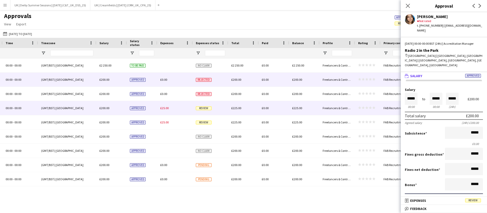
click at [203, 78] on span "Rejected" at bounding box center [204, 80] width 16 height 4
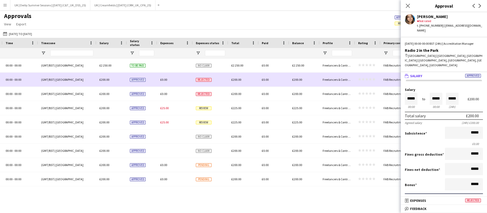
click at [206, 80] on span "Rejected" at bounding box center [204, 80] width 16 height 4
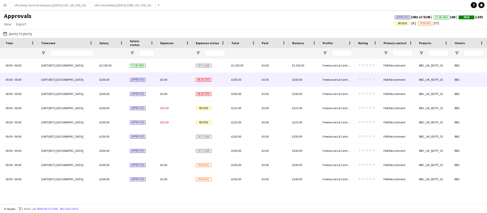
click at [206, 80] on span "Rejected" at bounding box center [204, 80] width 16 height 4
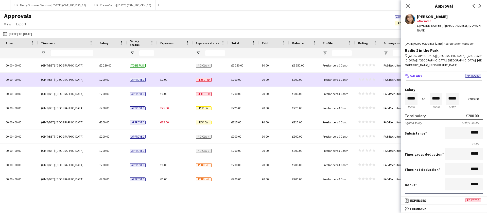
click at [187, 81] on div "£0.00" at bounding box center [175, 80] width 36 height 14
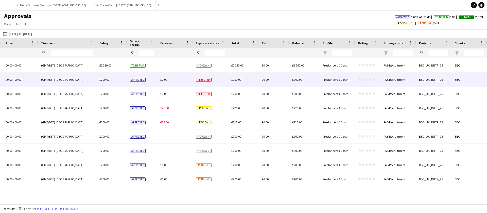
click at [168, 80] on div "£0.00" at bounding box center [175, 80] width 36 height 14
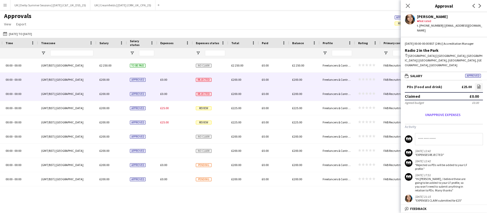
click at [168, 93] on div "£0.00" at bounding box center [175, 94] width 36 height 14
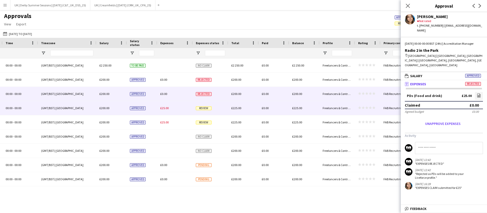
click at [168, 107] on span "£25.00" at bounding box center [164, 108] width 8 height 4
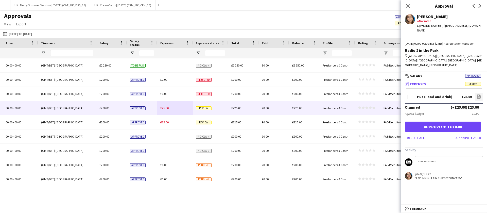
click at [437, 160] on input at bounding box center [449, 162] width 68 height 12
type input "**********"
click at [482, 92] on form "PDs (Food and drink) £25.00 file-image Claimed (+£25.00) £25.00 Agreed budget £…" at bounding box center [444, 117] width 86 height 50
click at [482, 93] on link "file-image" at bounding box center [479, 97] width 8 height 8
click at [417, 134] on button "Reject all" at bounding box center [416, 138] width 22 height 8
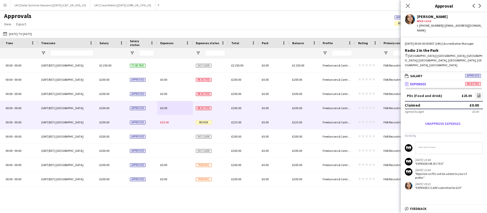
click at [166, 121] on span "£25.00" at bounding box center [164, 122] width 8 height 4
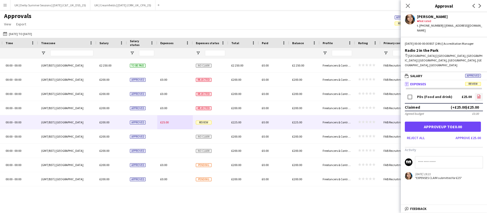
click at [480, 94] on icon "file-image" at bounding box center [479, 96] width 4 height 4
click at [450, 164] on app-messages "[DATE] 19:21 "EXPENSES CLAIM submitted for £25"" at bounding box center [444, 168] width 86 height 24
click at [449, 161] on input at bounding box center [449, 162] width 68 height 12
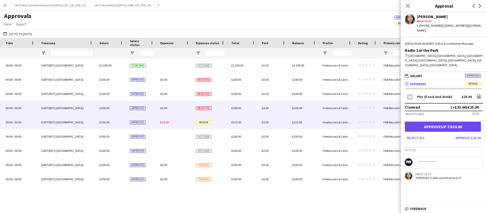
click at [166, 107] on span "£0.00" at bounding box center [163, 108] width 7 height 4
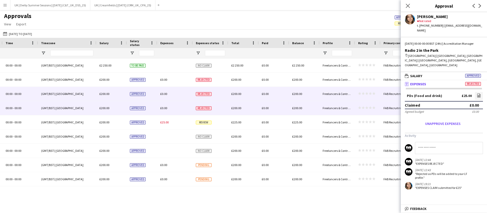
click at [165, 95] on span "£0.00" at bounding box center [163, 94] width 7 height 4
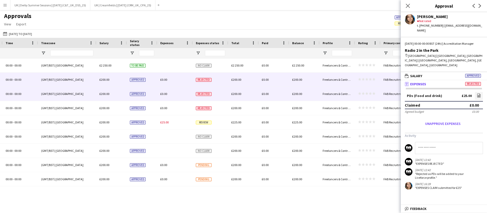
click at [165, 84] on div "£0.00" at bounding box center [175, 80] width 36 height 14
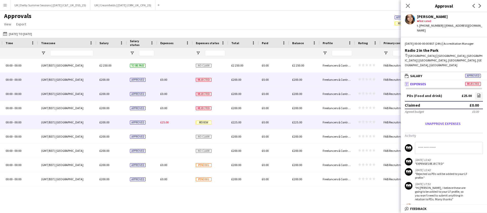
click at [167, 121] on span "£25.00" at bounding box center [164, 122] width 8 height 4
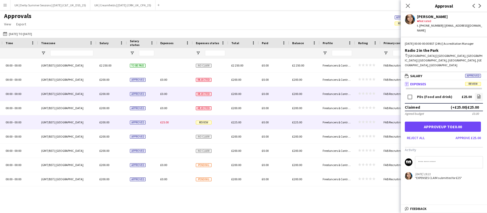
click at [429, 157] on input at bounding box center [449, 162] width 68 height 12
type input "**********"
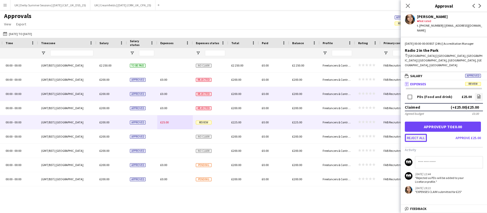
click at [415, 134] on button "Reject all" at bounding box center [416, 138] width 22 height 8
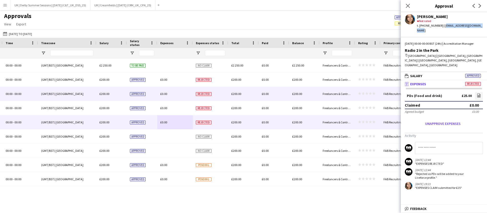
drag, startPoint x: 443, startPoint y: 26, endPoint x: 480, endPoint y: 27, distance: 36.8
click at [480, 27] on div "[PERSON_NAME] star Not rated t. [PHONE_NUMBER] | [EMAIL_ADDRESS][DOMAIN_NAME]" at bounding box center [444, 22] width 86 height 21
copy div "[EMAIL_ADDRESS][DOMAIN_NAME]"
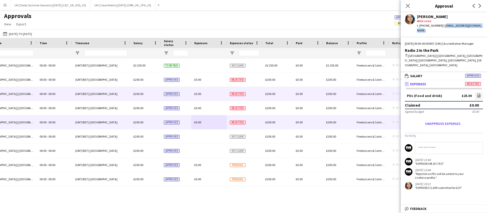
scroll to position [0, 395]
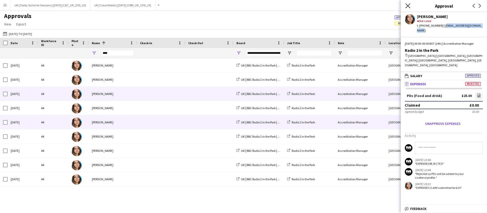
click at [407, 5] on icon at bounding box center [408, 5] width 5 height 5
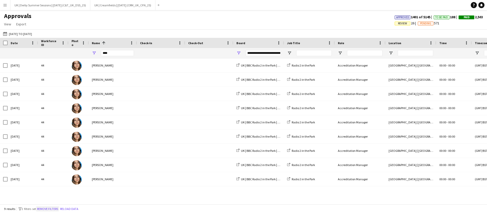
click at [53, 210] on button "Remove filters" at bounding box center [47, 209] width 23 height 6
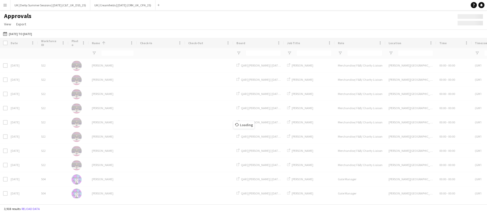
click at [111, 52] on div "Loading" at bounding box center [243, 121] width 487 height 166
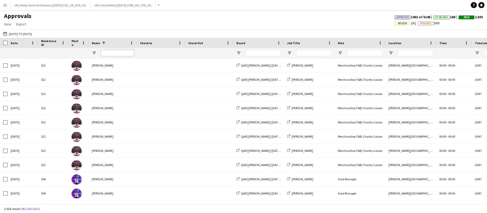
click at [117, 52] on input "Name Filter Input" at bounding box center [117, 53] width 33 height 6
type input "****"
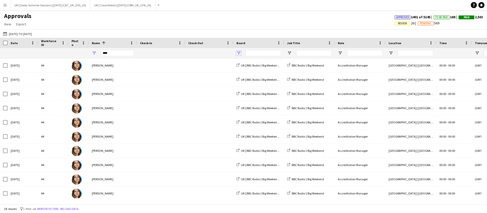
click at [238, 53] on span "Open Filter Menu" at bounding box center [239, 53] width 5 height 5
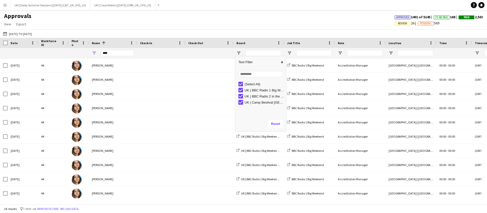
type input "**********"
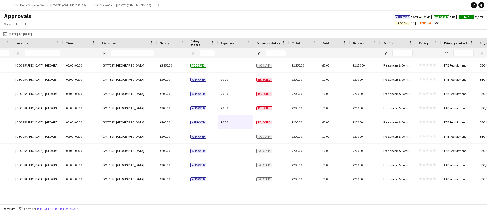
scroll to position [0, 0]
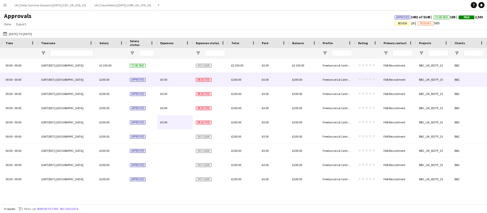
click at [184, 78] on div "£0.00" at bounding box center [175, 80] width 36 height 14
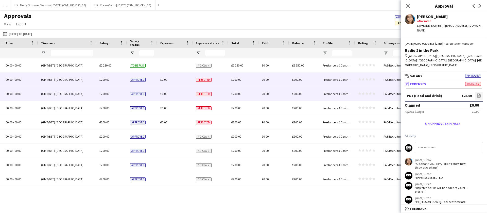
click at [177, 96] on div "£0.00" at bounding box center [175, 94] width 36 height 14
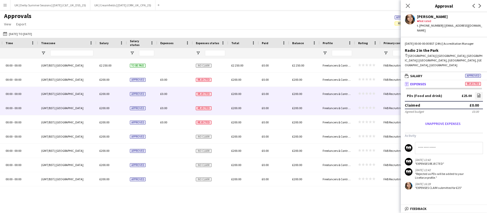
click at [173, 106] on div "£0.00" at bounding box center [175, 108] width 36 height 14
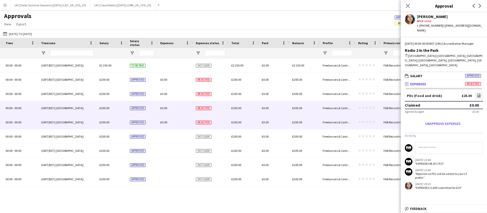
click at [176, 123] on div "£0.00" at bounding box center [175, 122] width 36 height 14
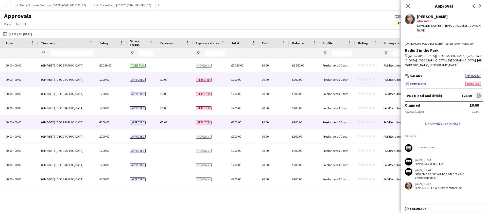
click at [168, 78] on div "£0.00" at bounding box center [175, 80] width 36 height 14
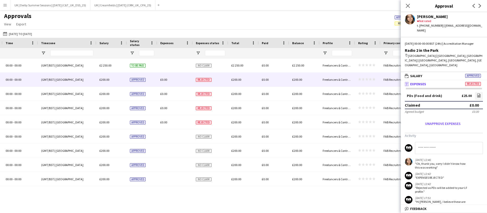
click at [433, 142] on input at bounding box center [449, 148] width 68 height 12
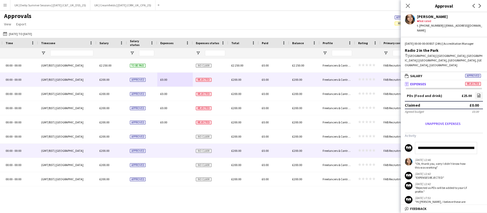
drag, startPoint x: 455, startPoint y: 144, endPoint x: 355, endPoint y: 148, distance: 100.1
click at [355, 148] on body "Menu Boards Boards Boards All jobs Status Workforce Workforce My Workforce Recr…" at bounding box center [243, 106] width 487 height 213
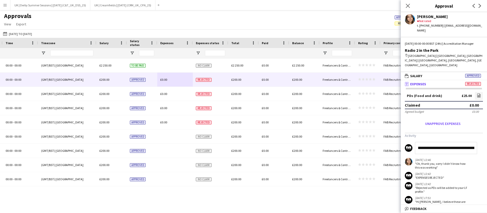
type input "**********"
click at [456, 144] on input "**********" at bounding box center [446, 148] width 62 height 12
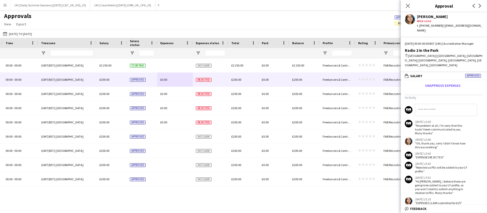
scroll to position [41, 0]
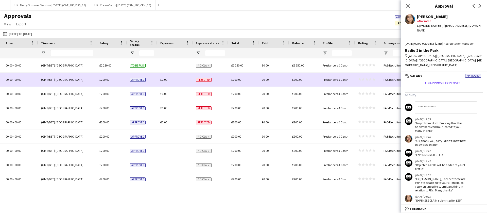
click at [164, 81] on span "£0.00" at bounding box center [163, 80] width 7 height 4
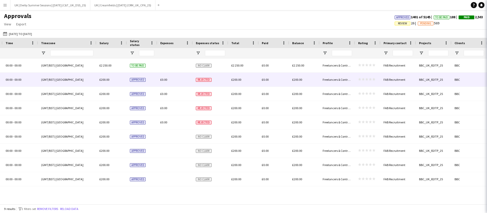
scroll to position [0, 0]
click at [164, 81] on span "£0.00" at bounding box center [163, 80] width 7 height 4
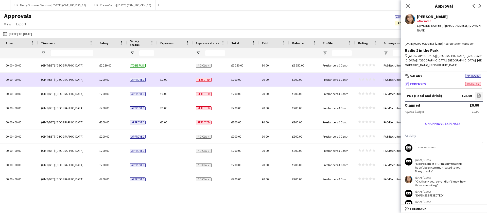
click at [202, 80] on span "Rejected" at bounding box center [204, 80] width 16 height 4
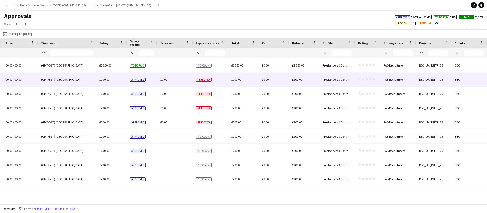
click at [161, 82] on div "£0.00" at bounding box center [175, 80] width 36 height 14
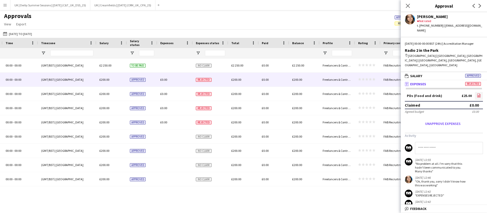
click at [477, 93] on icon "file-image" at bounding box center [479, 95] width 4 height 4
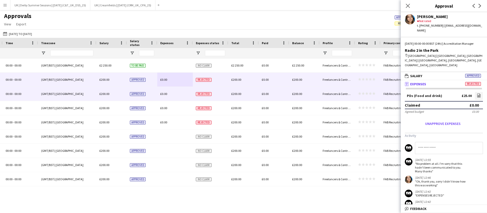
click at [164, 94] on span "£0.00" at bounding box center [163, 94] width 7 height 4
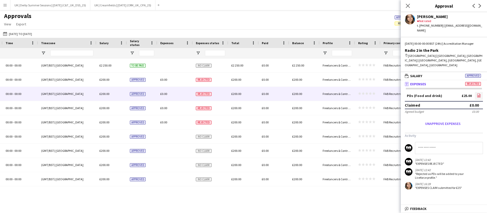
click at [483, 92] on link "file-image" at bounding box center [479, 96] width 8 height 8
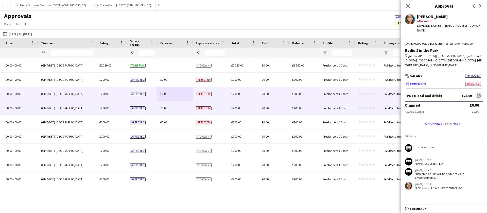
click at [164, 110] on span "£0.00" at bounding box center [163, 108] width 7 height 4
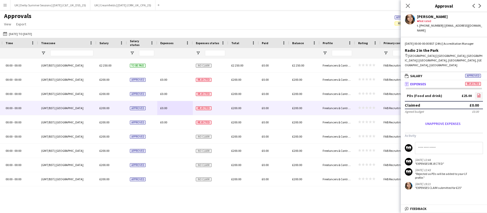
click at [478, 93] on icon "file-image" at bounding box center [479, 95] width 4 height 4
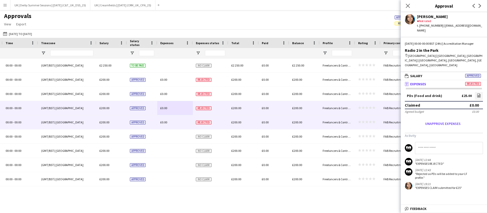
click at [163, 124] on span "£0.00" at bounding box center [163, 122] width 7 height 4
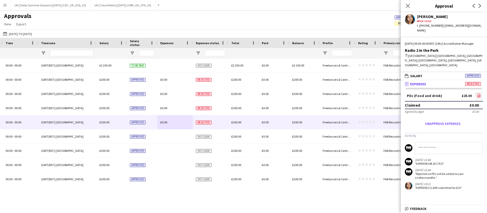
click at [481, 94] on icon at bounding box center [479, 96] width 3 height 4
